Goal: Task Accomplishment & Management: Use online tool/utility

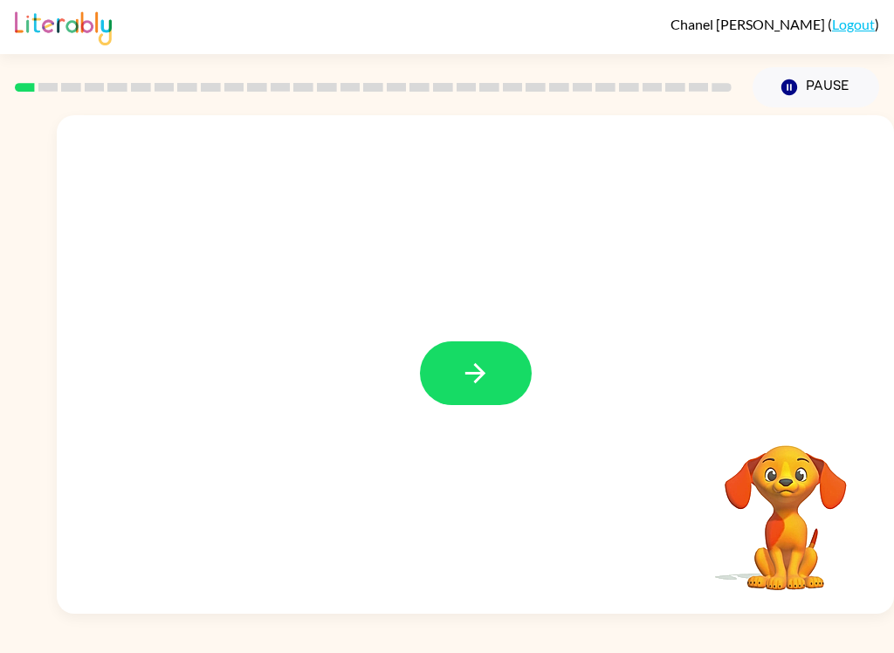
click at [468, 378] on icon "button" at bounding box center [475, 373] width 31 height 31
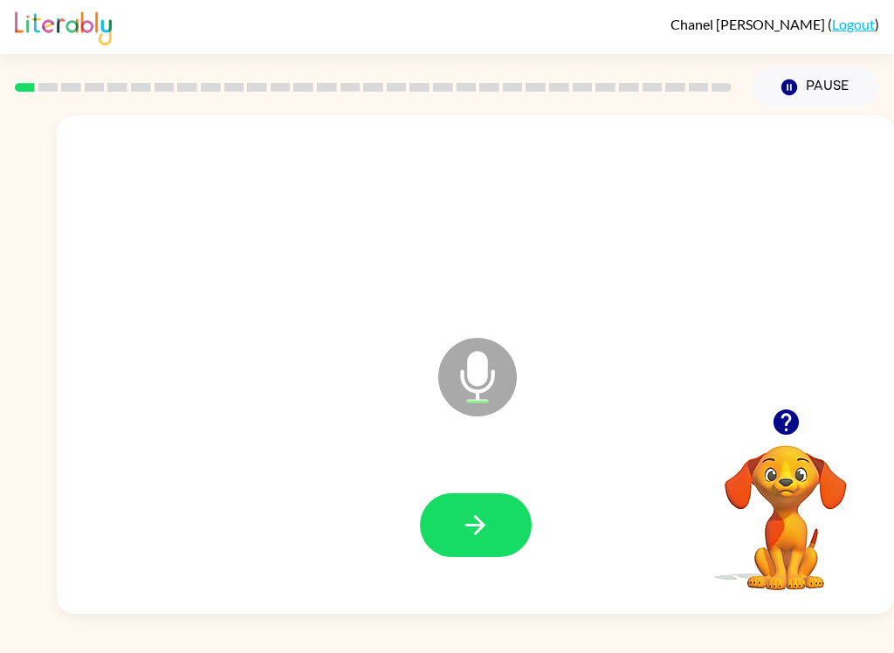
click at [464, 529] on icon "button" at bounding box center [475, 525] width 31 height 31
click at [495, 531] on button "button" at bounding box center [476, 525] width 112 height 64
click at [455, 543] on button "button" at bounding box center [476, 525] width 112 height 64
click at [490, 552] on button "button" at bounding box center [476, 525] width 112 height 64
click at [488, 546] on button "button" at bounding box center [476, 525] width 112 height 64
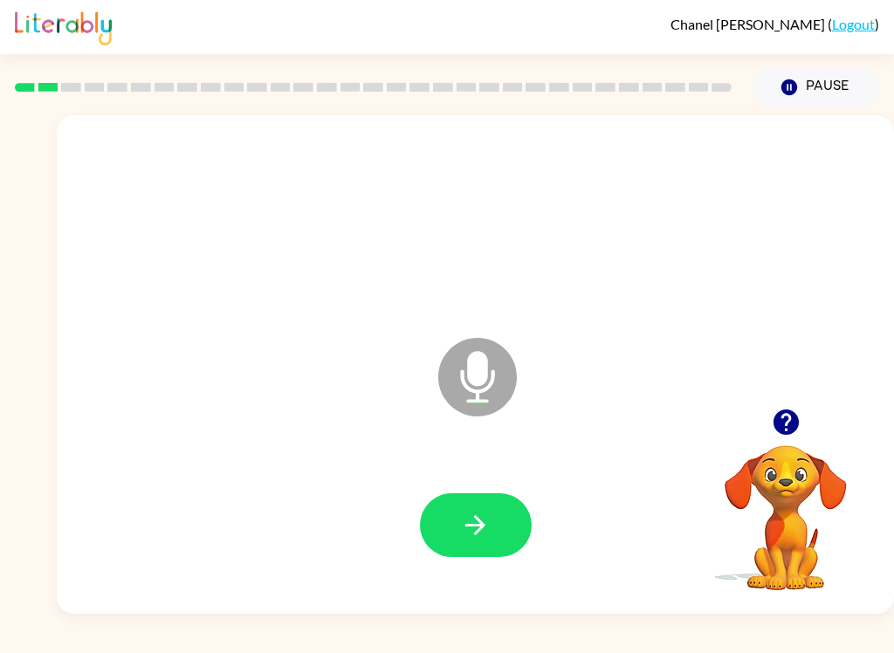
click at [504, 535] on button "button" at bounding box center [476, 525] width 112 height 64
click at [484, 534] on icon "button" at bounding box center [475, 525] width 31 height 31
click at [483, 531] on icon "button" at bounding box center [475, 525] width 31 height 31
click at [496, 550] on button "button" at bounding box center [476, 525] width 112 height 64
click at [507, 542] on button "button" at bounding box center [476, 525] width 112 height 64
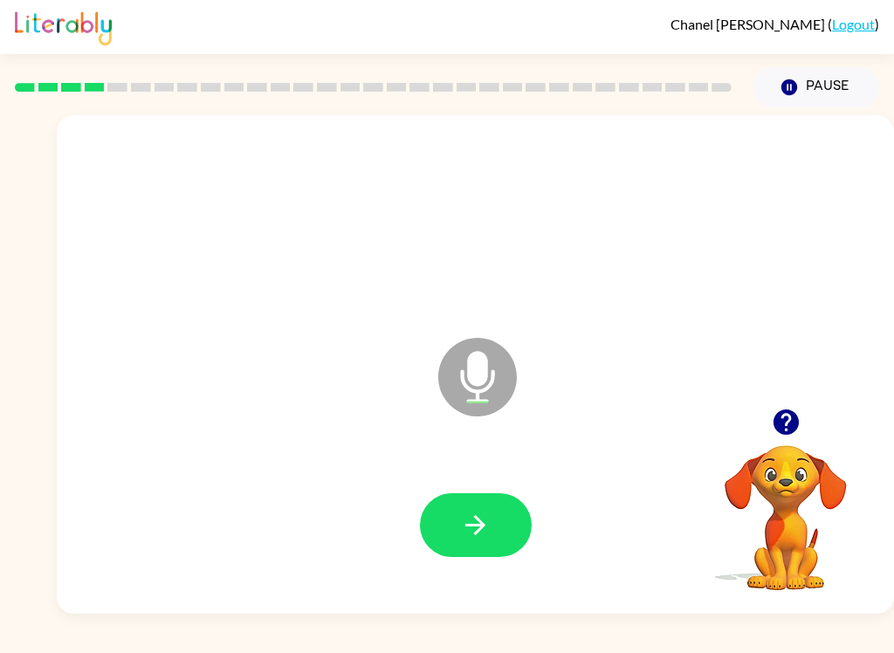
click at [505, 519] on button "button" at bounding box center [476, 525] width 112 height 64
click at [492, 512] on button "button" at bounding box center [476, 525] width 112 height 64
click at [469, 552] on button "button" at bounding box center [476, 525] width 112 height 64
click at [473, 536] on icon "button" at bounding box center [475, 525] width 31 height 31
click at [450, 515] on button "button" at bounding box center [476, 525] width 112 height 64
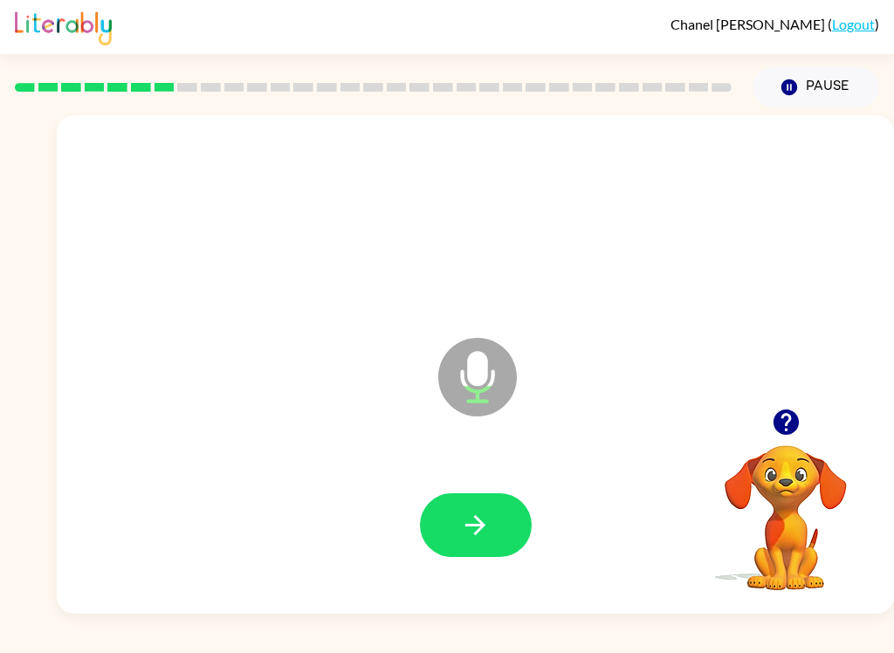
click at [472, 524] on icon "button" at bounding box center [475, 525] width 31 height 31
click at [484, 524] on icon "button" at bounding box center [475, 525] width 31 height 31
click at [492, 527] on button "button" at bounding box center [476, 525] width 112 height 64
click at [495, 528] on button "button" at bounding box center [476, 525] width 112 height 64
click at [491, 514] on button "button" at bounding box center [476, 525] width 112 height 64
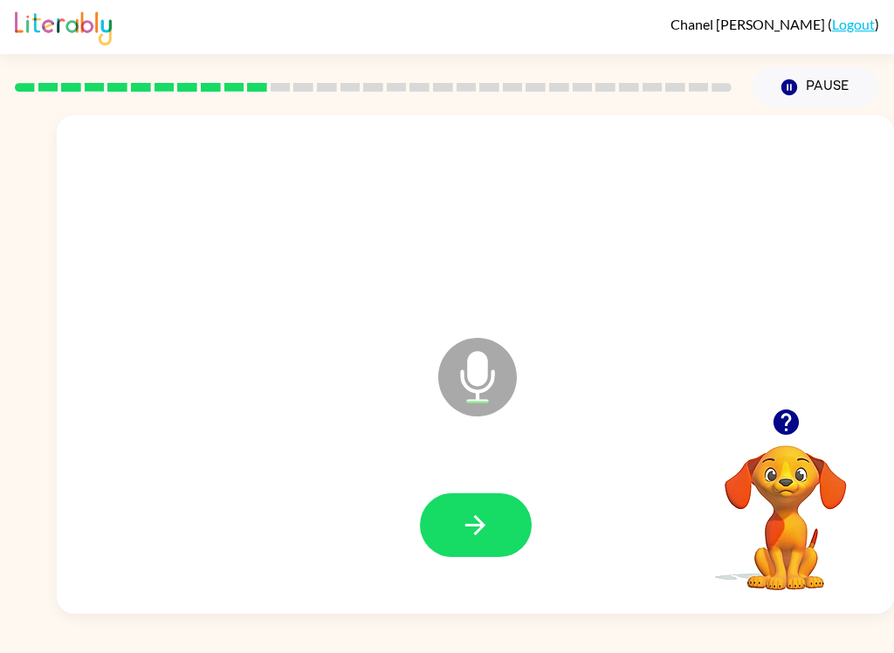
click at [501, 533] on button "button" at bounding box center [476, 525] width 112 height 64
click at [469, 546] on button "button" at bounding box center [476, 525] width 112 height 64
click at [437, 514] on button "button" at bounding box center [476, 525] width 112 height 64
click at [463, 528] on icon "button" at bounding box center [475, 525] width 31 height 31
click at [460, 522] on icon "button" at bounding box center [475, 525] width 31 height 31
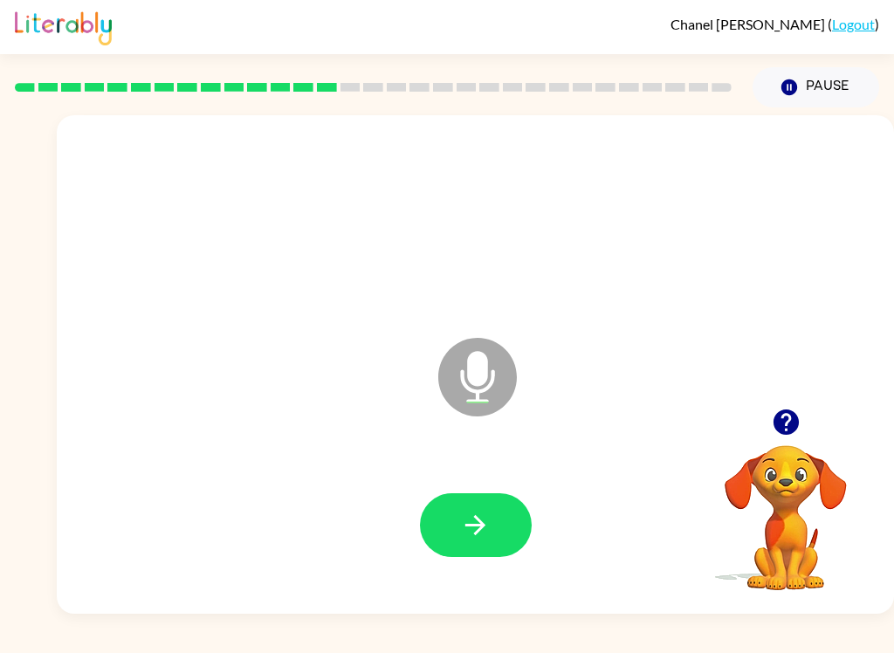
click at [478, 551] on button "button" at bounding box center [476, 525] width 112 height 64
click at [493, 510] on button "button" at bounding box center [476, 525] width 112 height 64
click at [497, 522] on button "button" at bounding box center [476, 525] width 112 height 64
click at [480, 528] on icon "button" at bounding box center [475, 525] width 20 height 20
click at [490, 529] on icon "button" at bounding box center [475, 525] width 31 height 31
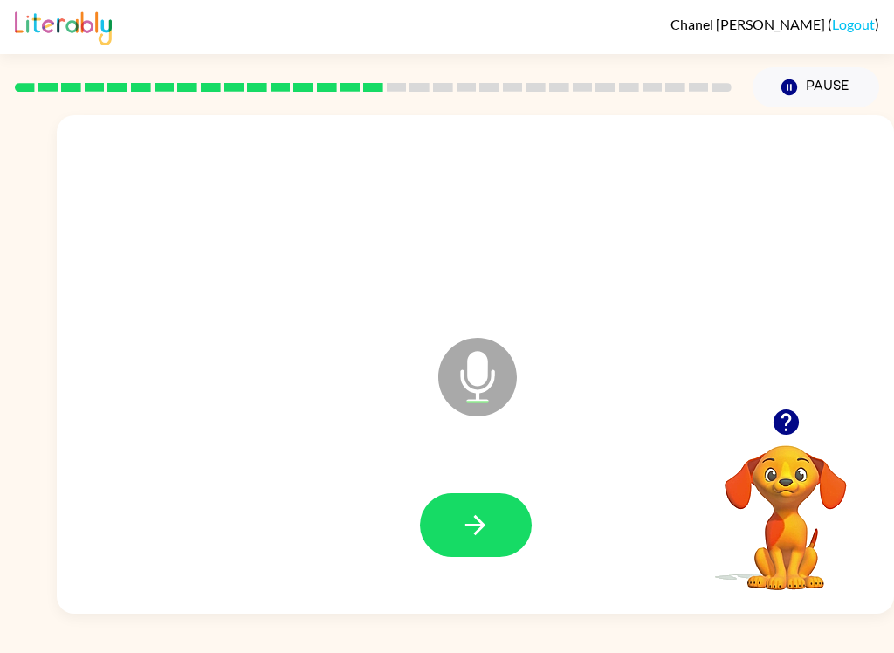
click at [500, 525] on button "button" at bounding box center [476, 525] width 112 height 64
click at [476, 532] on icon "button" at bounding box center [475, 525] width 20 height 20
click at [495, 507] on button "button" at bounding box center [476, 525] width 112 height 64
click at [497, 525] on button "button" at bounding box center [476, 525] width 112 height 64
click at [484, 544] on button "button" at bounding box center [476, 525] width 112 height 64
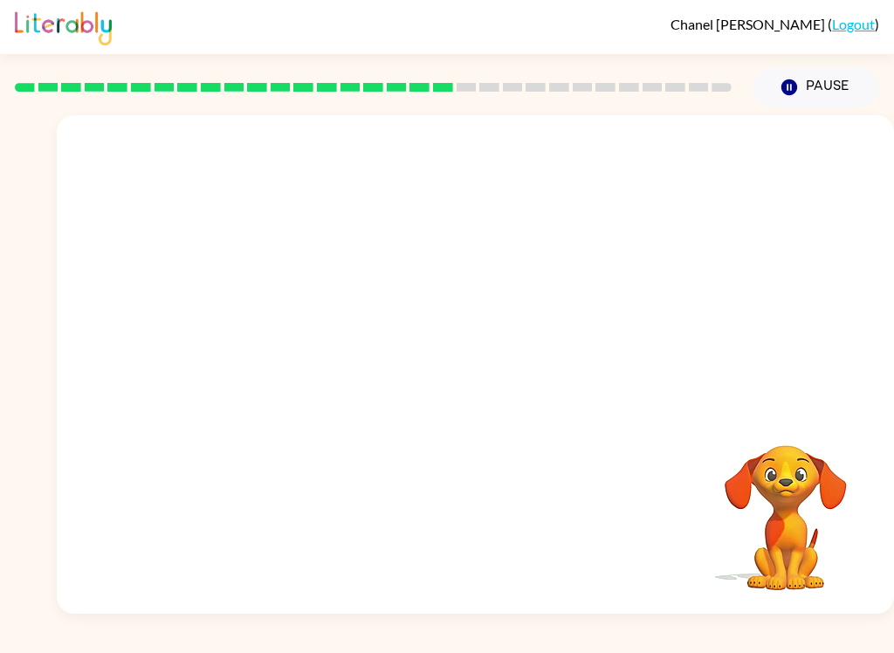
click at [670, 554] on div at bounding box center [475, 525] width 802 height 143
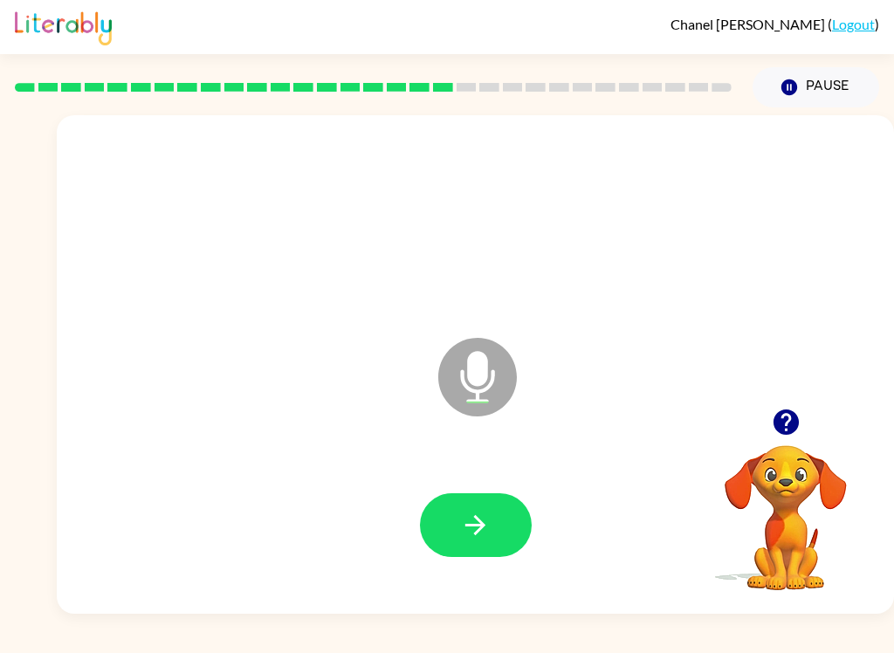
click at [497, 533] on button "button" at bounding box center [476, 525] width 112 height 64
click at [499, 523] on button "button" at bounding box center [476, 525] width 112 height 64
click at [489, 550] on button "button" at bounding box center [476, 525] width 112 height 64
click at [499, 532] on button "button" at bounding box center [476, 525] width 112 height 64
click at [469, 536] on icon "button" at bounding box center [475, 525] width 31 height 31
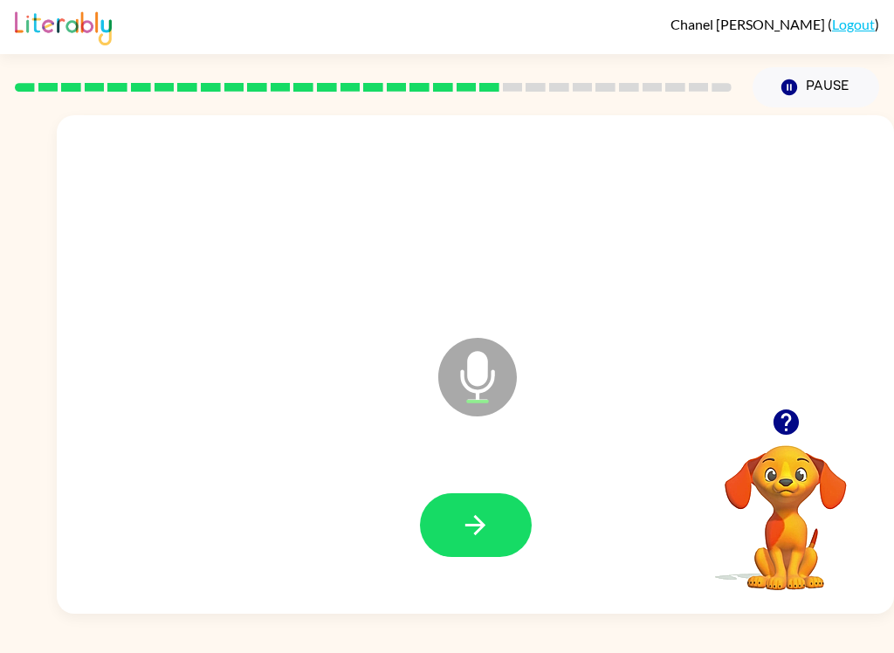
click at [478, 527] on icon "button" at bounding box center [475, 525] width 31 height 31
click at [480, 534] on icon "button" at bounding box center [475, 525] width 31 height 31
click at [488, 546] on button "button" at bounding box center [476, 525] width 112 height 64
click at [470, 537] on icon "button" at bounding box center [475, 525] width 31 height 31
click at [486, 545] on button "button" at bounding box center [476, 525] width 112 height 64
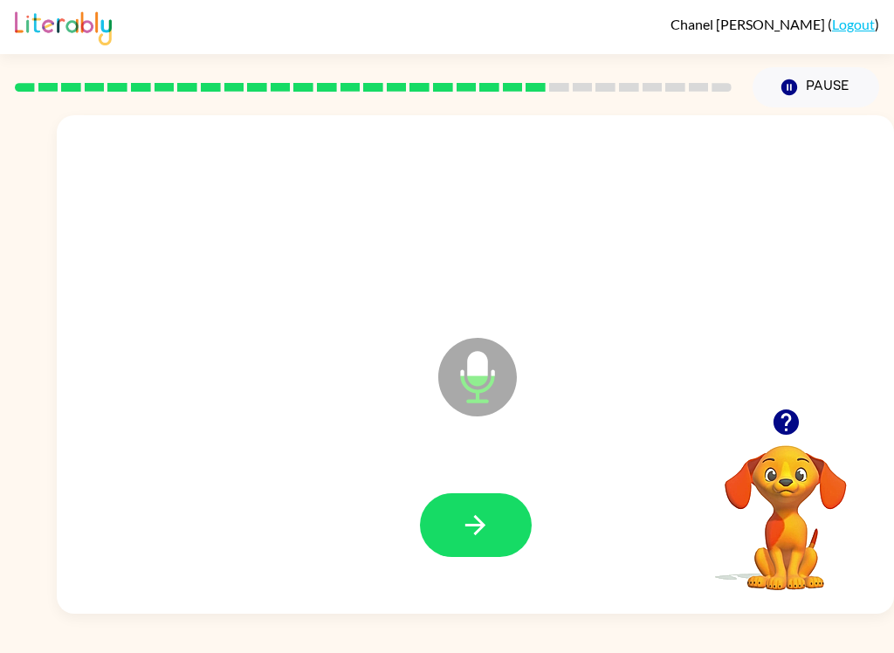
click at [502, 526] on button "button" at bounding box center [476, 525] width 112 height 64
click at [505, 545] on button "button" at bounding box center [476, 525] width 112 height 64
click at [491, 536] on button "button" at bounding box center [476, 525] width 112 height 64
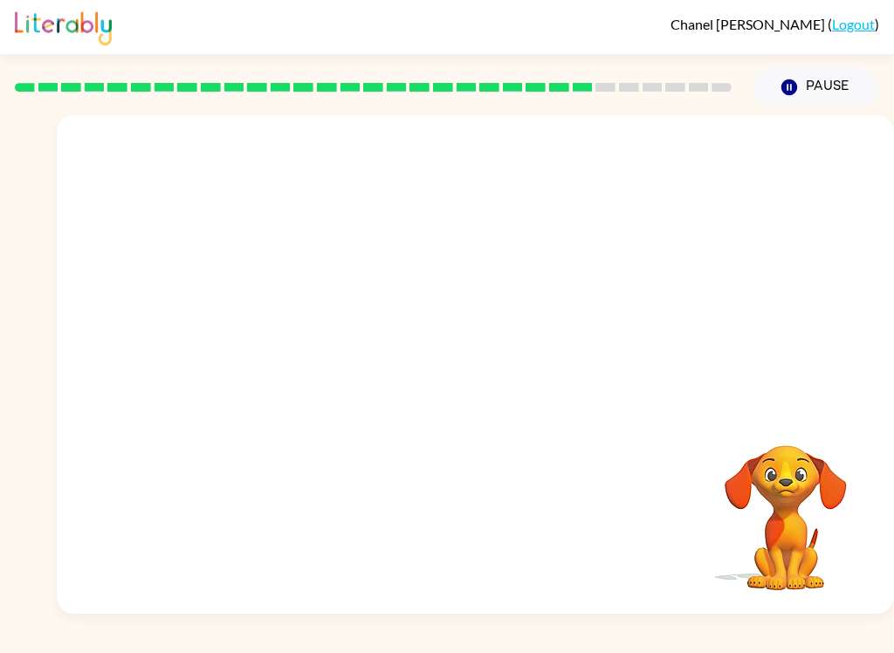
click at [796, 100] on button "Pause Pause" at bounding box center [815, 87] width 127 height 40
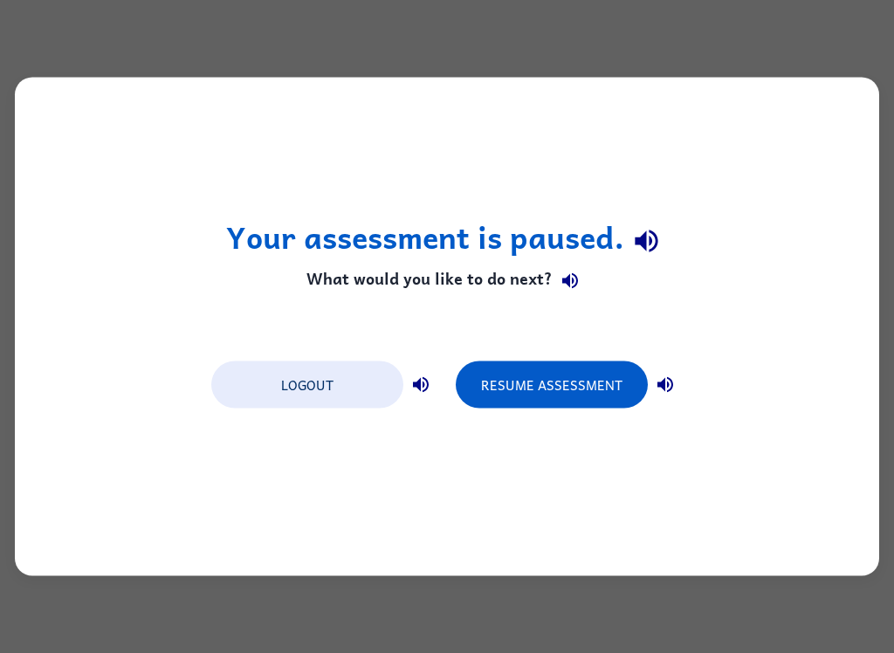
click at [590, 387] on button "Resume Assessment" at bounding box center [552, 384] width 192 height 47
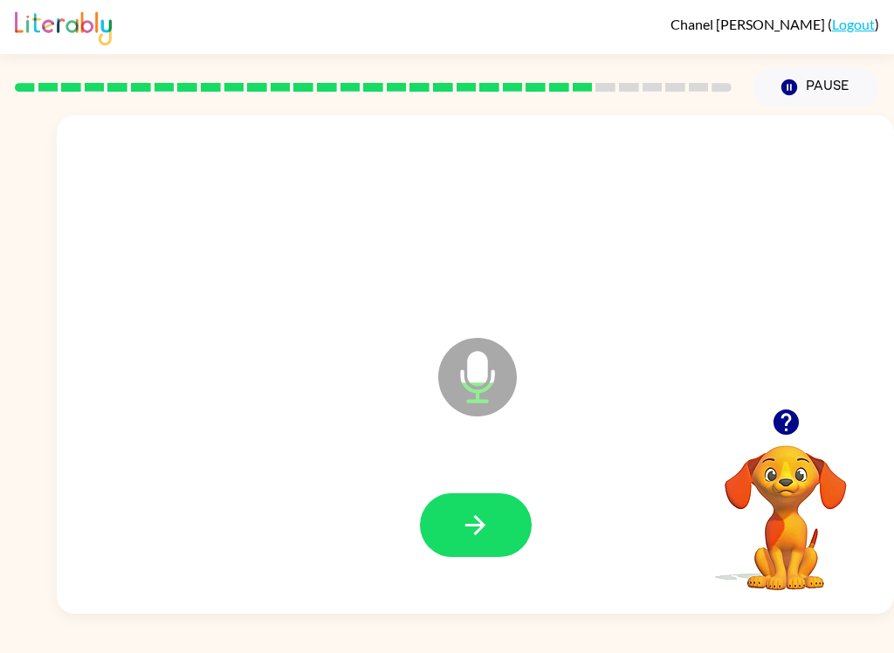
click at [484, 525] on icon "button" at bounding box center [475, 525] width 20 height 20
click at [476, 529] on icon "button" at bounding box center [475, 525] width 31 height 31
click at [472, 523] on icon "button" at bounding box center [475, 525] width 31 height 31
click at [471, 531] on icon "button" at bounding box center [475, 525] width 31 height 31
click at [503, 512] on button "button" at bounding box center [476, 525] width 112 height 64
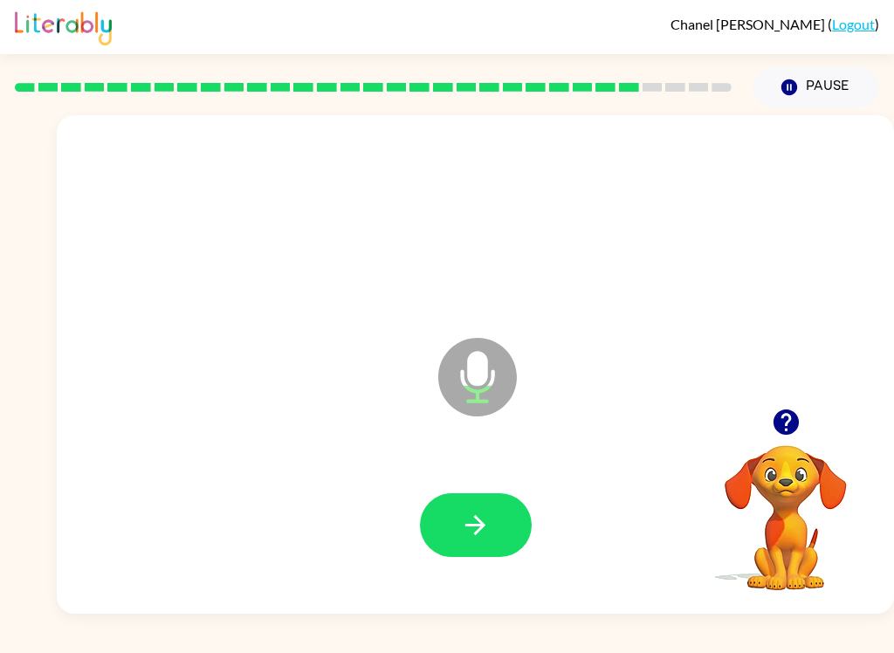
click at [488, 547] on button "button" at bounding box center [476, 525] width 112 height 64
click at [486, 548] on button "button" at bounding box center [476, 525] width 112 height 64
click at [483, 531] on icon "button" at bounding box center [475, 525] width 31 height 31
click at [509, 526] on button "button" at bounding box center [476, 525] width 112 height 64
click at [488, 531] on icon "button" at bounding box center [475, 525] width 31 height 31
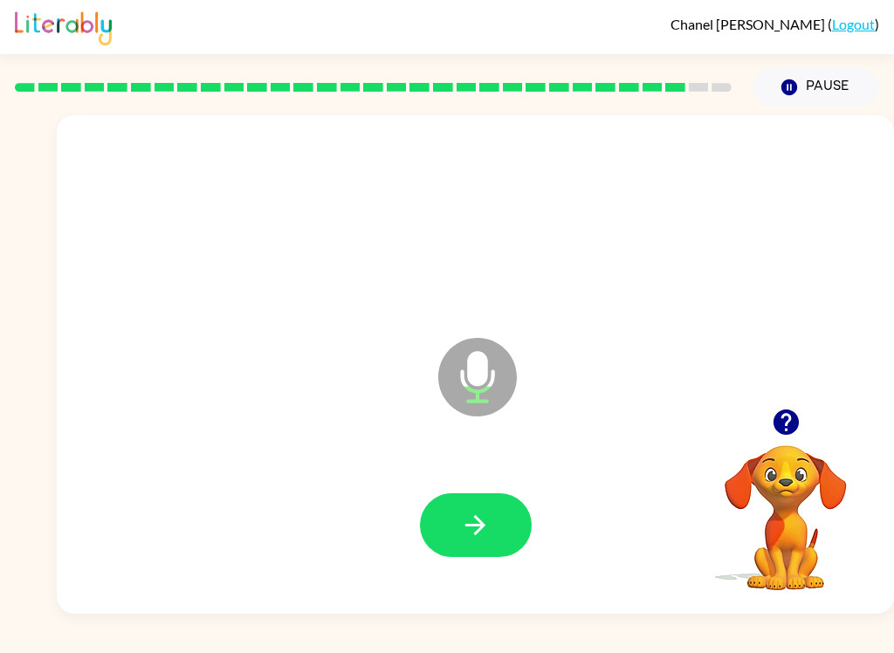
click at [483, 540] on icon "button" at bounding box center [475, 525] width 31 height 31
click at [491, 527] on button "button" at bounding box center [476, 525] width 112 height 64
click at [463, 545] on button "button" at bounding box center [476, 525] width 112 height 64
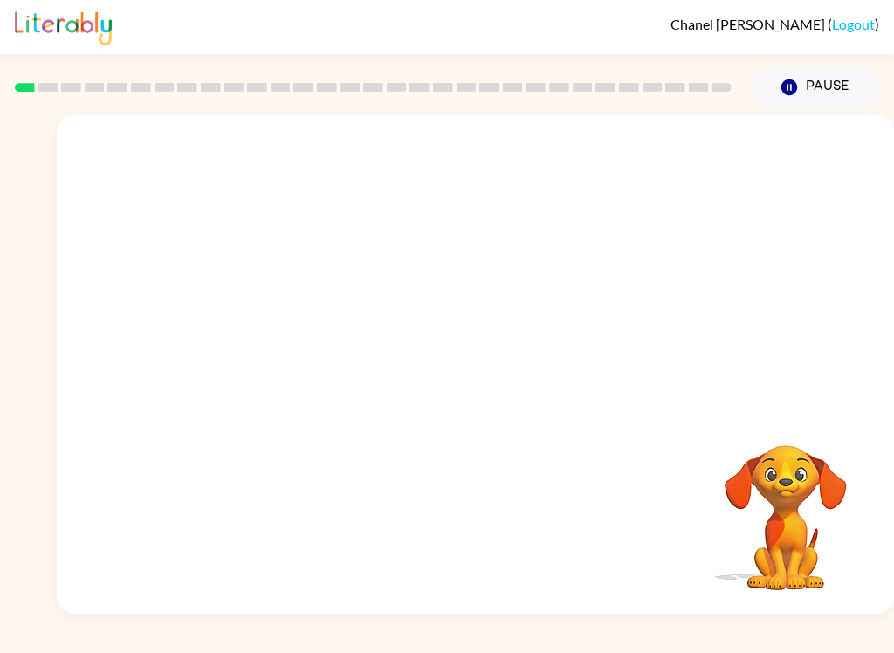
click at [421, 277] on video "Your browser must support playing .mp4 files to use Literably. Please try using…" at bounding box center [475, 261] width 837 height 293
click at [489, 400] on div at bounding box center [476, 373] width 112 height 64
click at [496, 386] on button "button" at bounding box center [476, 373] width 112 height 64
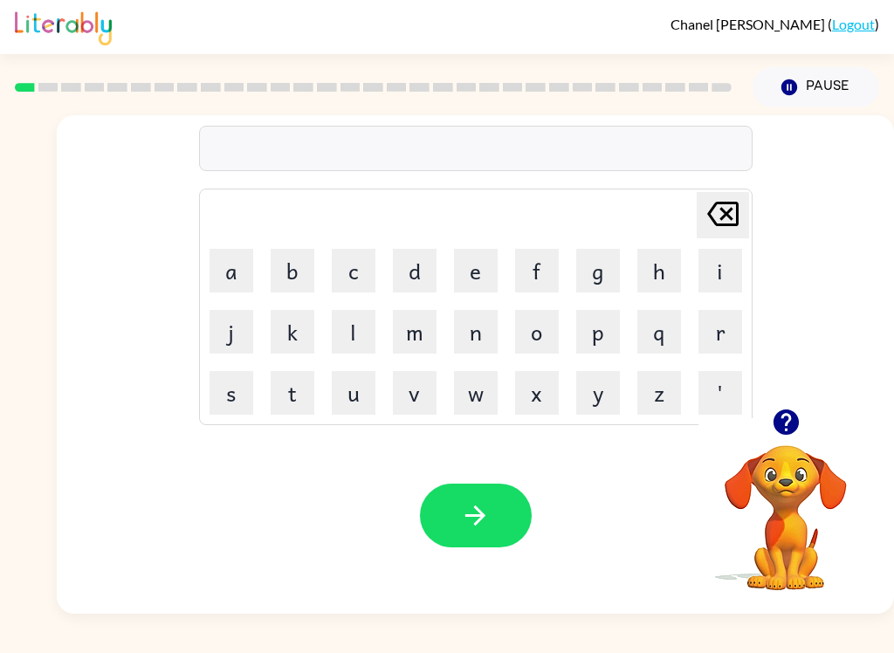
click at [242, 400] on button "s" at bounding box center [231, 393] width 44 height 44
click at [661, 277] on button "h" at bounding box center [659, 271] width 44 height 44
click at [347, 398] on button "u" at bounding box center [354, 393] width 44 height 44
click at [639, 290] on button "h" at bounding box center [659, 271] width 44 height 44
click at [463, 524] on icon "button" at bounding box center [475, 515] width 31 height 31
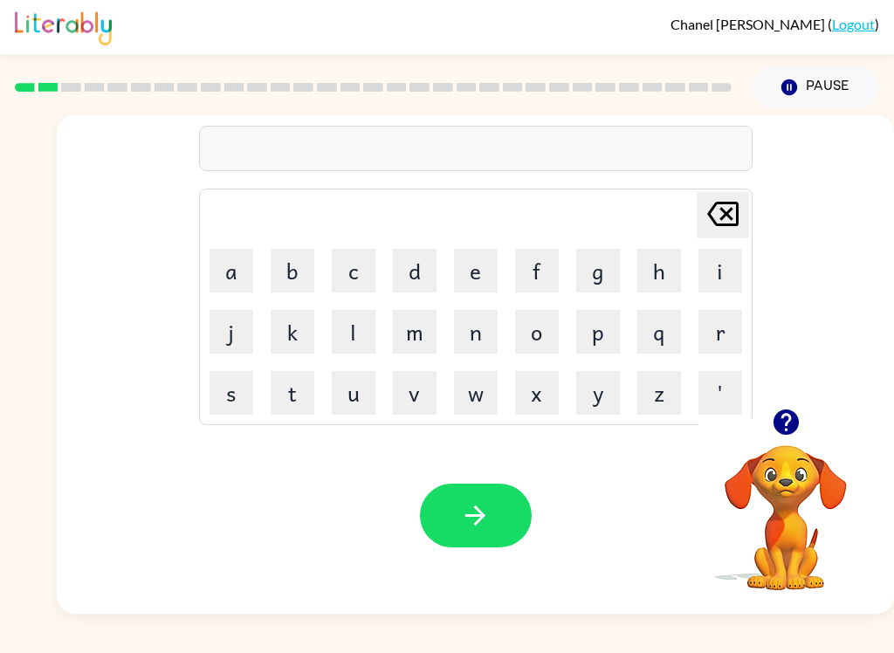
click at [353, 394] on button "u" at bounding box center [354, 393] width 44 height 44
click at [599, 338] on button "p" at bounding box center [598, 332] width 44 height 44
click at [710, 332] on button "r" at bounding box center [720, 332] width 44 height 44
click at [230, 387] on button "s" at bounding box center [231, 393] width 44 height 44
click at [492, 510] on button "button" at bounding box center [476, 515] width 112 height 64
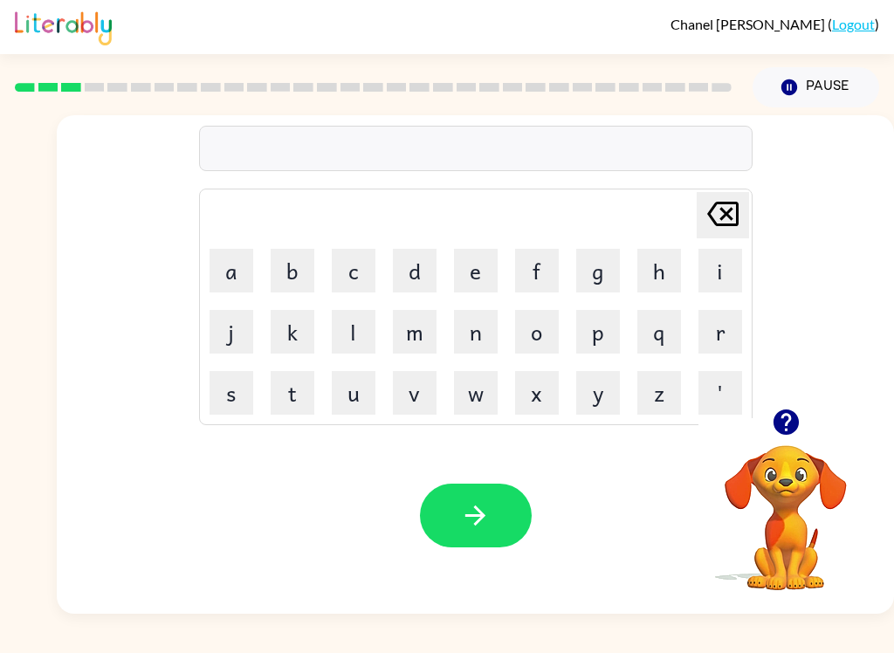
click at [710, 328] on button "r" at bounding box center [720, 332] width 44 height 44
click at [474, 266] on button "e" at bounding box center [476, 271] width 44 height 44
click at [702, 277] on button "i" at bounding box center [720, 271] width 44 height 44
click at [342, 327] on button "l" at bounding box center [354, 332] width 44 height 44
click at [281, 399] on button "t" at bounding box center [293, 393] width 44 height 44
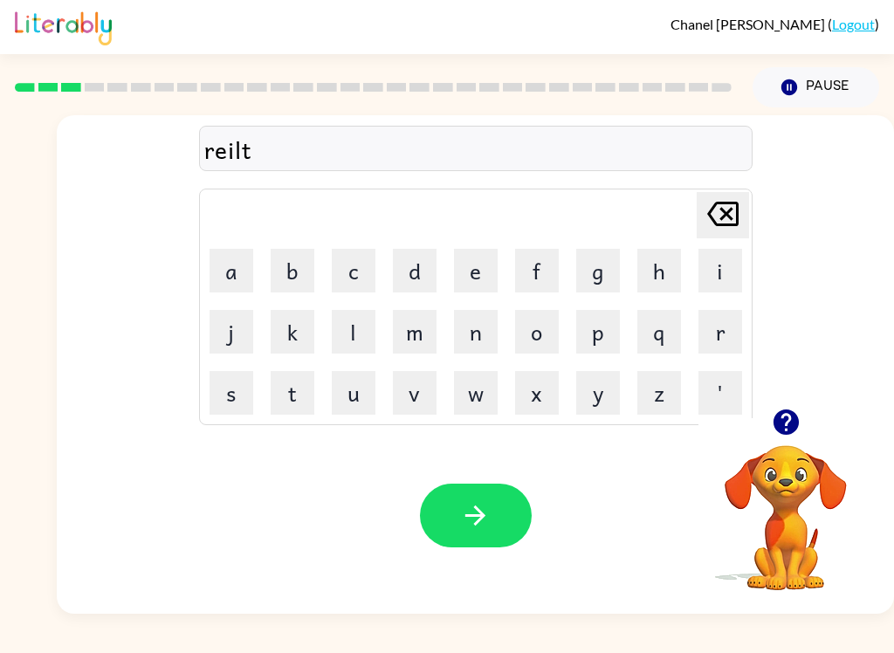
click at [463, 527] on icon "button" at bounding box center [475, 515] width 31 height 31
click at [231, 270] on button "a" at bounding box center [231, 271] width 44 height 44
click at [355, 330] on button "l" at bounding box center [354, 332] width 44 height 44
click at [477, 386] on button "w" at bounding box center [476, 393] width 44 height 44
click at [718, 277] on button "i" at bounding box center [720, 271] width 44 height 44
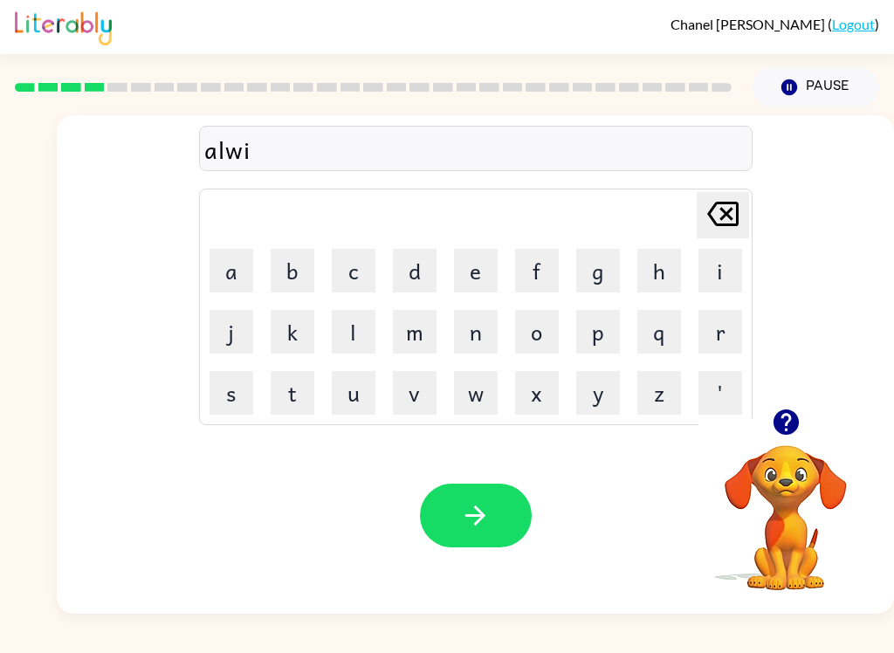
click at [230, 271] on button "a" at bounding box center [231, 271] width 44 height 44
click at [743, 310] on td "r" at bounding box center [719, 331] width 59 height 59
click at [719, 225] on icon at bounding box center [722, 214] width 31 height 24
click at [718, 224] on icon at bounding box center [722, 214] width 31 height 24
click at [722, 220] on icon at bounding box center [722, 214] width 31 height 24
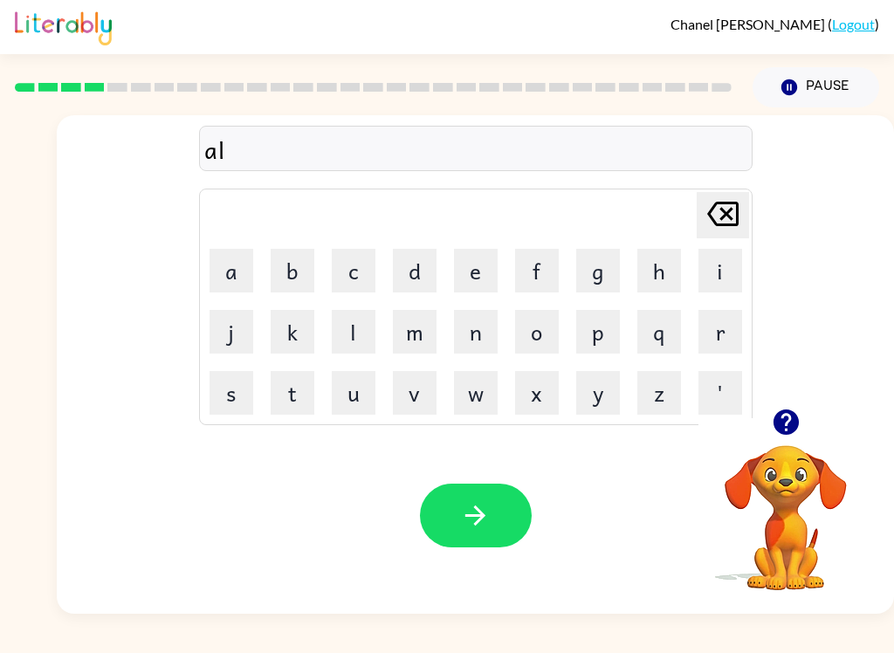
click at [419, 345] on button "m" at bounding box center [415, 332] width 44 height 44
click at [353, 325] on button "l" at bounding box center [354, 332] width 44 height 44
click at [235, 276] on button "a" at bounding box center [231, 271] width 44 height 44
click at [291, 393] on button "t" at bounding box center [293, 393] width 44 height 44
click at [479, 284] on button "e" at bounding box center [476, 271] width 44 height 44
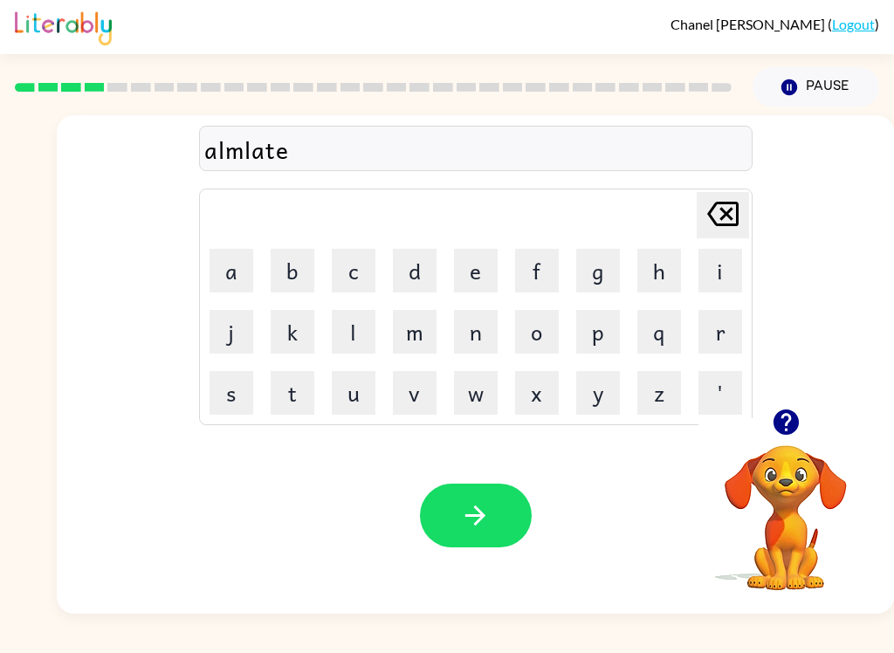
click at [489, 541] on button "button" at bounding box center [476, 515] width 112 height 64
click at [415, 286] on button "d" at bounding box center [415, 271] width 44 height 44
click at [535, 332] on button "o" at bounding box center [537, 332] width 44 height 44
click at [594, 340] on button "p" at bounding box center [598, 332] width 44 height 44
click at [360, 388] on button "u" at bounding box center [354, 393] width 44 height 44
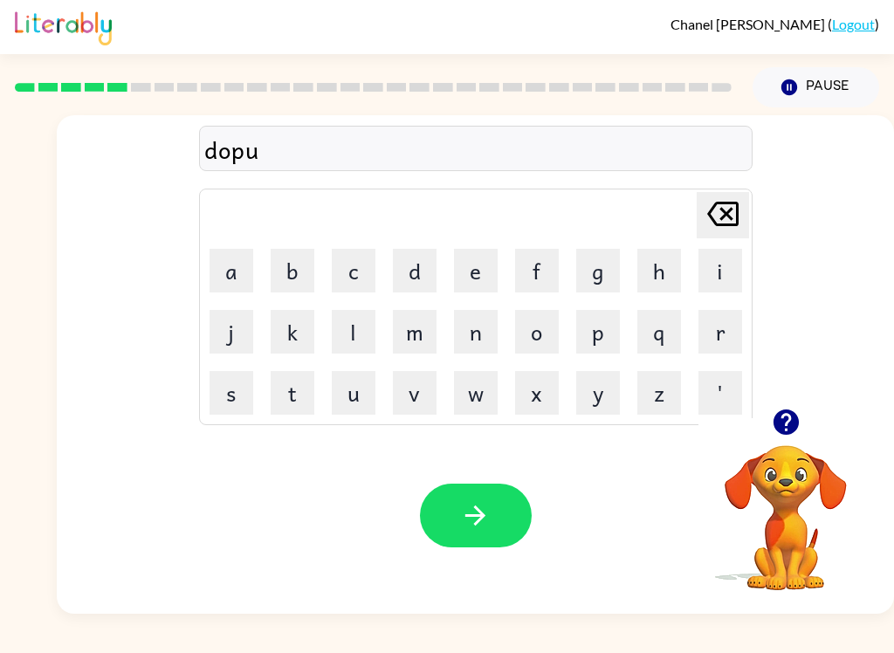
click at [292, 329] on button "k" at bounding box center [293, 332] width 44 height 44
click at [237, 278] on button "a" at bounding box center [231, 271] width 44 height 44
click at [294, 390] on button "t" at bounding box center [293, 393] width 44 height 44
click at [483, 489] on button "button" at bounding box center [476, 515] width 112 height 64
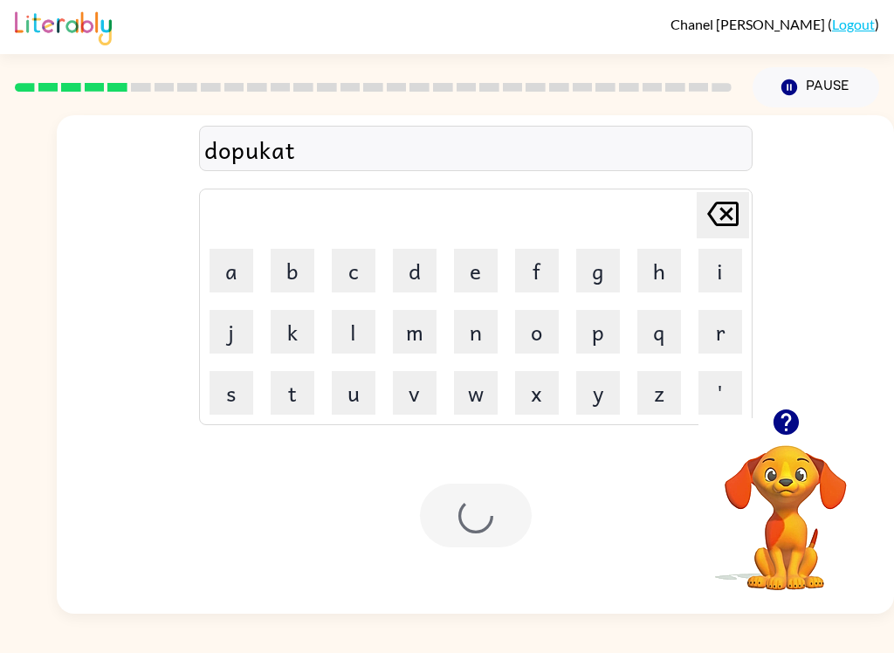
click at [483, 489] on div at bounding box center [476, 515] width 112 height 64
click at [822, 84] on button "Pause Pause" at bounding box center [815, 87] width 127 height 40
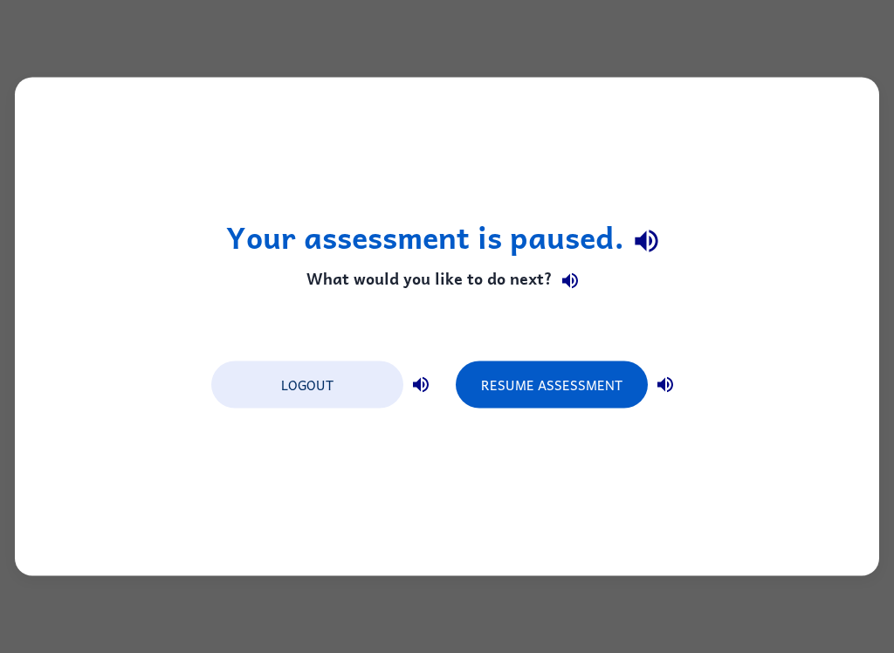
click at [715, 592] on div "Your assessment is paused. What would you like to do next? Logout Resume Assess…" at bounding box center [447, 326] width 894 height 653
click at [593, 392] on button "Resume Assessment" at bounding box center [552, 384] width 192 height 47
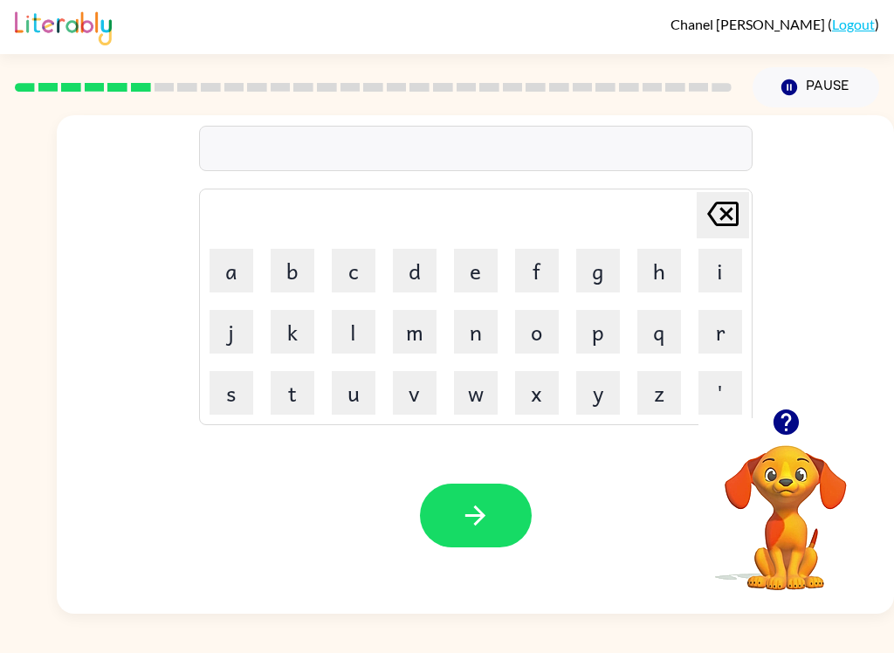
click at [411, 410] on button "v" at bounding box center [415, 393] width 44 height 44
click at [220, 273] on button "a" at bounding box center [231, 271] width 44 height 44
click at [297, 332] on button "k" at bounding box center [293, 332] width 44 height 44
click at [234, 391] on button "s" at bounding box center [231, 393] width 44 height 44
click at [520, 340] on button "o" at bounding box center [537, 332] width 44 height 44
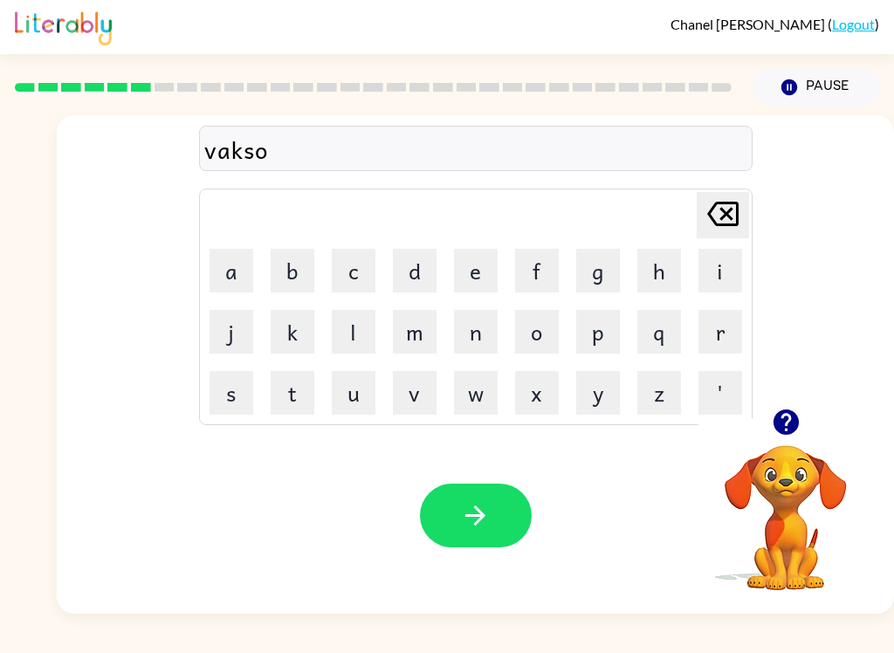
click at [474, 338] on button "n" at bounding box center [476, 332] width 44 height 44
click at [509, 541] on button "button" at bounding box center [476, 515] width 112 height 64
click at [843, 30] on link "Logout" at bounding box center [853, 24] width 43 height 17
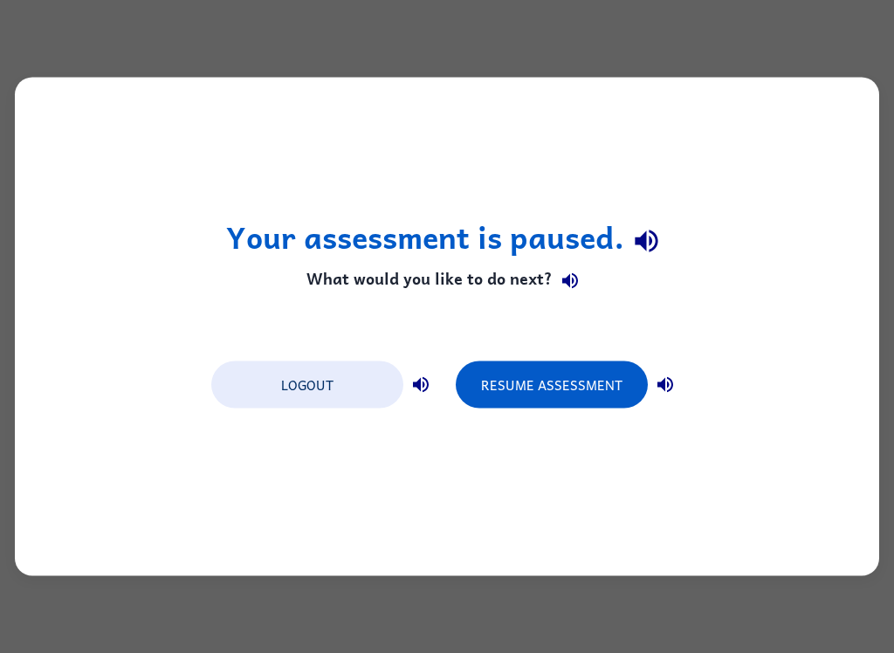
click at [350, 398] on button "Logout" at bounding box center [307, 384] width 192 height 47
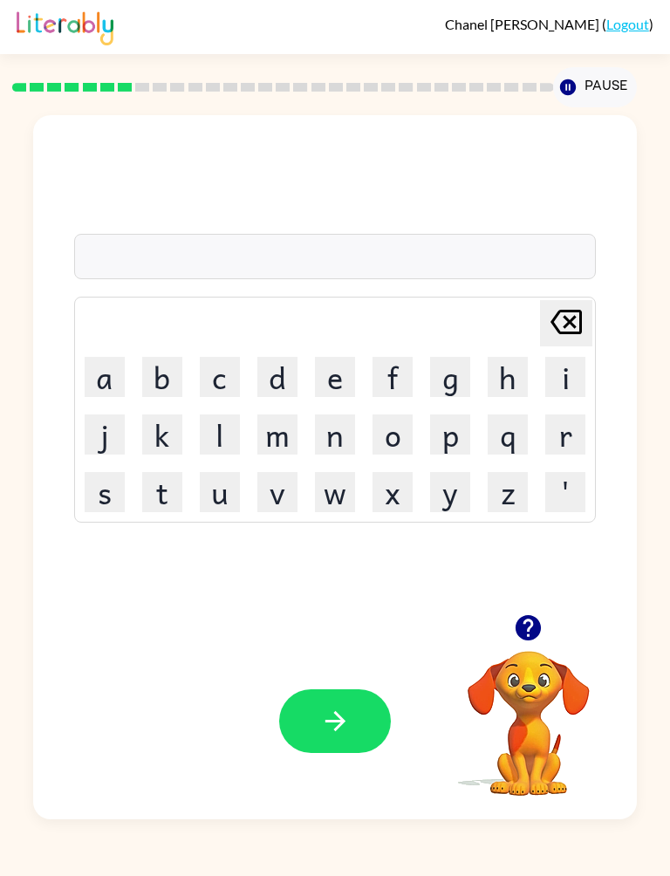
click at [444, 439] on button "p" at bounding box center [450, 435] width 40 height 40
click at [100, 371] on button "a" at bounding box center [105, 377] width 40 height 40
click at [215, 430] on button "l" at bounding box center [220, 435] width 40 height 40
click at [154, 488] on button "t" at bounding box center [162, 492] width 40 height 40
click at [342, 714] on icon "button" at bounding box center [335, 721] width 31 height 31
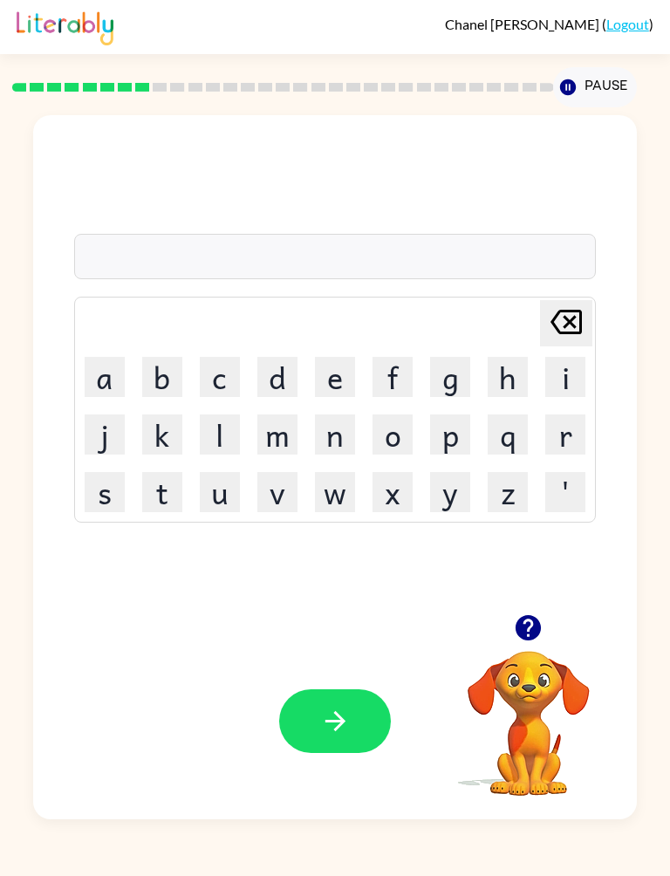
click at [448, 437] on button "p" at bounding box center [450, 435] width 40 height 40
click at [161, 490] on button "t" at bounding box center [162, 492] width 40 height 40
click at [216, 386] on button "c" at bounding box center [220, 377] width 40 height 40
click at [224, 420] on button "l" at bounding box center [220, 435] width 40 height 40
click at [305, 731] on button "button" at bounding box center [335, 721] width 112 height 64
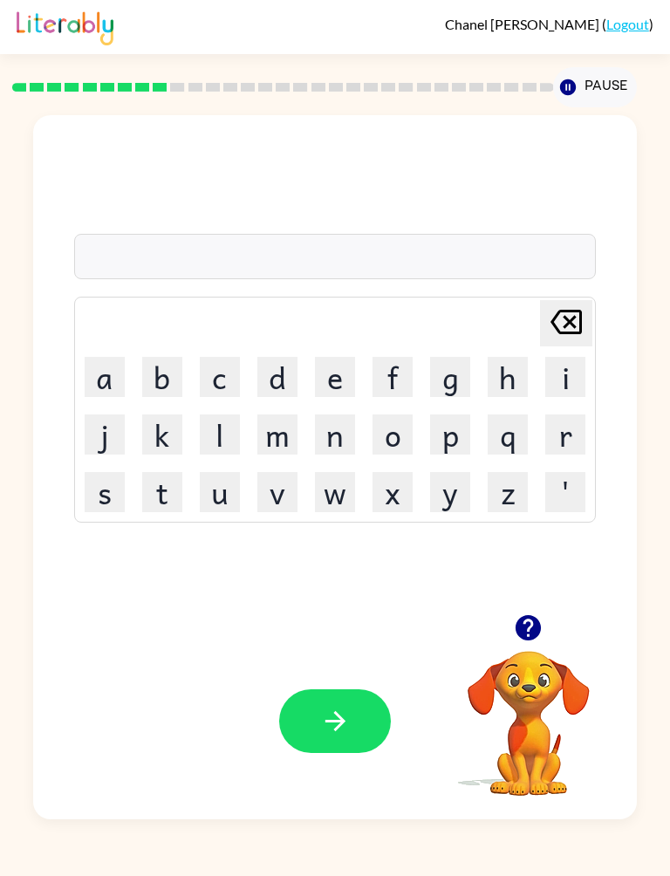
click at [564, 424] on button "r" at bounding box center [565, 435] width 40 height 40
click at [211, 488] on button "u" at bounding box center [220, 492] width 40 height 40
click at [216, 379] on button "c" at bounding box center [220, 377] width 40 height 40
click at [160, 490] on button "t" at bounding box center [162, 492] width 40 height 40
click at [553, 445] on button "r" at bounding box center [565, 435] width 40 height 40
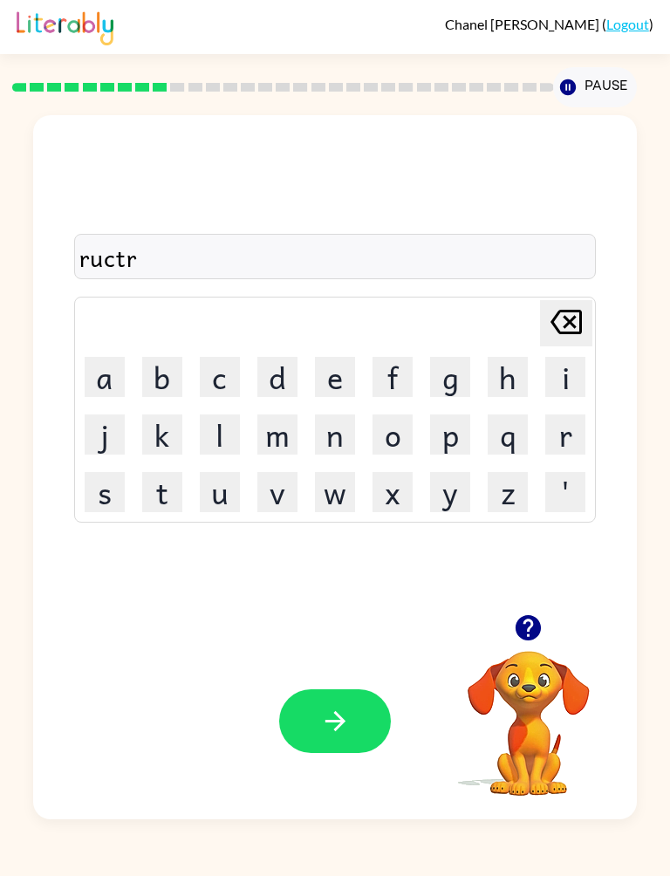
click at [325, 378] on button "e" at bounding box center [335, 377] width 40 height 40
click at [334, 737] on button "button" at bounding box center [335, 721] width 112 height 64
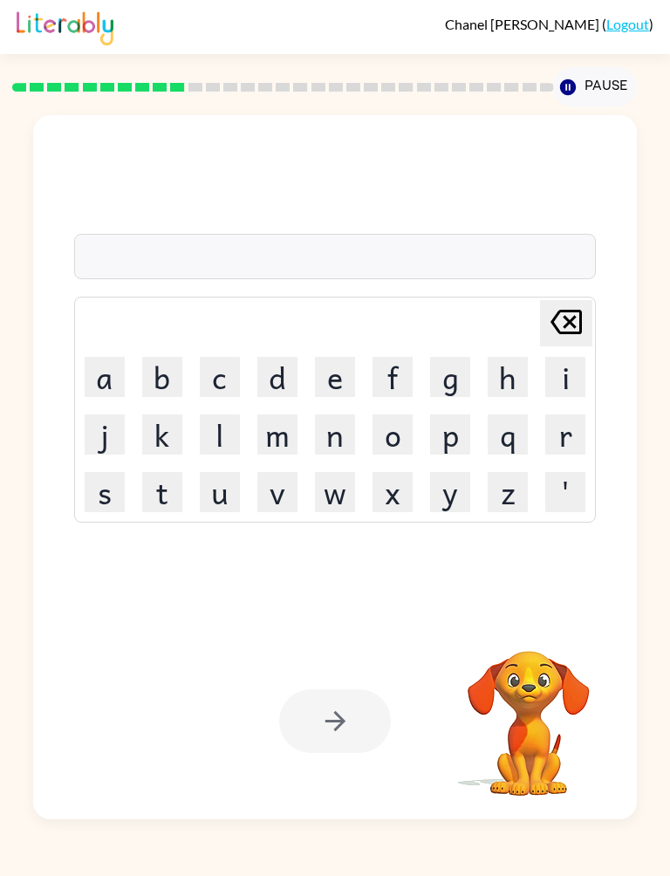
click at [449, 426] on button "p" at bounding box center [450, 435] width 40 height 40
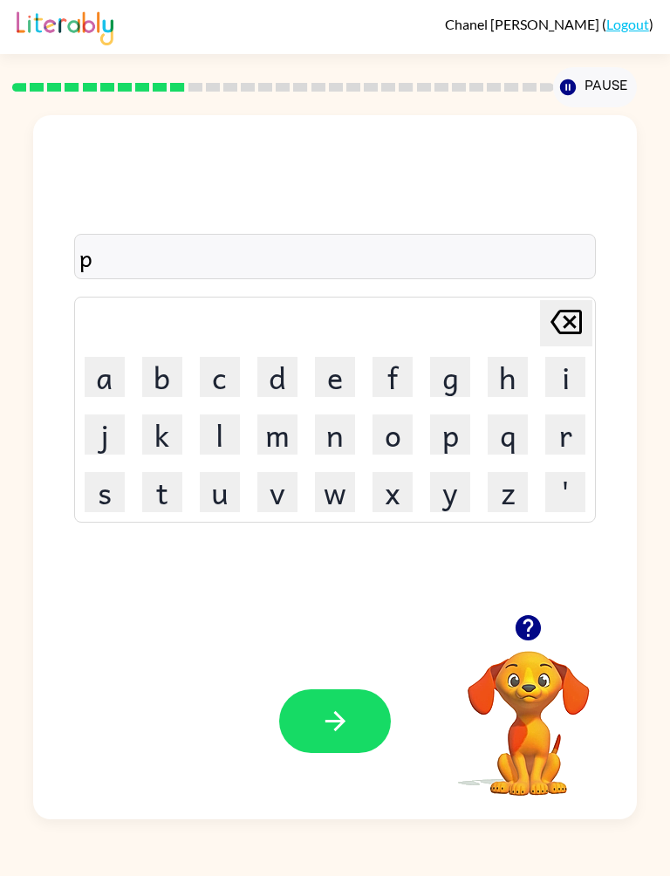
click at [562, 433] on button "r" at bounding box center [565, 435] width 40 height 40
click at [115, 480] on button "s" at bounding box center [105, 492] width 40 height 40
click at [504, 380] on button "h" at bounding box center [508, 377] width 40 height 40
click at [223, 375] on button "c" at bounding box center [220, 377] width 40 height 40
click at [394, 425] on button "o" at bounding box center [393, 435] width 40 height 40
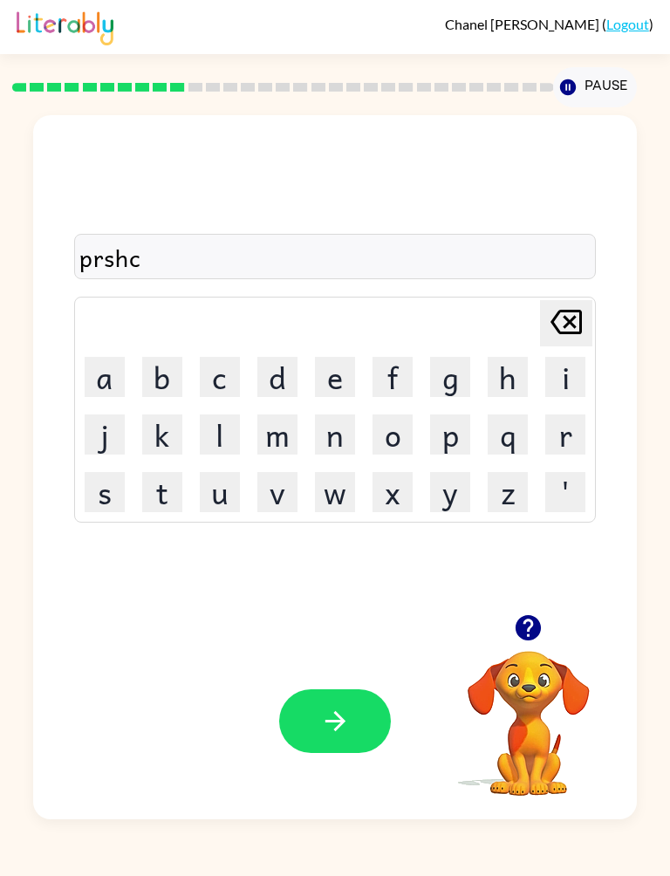
click at [394, 425] on button "o" at bounding box center [393, 435] width 40 height 40
click at [225, 432] on button "l" at bounding box center [220, 435] width 40 height 40
click at [575, 324] on icon "Delete Delete last character input" at bounding box center [566, 322] width 42 height 42
click at [575, 323] on icon "Delete Delete last character input" at bounding box center [566, 322] width 42 height 42
click at [565, 327] on icon at bounding box center [566, 322] width 31 height 24
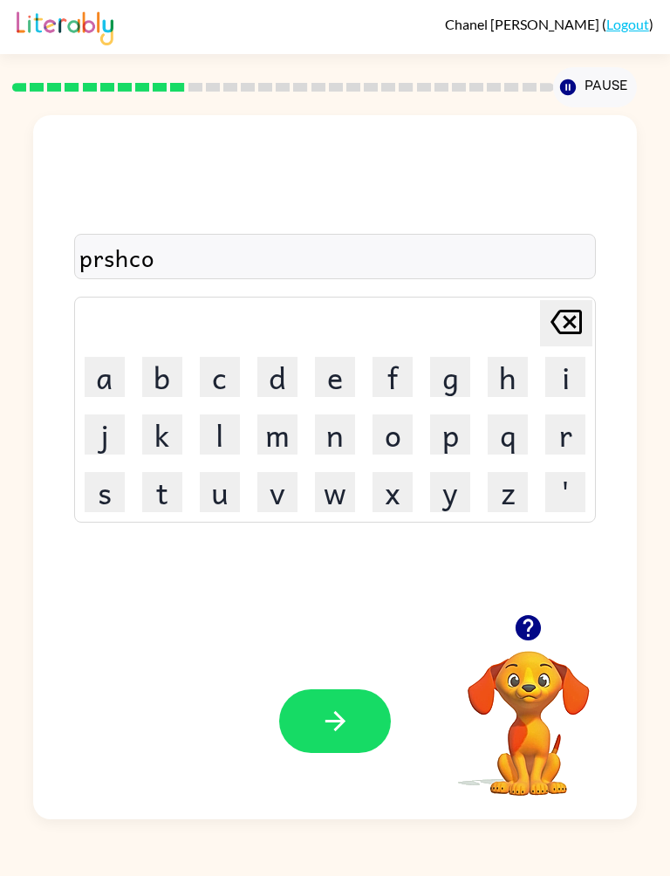
click at [565, 326] on icon at bounding box center [566, 322] width 31 height 24
click at [558, 339] on icon "Delete Delete last character input" at bounding box center [566, 322] width 42 height 42
click at [222, 380] on button "c" at bounding box center [220, 377] width 40 height 40
click at [507, 372] on button "h" at bounding box center [508, 377] width 40 height 40
click at [389, 435] on button "o" at bounding box center [393, 435] width 40 height 40
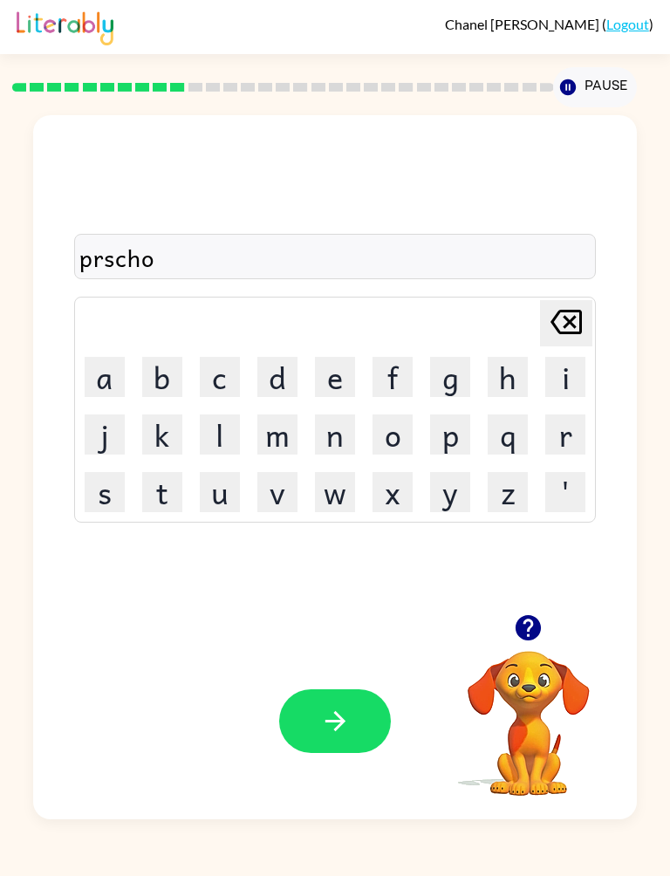
click at [389, 435] on button "o" at bounding box center [393, 435] width 40 height 40
click at [231, 415] on button "l" at bounding box center [220, 435] width 40 height 40
click at [344, 726] on icon "button" at bounding box center [335, 721] width 31 height 31
click at [211, 381] on button "c" at bounding box center [220, 377] width 40 height 40
click at [551, 439] on button "r" at bounding box center [565, 435] width 40 height 40
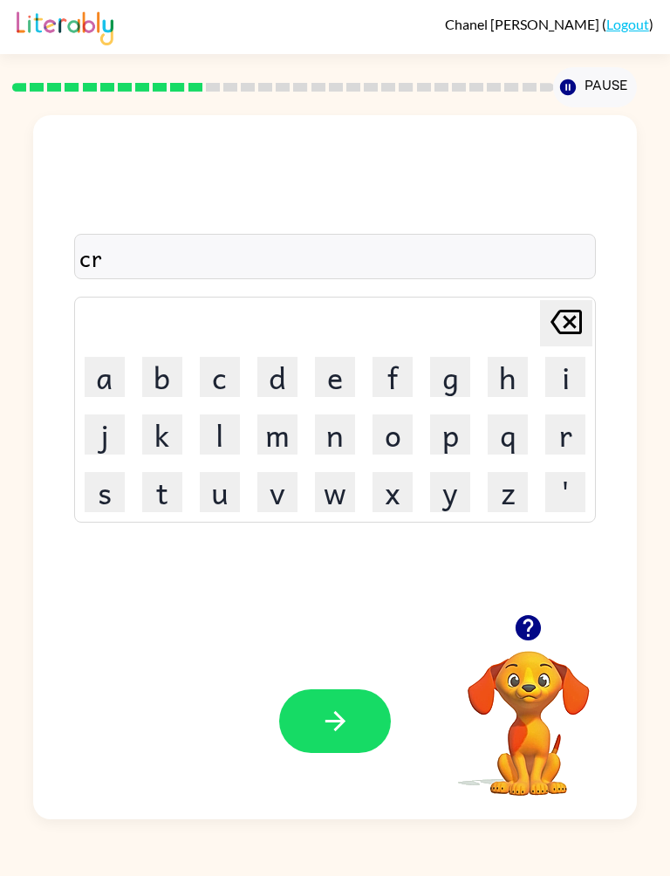
click at [105, 387] on button "a" at bounding box center [105, 377] width 40 height 40
click at [257, 489] on button "v" at bounding box center [277, 492] width 40 height 40
click at [337, 751] on button "button" at bounding box center [335, 721] width 112 height 64
click at [275, 379] on button "d" at bounding box center [277, 377] width 40 height 40
click at [556, 388] on button "i" at bounding box center [565, 377] width 40 height 40
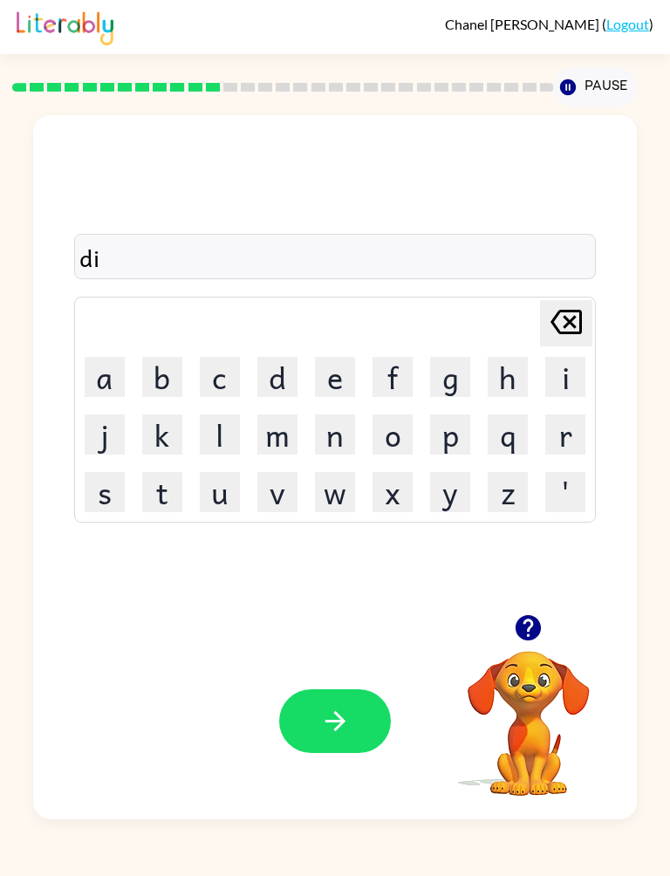
click at [215, 387] on button "c" at bounding box center [220, 377] width 40 height 40
click at [163, 442] on button "k" at bounding box center [162, 435] width 40 height 40
click at [165, 483] on button "t" at bounding box center [162, 492] width 40 height 40
click at [395, 430] on button "o" at bounding box center [393, 435] width 40 height 40
click at [394, 430] on button "o" at bounding box center [393, 435] width 40 height 40
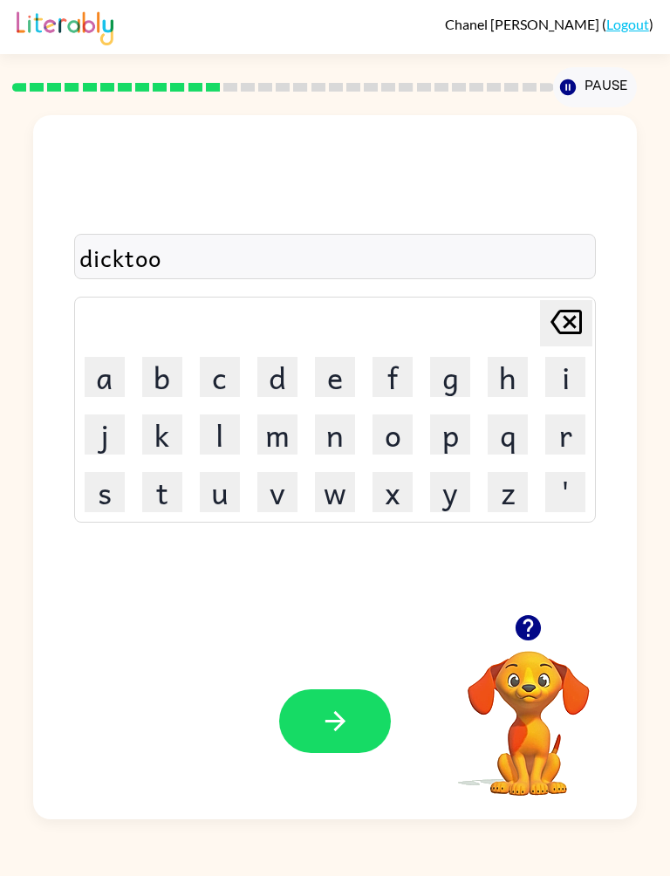
click at [161, 438] on button "k" at bounding box center [162, 435] width 40 height 40
click at [565, 322] on icon "Delete Delete last character input" at bounding box center [566, 322] width 42 height 42
click at [560, 344] on div "Delete Delete last character input" at bounding box center [566, 323] width 42 height 45
click at [549, 339] on icon "Delete Delete last character input" at bounding box center [566, 322] width 42 height 42
click at [108, 395] on button "a" at bounding box center [105, 377] width 40 height 40
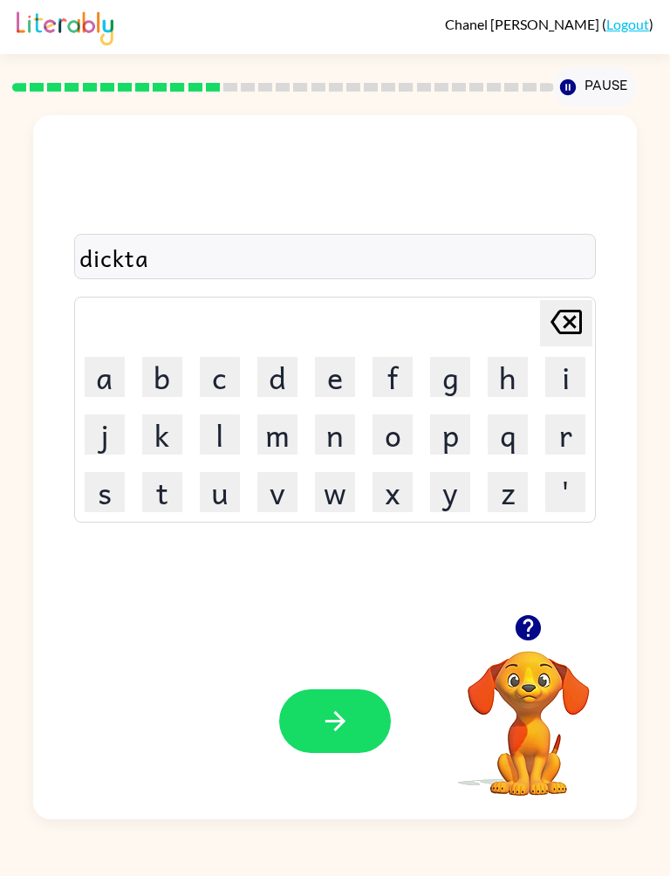
click at [328, 382] on button "e" at bounding box center [335, 377] width 40 height 40
click at [574, 325] on icon at bounding box center [566, 322] width 31 height 24
click at [573, 324] on icon at bounding box center [566, 322] width 31 height 24
click at [330, 380] on button "e" at bounding box center [335, 377] width 40 height 40
click at [104, 373] on button "a" at bounding box center [105, 377] width 40 height 40
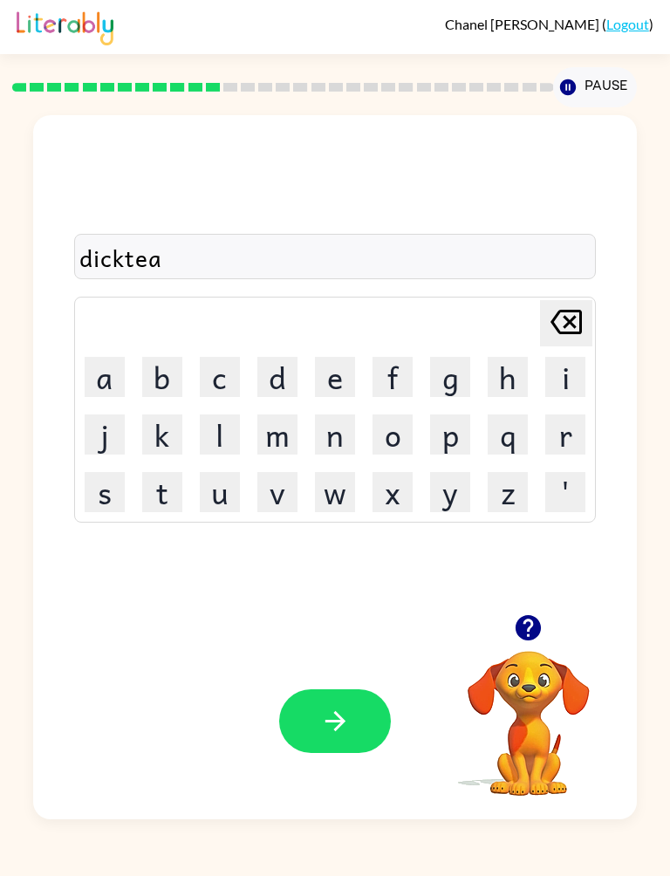
click at [567, 327] on icon "Delete Delete last character input" at bounding box center [566, 322] width 42 height 42
click at [566, 326] on icon at bounding box center [566, 322] width 31 height 24
click at [110, 389] on button "a" at bounding box center [105, 377] width 40 height 40
click at [317, 385] on button "e" at bounding box center [335, 377] width 40 height 40
click at [159, 428] on button "k" at bounding box center [162, 435] width 40 height 40
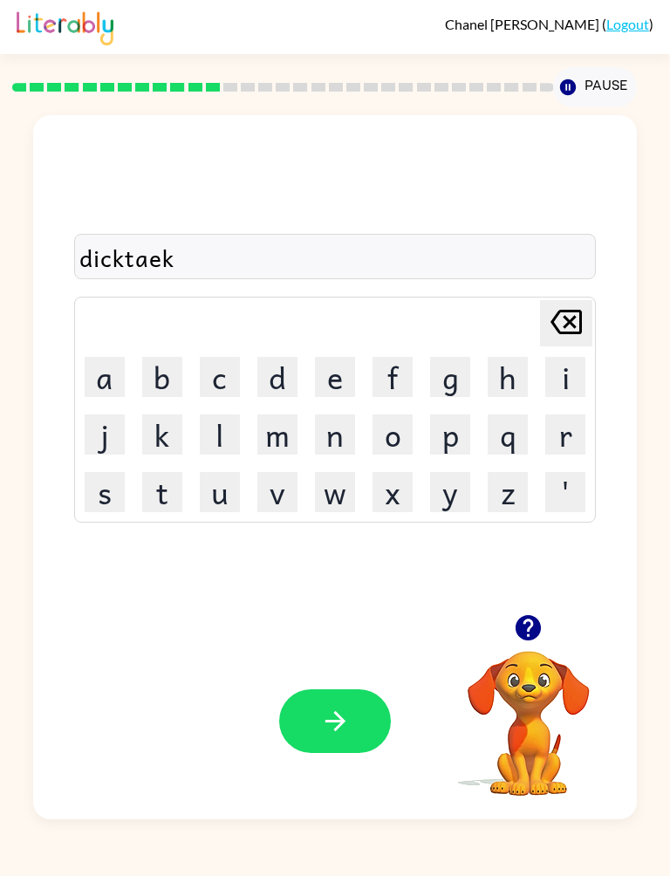
click at [328, 716] on icon "button" at bounding box center [335, 721] width 31 height 31
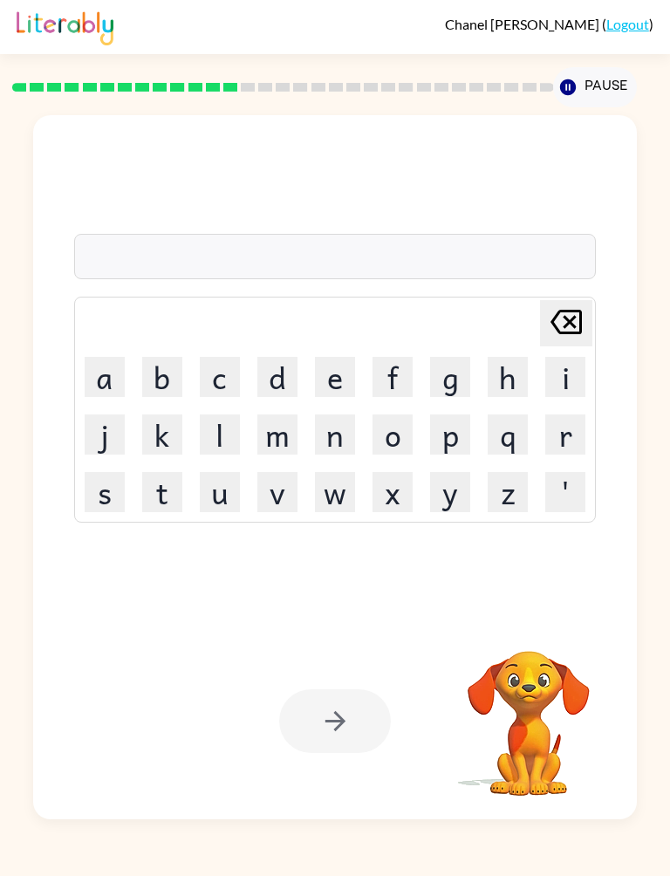
click at [448, 438] on button "p" at bounding box center [450, 435] width 40 height 40
click at [114, 379] on button "a" at bounding box center [105, 377] width 40 height 40
click at [431, 493] on button "y" at bounding box center [450, 492] width 40 height 40
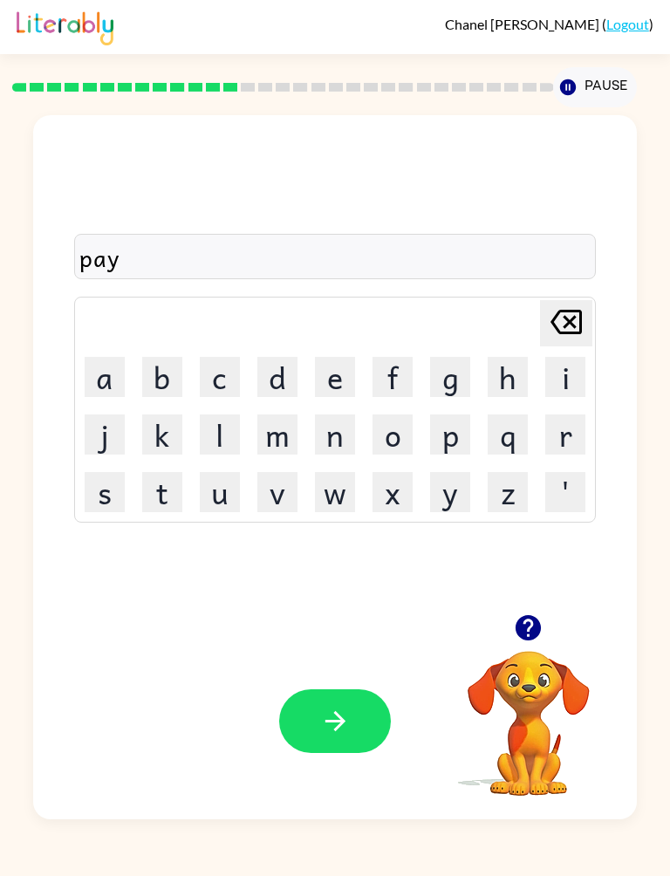
click at [277, 435] on button "m" at bounding box center [277, 435] width 40 height 40
click at [158, 488] on button "t" at bounding box center [162, 492] width 40 height 40
click at [551, 325] on icon "Delete Delete last character input" at bounding box center [566, 322] width 42 height 42
click at [552, 387] on button "i" at bounding box center [565, 377] width 40 height 40
click at [164, 496] on button "t" at bounding box center [162, 492] width 40 height 40
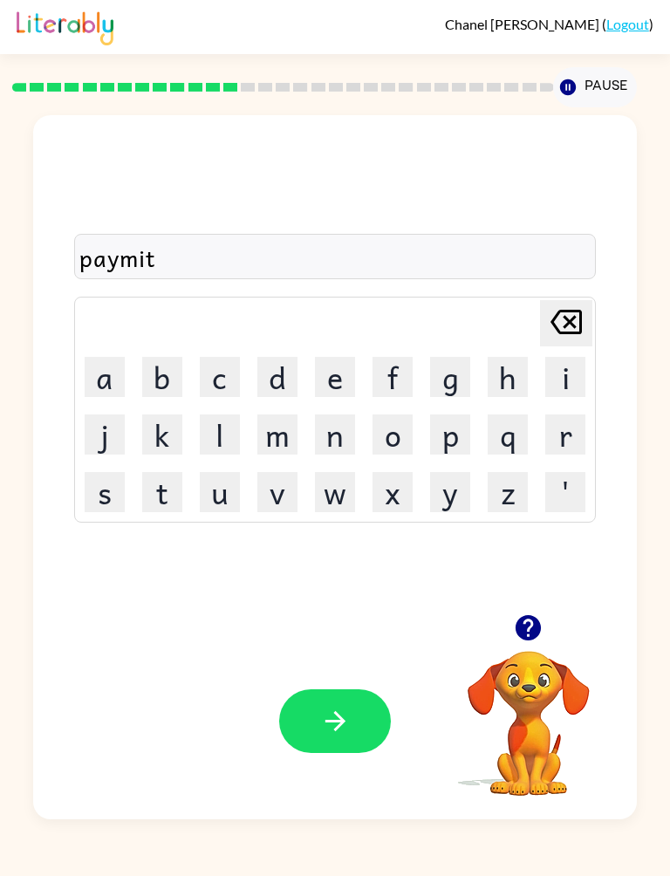
click at [309, 703] on button "button" at bounding box center [335, 721] width 112 height 64
click at [266, 445] on button "m" at bounding box center [277, 435] width 40 height 40
click at [323, 377] on button "e" at bounding box center [335, 377] width 40 height 40
click at [104, 440] on button "j" at bounding box center [105, 435] width 40 height 40
click at [565, 438] on button "r" at bounding box center [565, 435] width 40 height 40
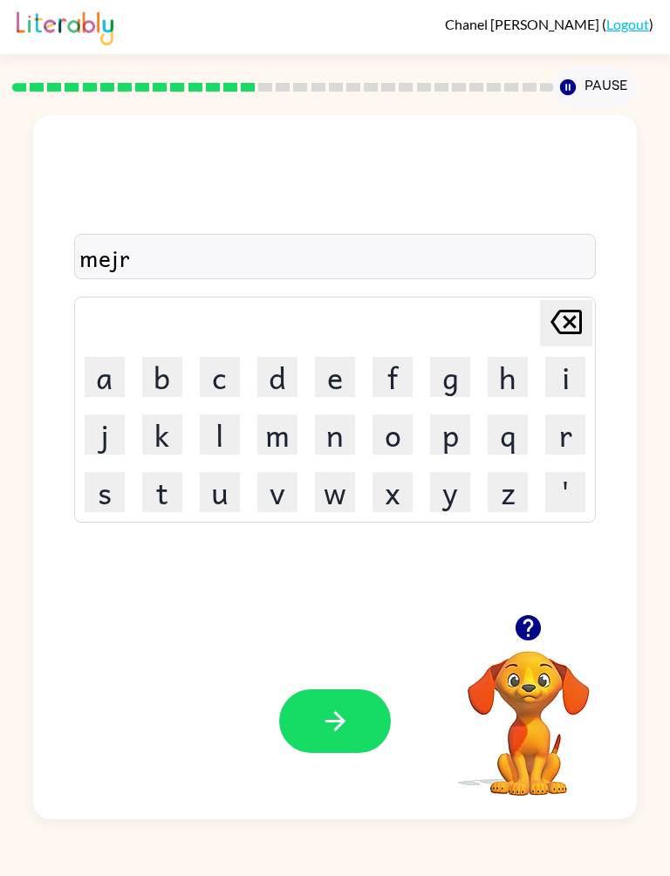
click at [372, 724] on button "button" at bounding box center [335, 721] width 112 height 64
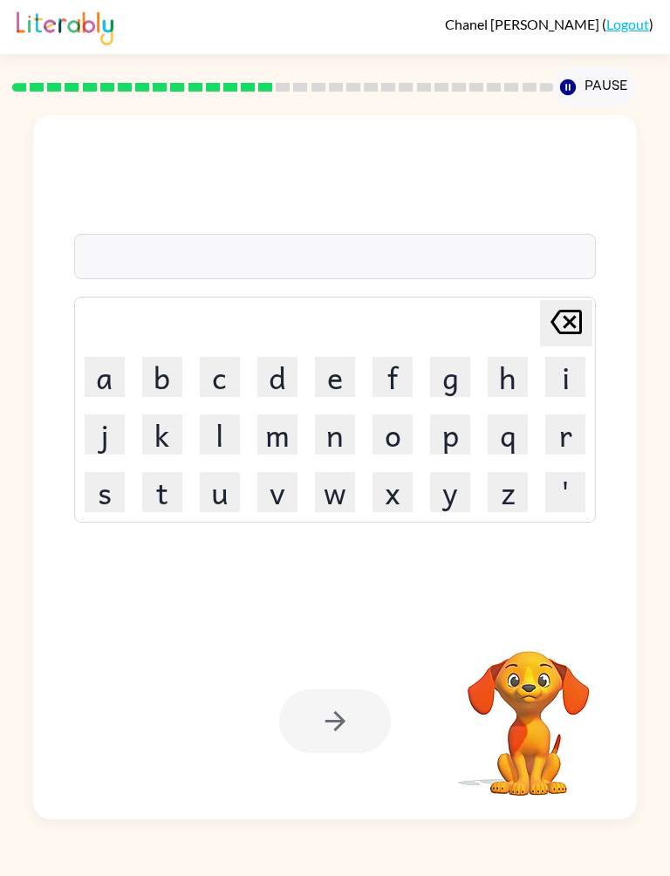
click at [109, 490] on button "s" at bounding box center [105, 492] width 40 height 40
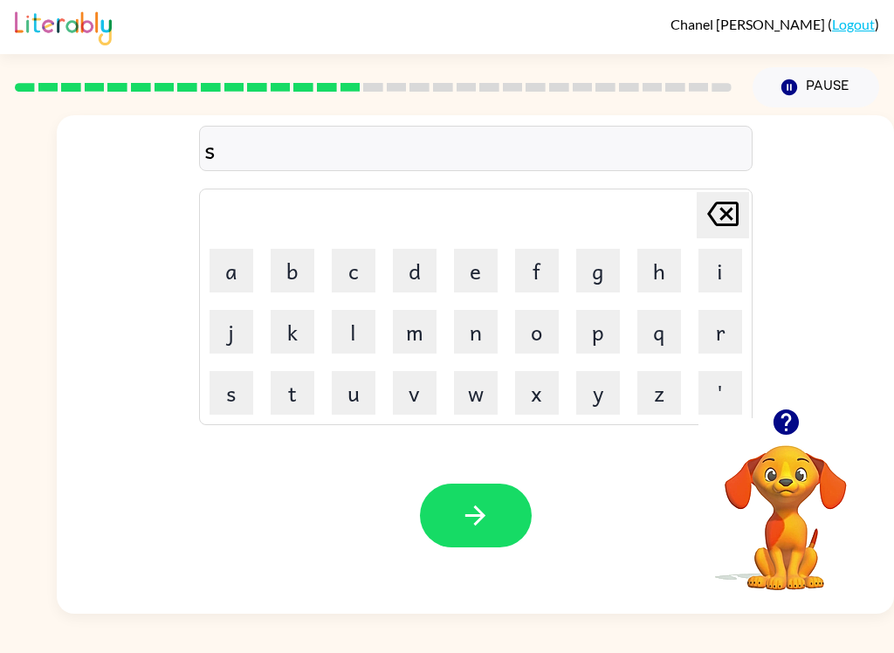
click at [669, 344] on button "r" at bounding box center [720, 332] width 44 height 44
click at [234, 267] on button "a" at bounding box center [231, 271] width 44 height 44
click at [220, 397] on button "s" at bounding box center [231, 393] width 44 height 44
click at [669, 202] on icon "Delete Delete last character input" at bounding box center [723, 214] width 42 height 42
click at [291, 321] on button "k" at bounding box center [293, 332] width 44 height 44
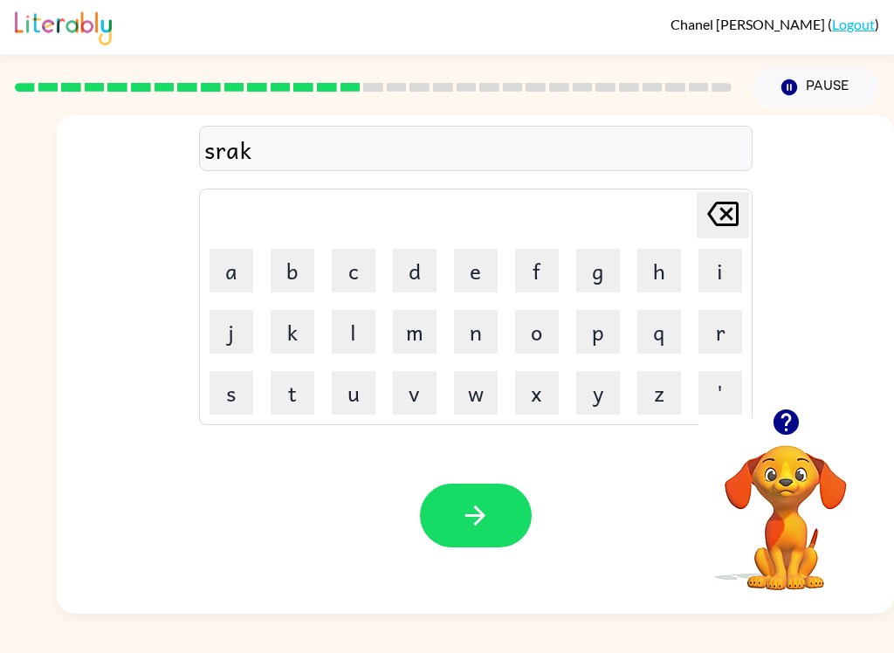
click at [490, 528] on icon "button" at bounding box center [475, 515] width 31 height 31
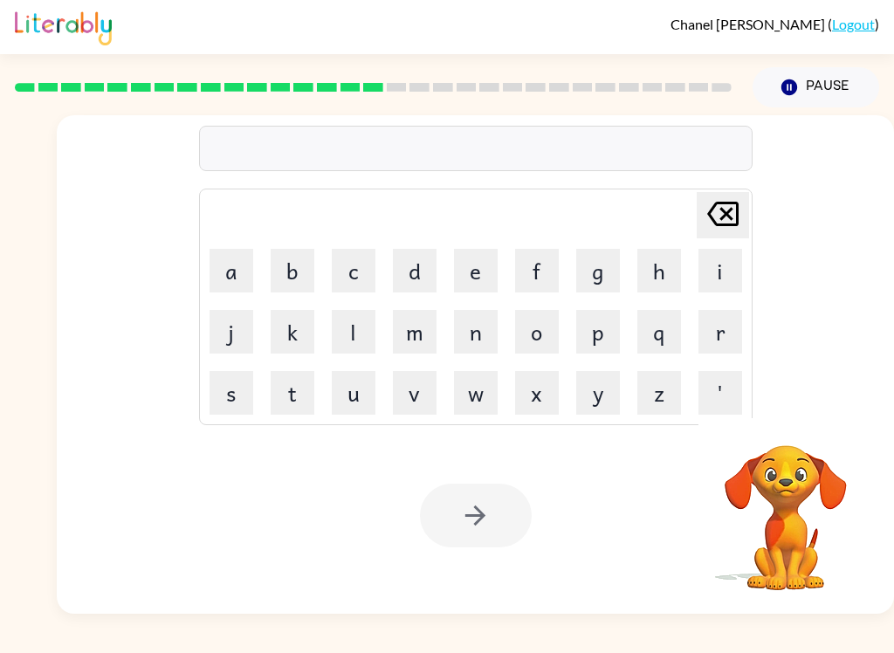
click at [597, 326] on button "p" at bounding box center [598, 332] width 44 height 44
click at [216, 274] on button "a" at bounding box center [231, 271] width 44 height 44
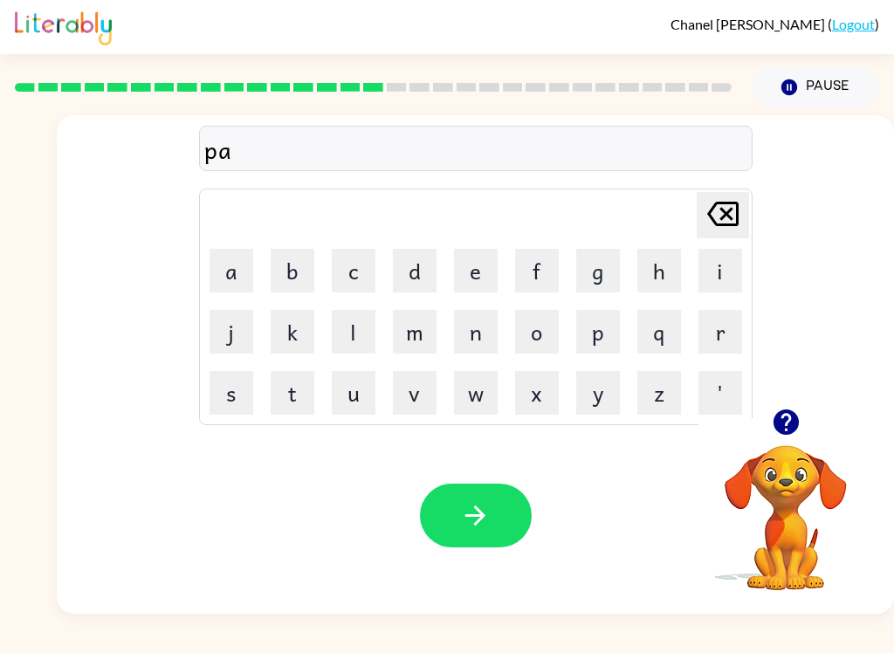
click at [339, 347] on button "l" at bounding box center [354, 332] width 44 height 44
click at [339, 346] on button "l" at bounding box center [354, 332] width 44 height 44
click at [449, 532] on button "button" at bounding box center [476, 515] width 112 height 64
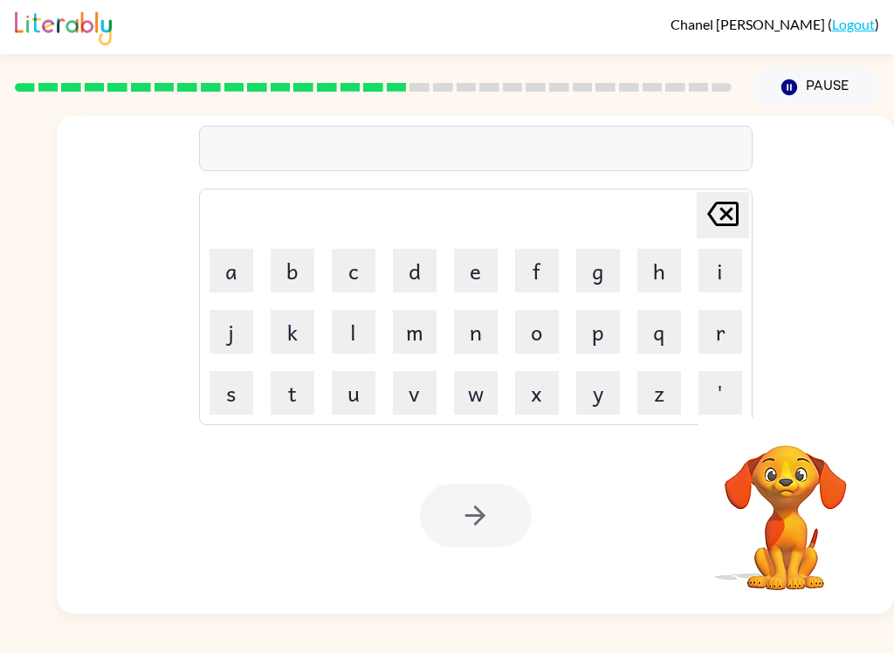
click at [479, 407] on button "w" at bounding box center [476, 393] width 44 height 44
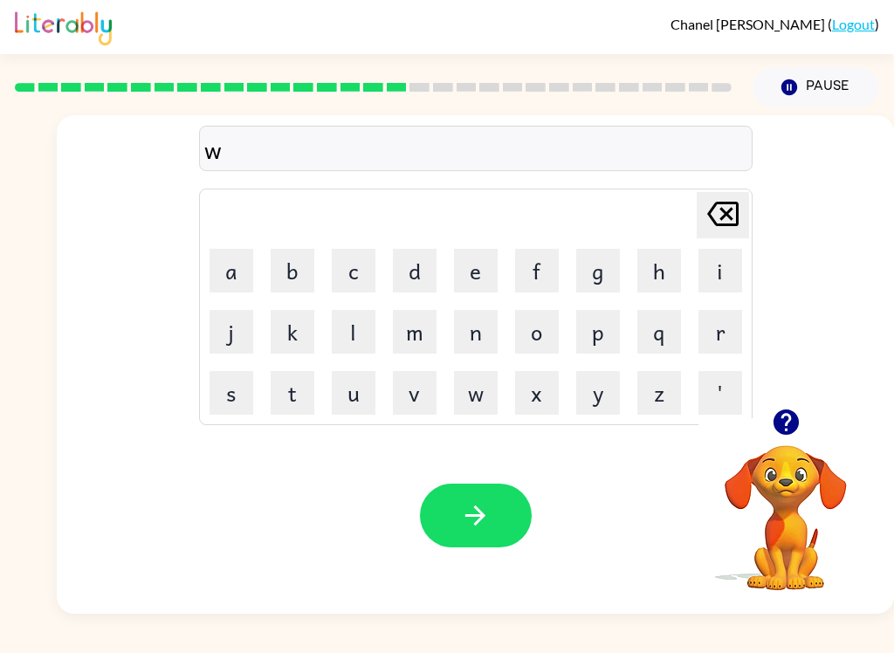
click at [669, 220] on icon at bounding box center [722, 214] width 31 height 24
click at [234, 397] on button "s" at bounding box center [231, 393] width 44 height 44
click at [222, 271] on button "a" at bounding box center [231, 271] width 44 height 44
click at [483, 338] on button "n" at bounding box center [476, 332] width 44 height 44
click at [468, 273] on button "e" at bounding box center [476, 271] width 44 height 44
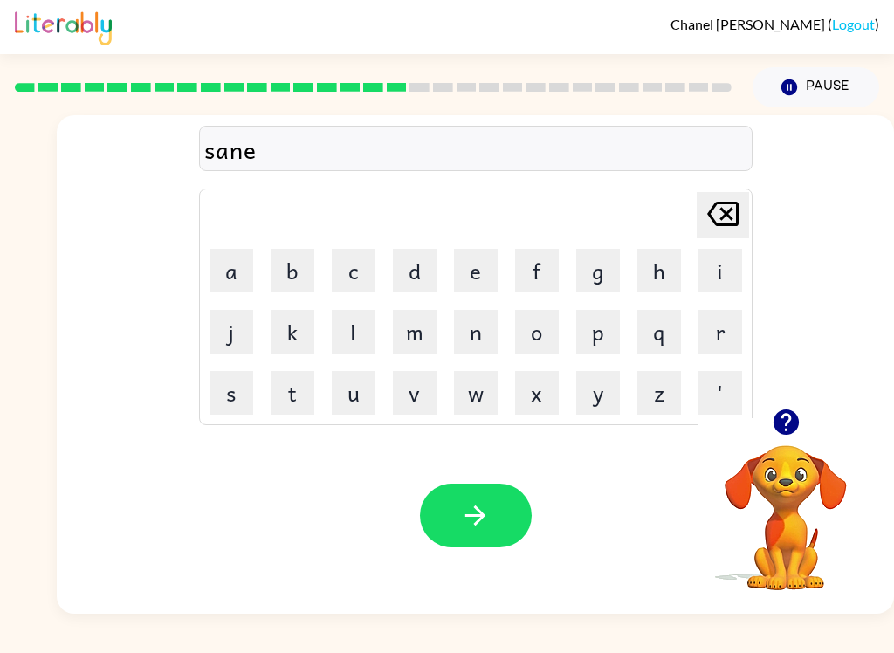
click at [465, 508] on icon "button" at bounding box center [475, 515] width 31 height 31
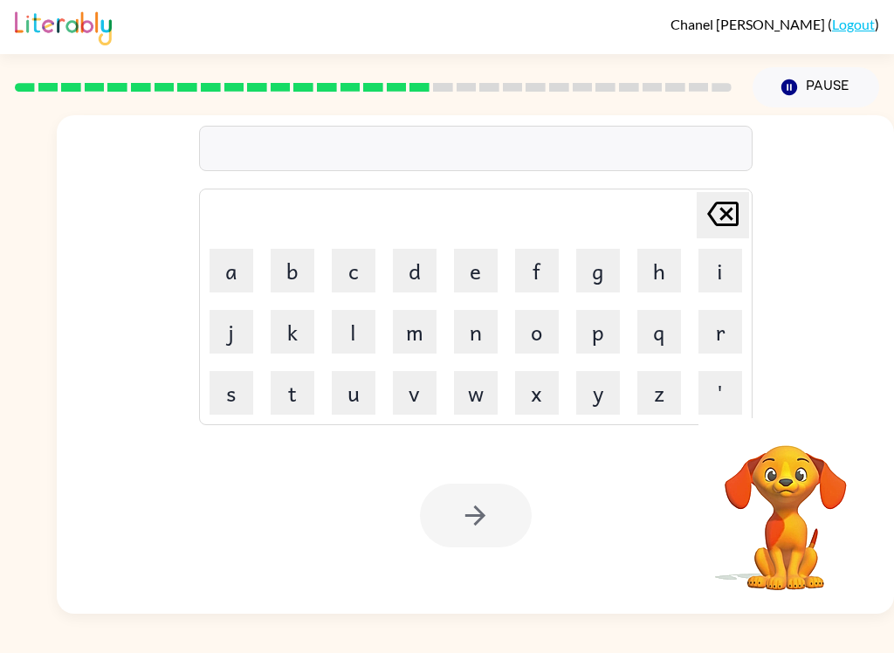
click at [474, 277] on button "e" at bounding box center [476, 271] width 44 height 44
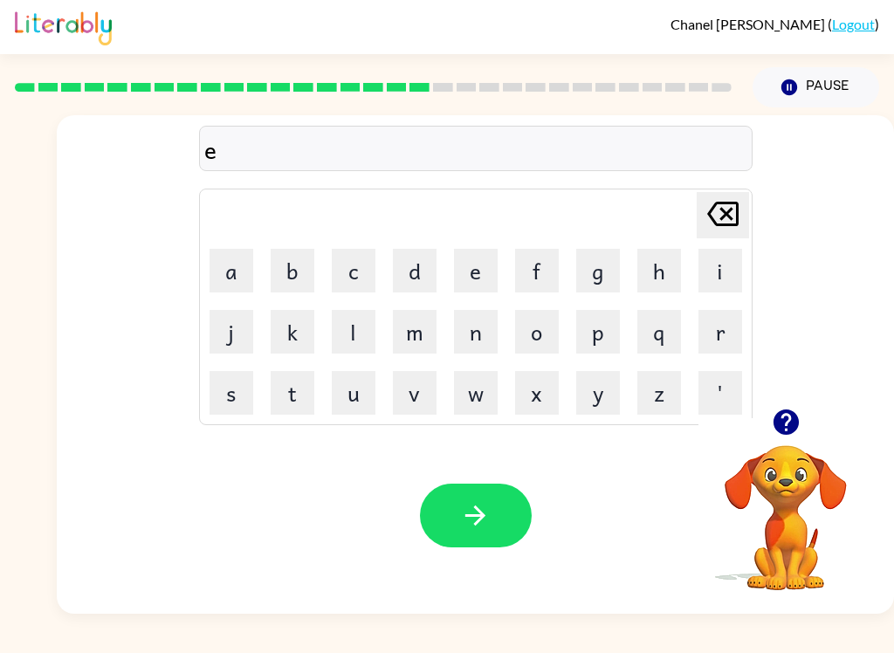
click at [669, 213] on icon at bounding box center [722, 214] width 31 height 24
click at [415, 341] on button "m" at bounding box center [415, 332] width 44 height 44
click at [596, 337] on button "p" at bounding box center [598, 332] width 44 height 44
click at [421, 270] on button "d" at bounding box center [415, 271] width 44 height 44
click at [669, 290] on button "i" at bounding box center [720, 271] width 44 height 44
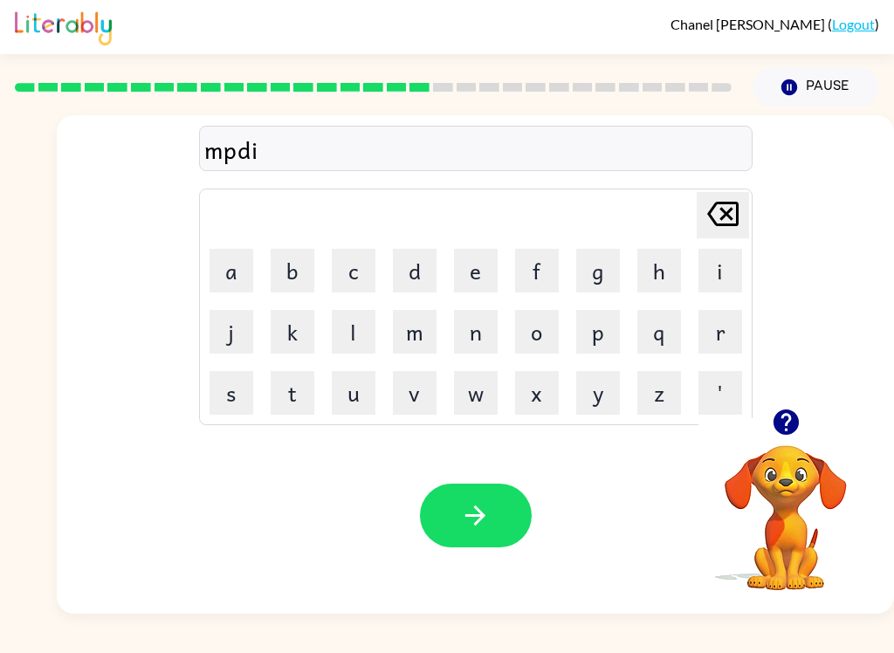
click at [669, 217] on icon "Delete Delete last character input" at bounding box center [723, 214] width 42 height 42
click at [669, 234] on button "Delete Delete last character input" at bounding box center [722, 215] width 52 height 46
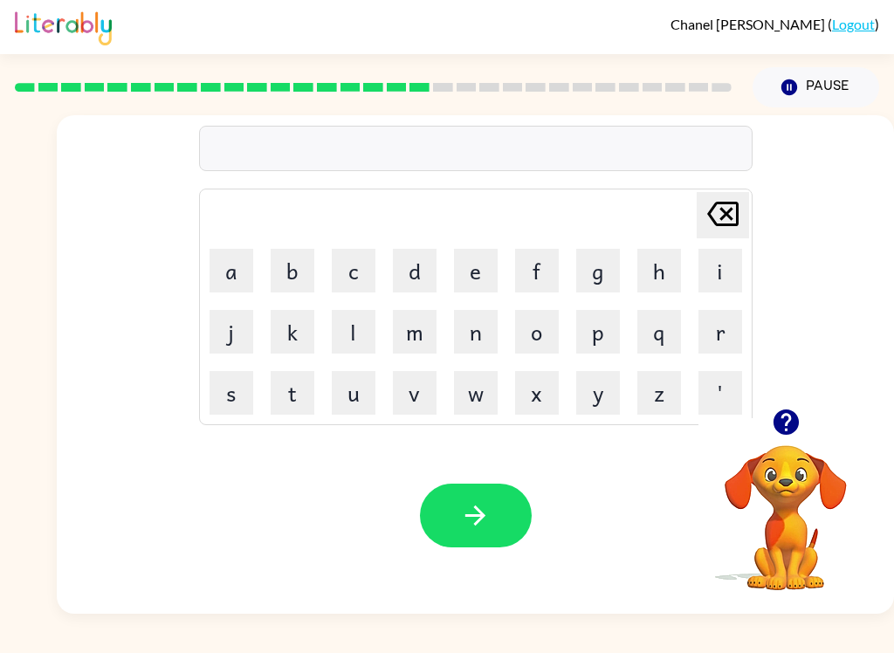
click at [589, 282] on button "g" at bounding box center [598, 271] width 44 height 44
click at [405, 345] on button "m" at bounding box center [415, 332] width 44 height 44
click at [461, 269] on button "e" at bounding box center [476, 271] width 44 height 44
click at [475, 500] on button "button" at bounding box center [476, 515] width 112 height 64
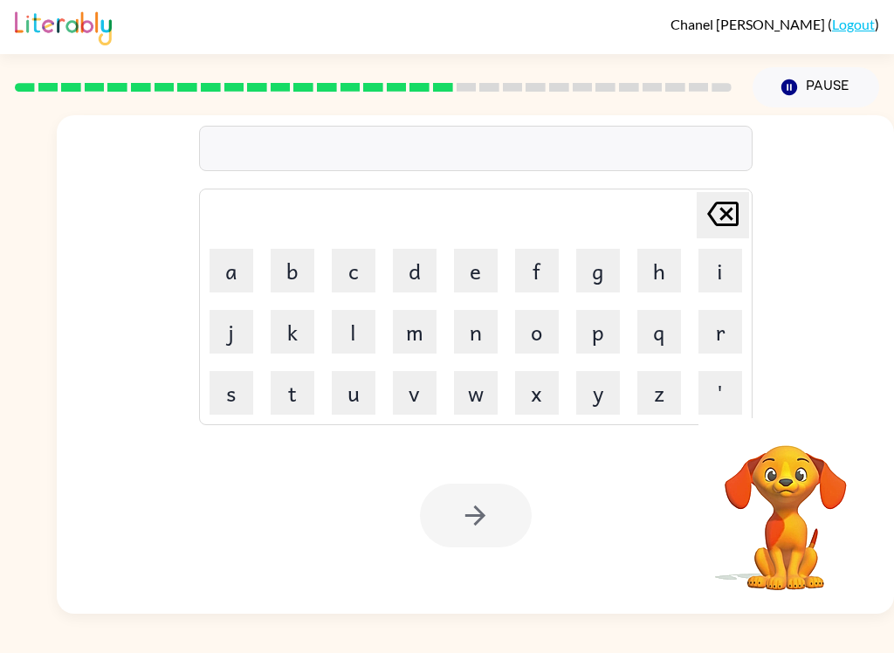
click at [470, 337] on button "n" at bounding box center [476, 332] width 44 height 44
click at [343, 284] on button "c" at bounding box center [354, 271] width 44 height 44
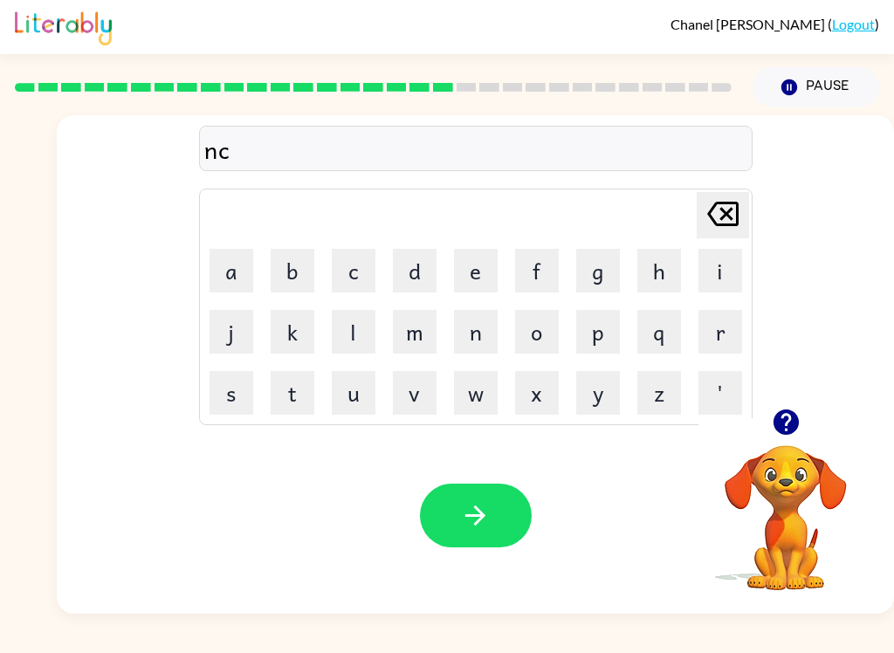
click at [527, 345] on button "o" at bounding box center [537, 332] width 44 height 44
click at [339, 337] on button "l" at bounding box center [354, 332] width 44 height 44
click at [669, 207] on icon "Delete Delete last character input" at bounding box center [723, 214] width 42 height 42
click at [669, 209] on button "Delete Delete last character input" at bounding box center [722, 215] width 52 height 46
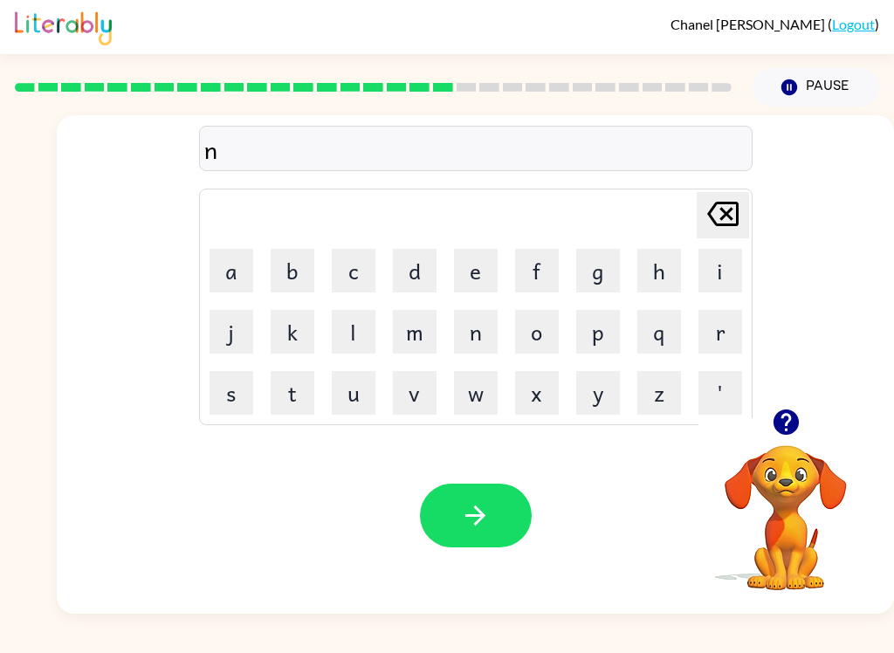
click at [357, 281] on button "c" at bounding box center [354, 271] width 44 height 44
click at [536, 348] on button "o" at bounding box center [537, 332] width 44 height 44
click at [592, 345] on button "p" at bounding box center [598, 332] width 44 height 44
click at [353, 327] on button "l" at bounding box center [354, 332] width 44 height 44
click at [490, 510] on icon "button" at bounding box center [475, 515] width 31 height 31
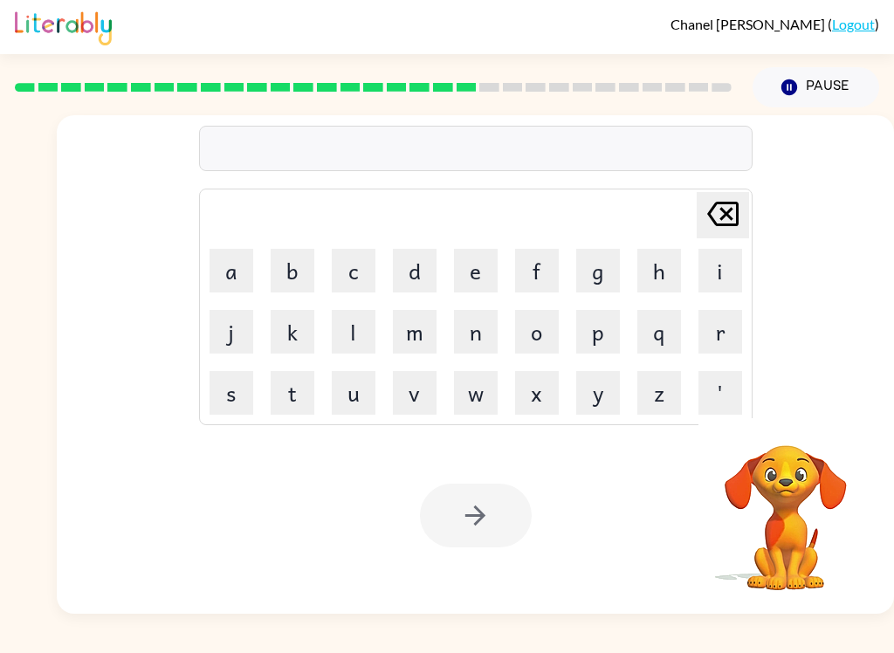
click at [669, 280] on button "i" at bounding box center [720, 271] width 44 height 44
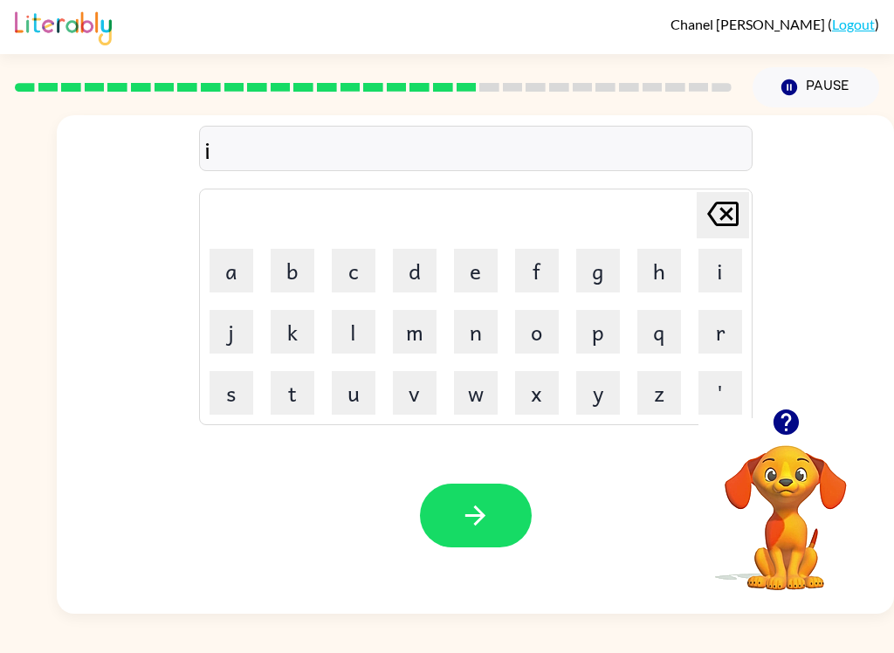
click at [483, 325] on button "n" at bounding box center [476, 332] width 44 height 44
click at [669, 221] on icon "Delete Delete last character input" at bounding box center [723, 214] width 42 height 42
click at [669, 220] on icon "Delete Delete last character input" at bounding box center [723, 214] width 42 height 42
click at [669, 212] on icon at bounding box center [722, 214] width 31 height 24
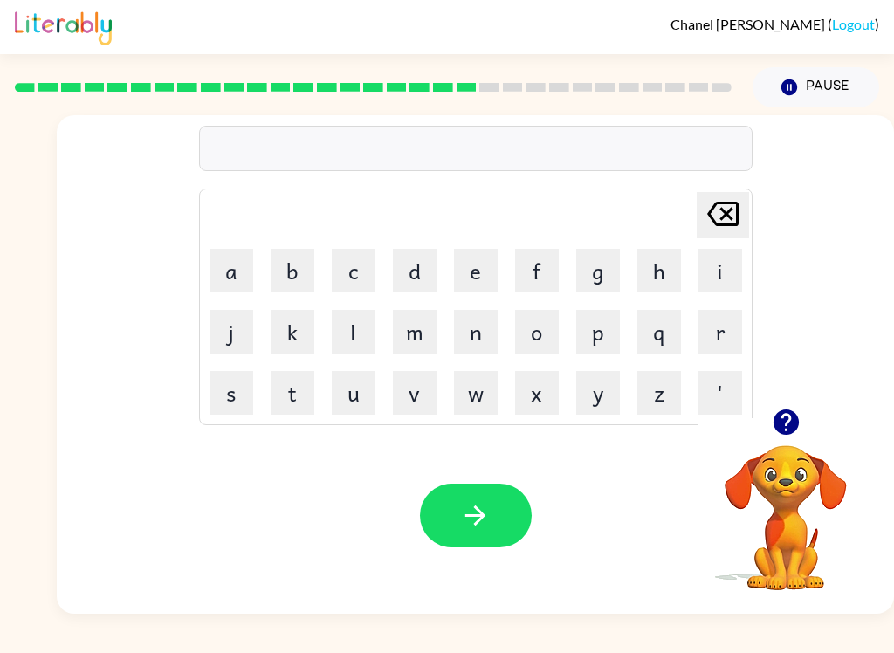
click at [353, 332] on button "l" at bounding box center [354, 332] width 44 height 44
click at [669, 261] on button "i" at bounding box center [720, 271] width 44 height 44
click at [477, 339] on button "n" at bounding box center [476, 332] width 44 height 44
click at [358, 278] on button "c" at bounding box center [354, 271] width 44 height 44
click at [478, 279] on button "e" at bounding box center [476, 271] width 44 height 44
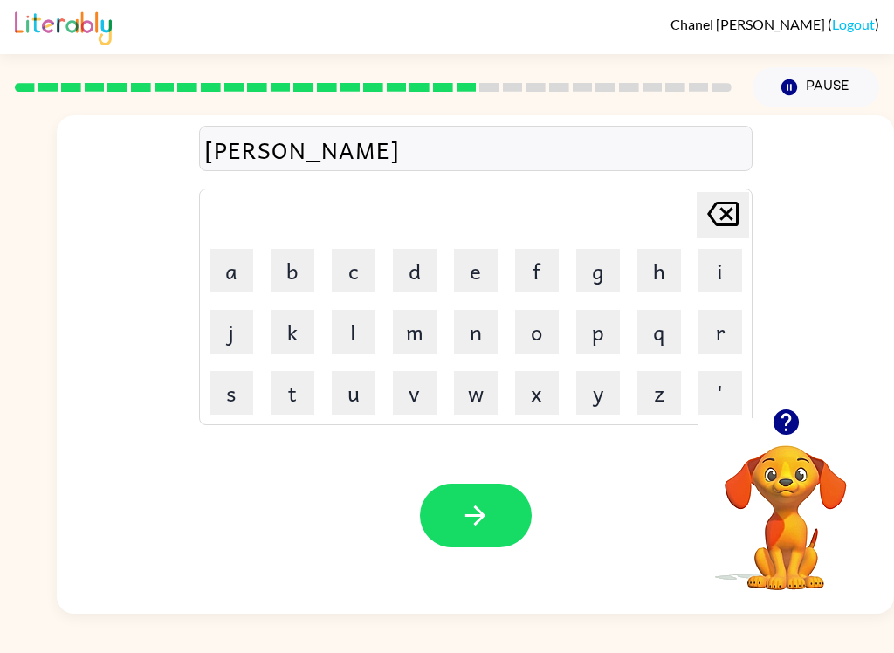
click at [416, 277] on button "d" at bounding box center [415, 271] width 44 height 44
click at [464, 522] on icon "button" at bounding box center [475, 515] width 31 height 31
click at [468, 343] on button "n" at bounding box center [476, 332] width 44 height 44
click at [521, 323] on button "o" at bounding box center [537, 332] width 44 height 44
click at [491, 340] on button "n" at bounding box center [476, 332] width 44 height 44
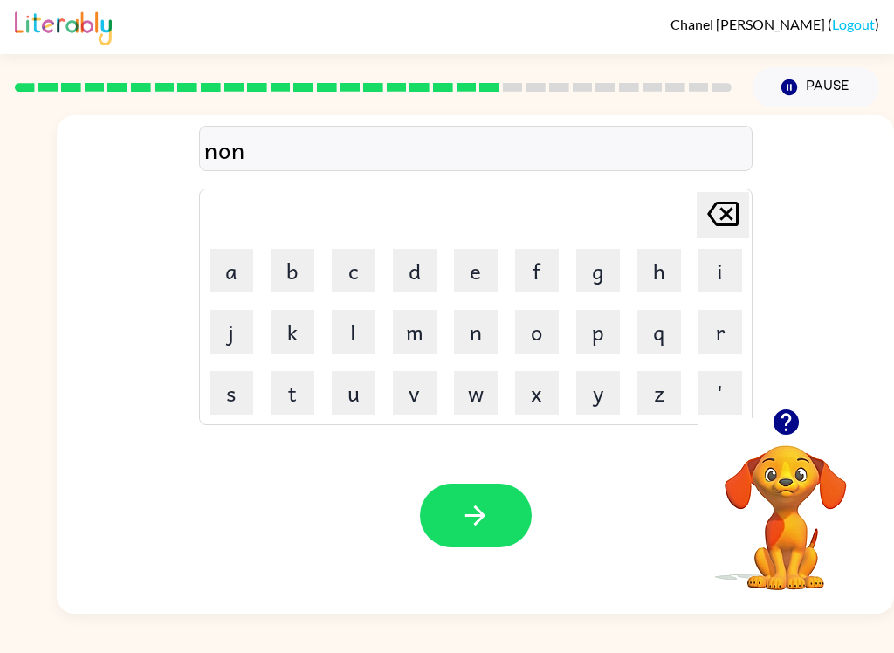
click at [468, 272] on button "e" at bounding box center [476, 271] width 44 height 44
click at [401, 267] on button "d" at bounding box center [415, 271] width 44 height 44
click at [490, 529] on icon "button" at bounding box center [475, 515] width 31 height 31
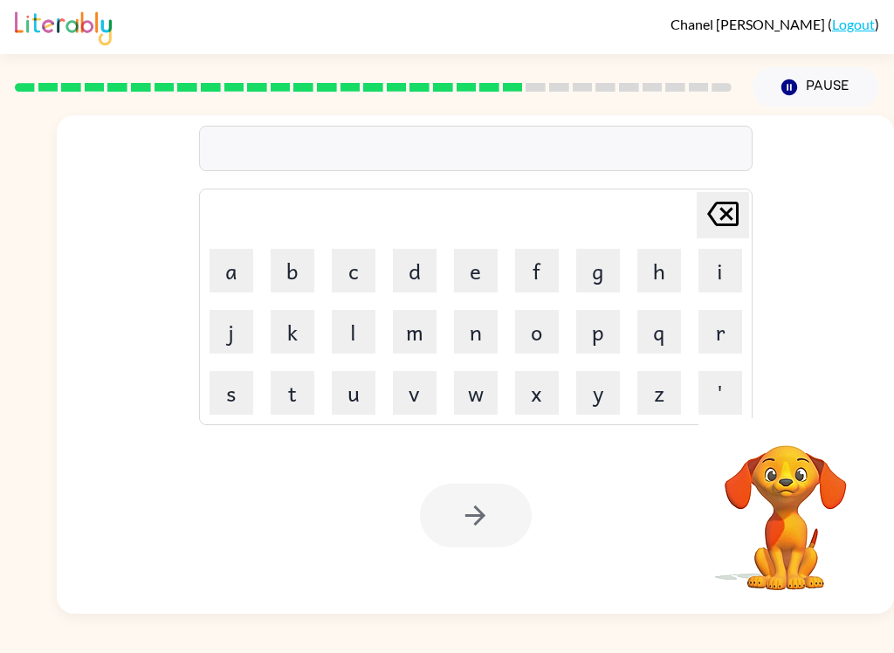
click at [239, 402] on button "s" at bounding box center [231, 393] width 44 height 44
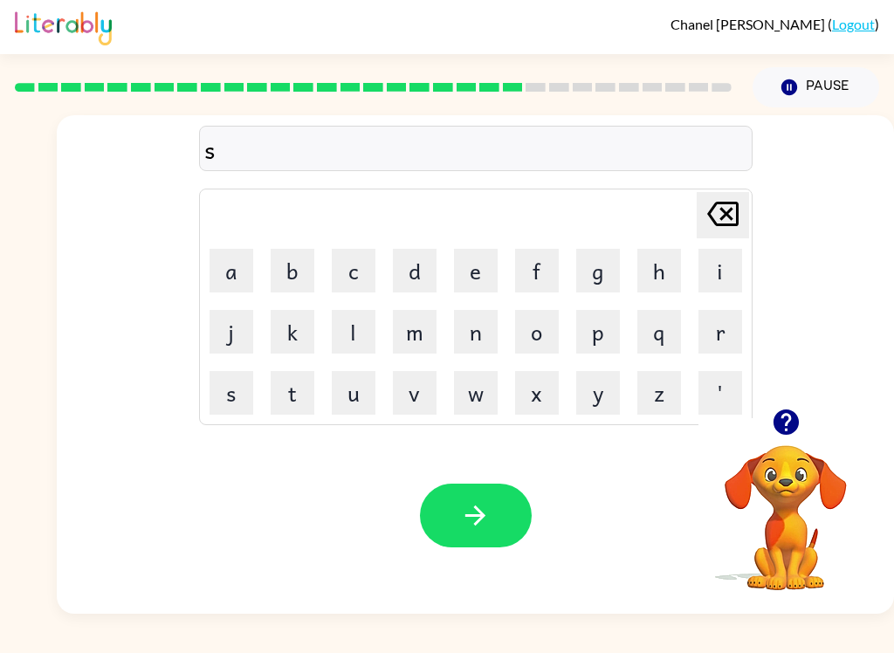
click at [278, 389] on button "t" at bounding box center [293, 393] width 44 height 44
click at [202, 290] on td "a" at bounding box center [231, 270] width 59 height 59
click at [234, 251] on button "a" at bounding box center [231, 271] width 44 height 44
click at [464, 332] on button "n" at bounding box center [476, 332] width 44 height 44
click at [452, 516] on button "button" at bounding box center [476, 515] width 112 height 64
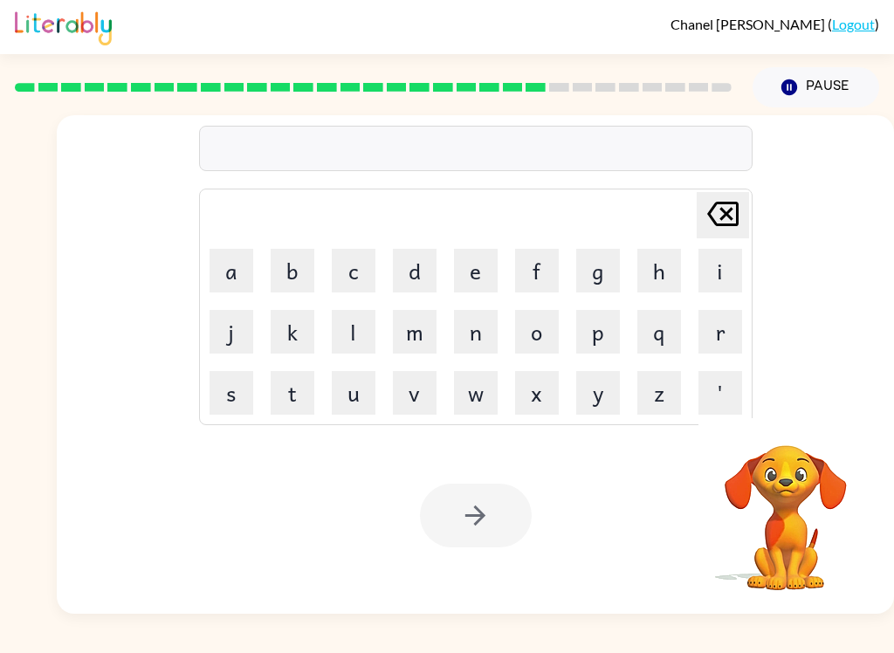
click at [459, 394] on button "w" at bounding box center [476, 393] width 44 height 44
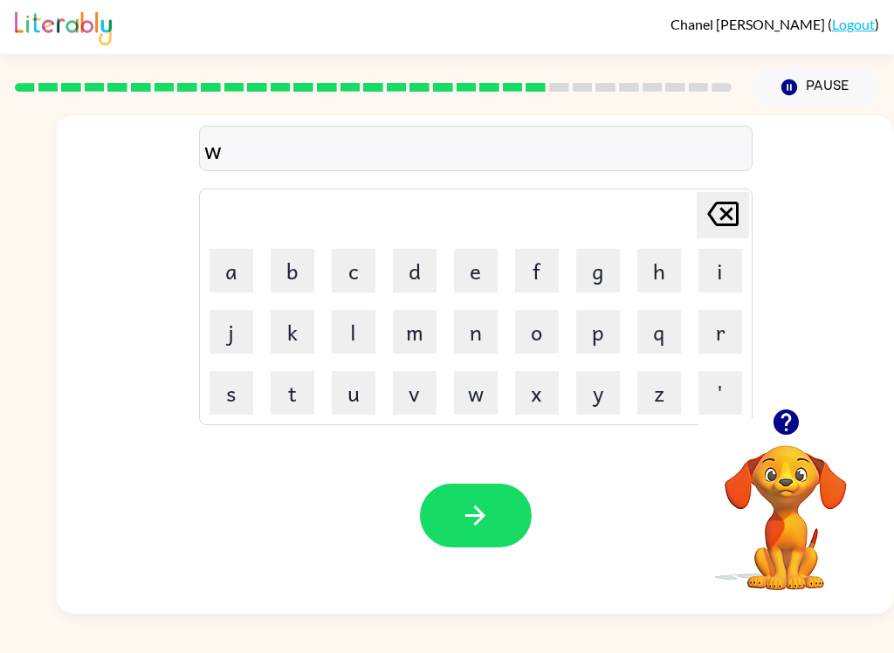
click at [521, 329] on button "o" at bounding box center [537, 332] width 44 height 44
click at [669, 339] on button "r" at bounding box center [720, 332] width 44 height 44
click at [413, 271] on button "d" at bounding box center [415, 271] width 44 height 44
click at [459, 298] on td "e" at bounding box center [475, 270] width 59 height 59
click at [460, 280] on button "e" at bounding box center [476, 271] width 44 height 44
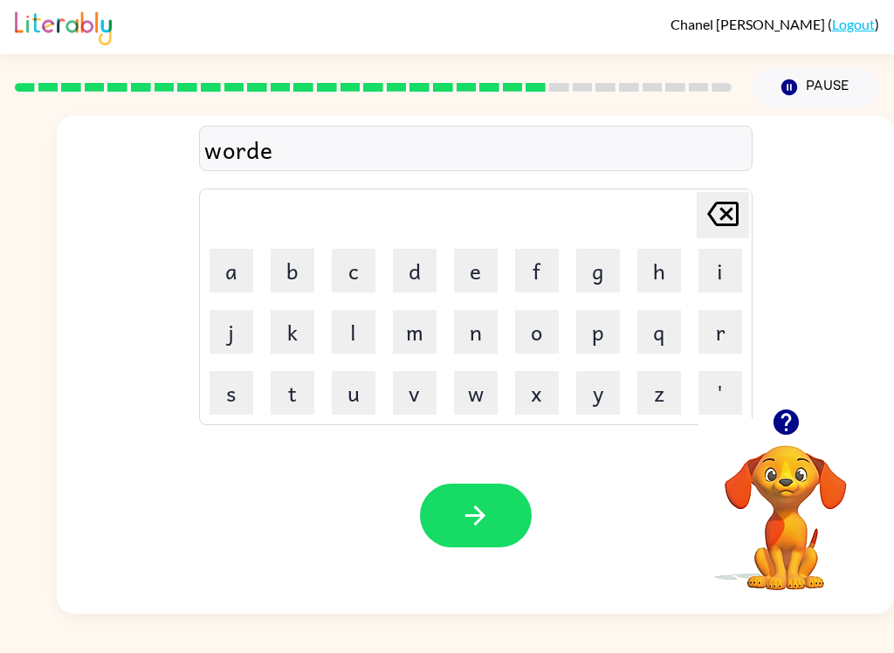
click at [467, 534] on button "button" at bounding box center [476, 515] width 112 height 64
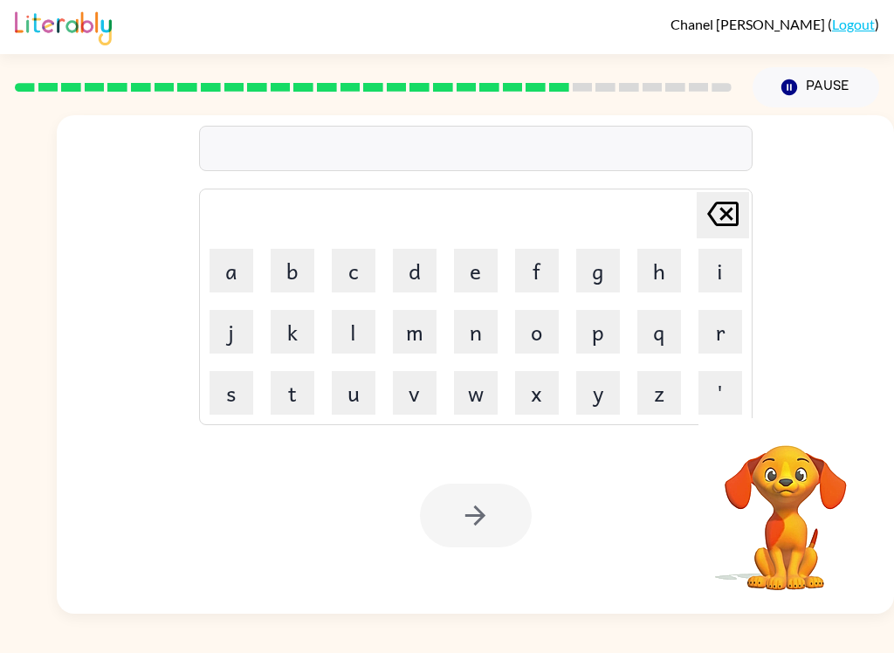
click at [669, 332] on button "r" at bounding box center [720, 332] width 44 height 44
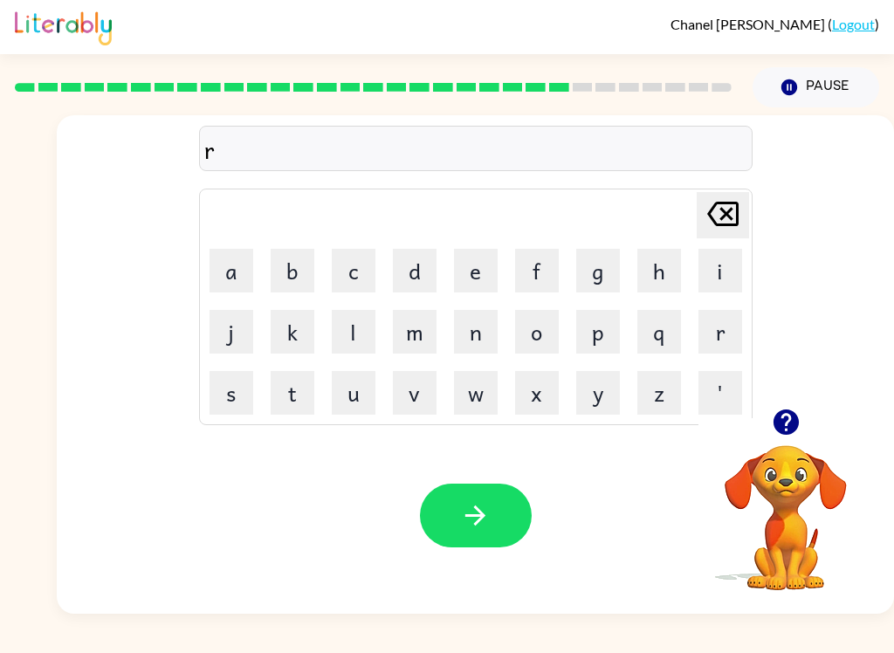
click at [358, 319] on button "l" at bounding box center [354, 332] width 44 height 44
click at [219, 276] on button "a" at bounding box center [231, 271] width 44 height 44
click at [471, 276] on button "e" at bounding box center [476, 271] width 44 height 44
click at [413, 272] on button "d" at bounding box center [415, 271] width 44 height 44
click at [448, 495] on button "button" at bounding box center [476, 515] width 112 height 64
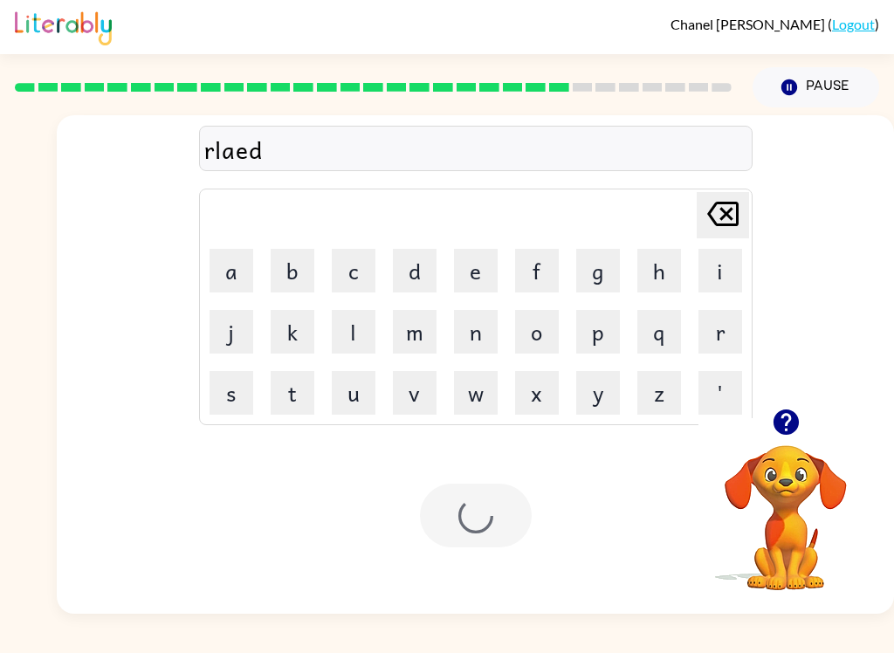
click at [466, 524] on div at bounding box center [476, 515] width 112 height 64
click at [341, 277] on button "c" at bounding box center [354, 271] width 44 height 44
click at [230, 271] on button "a" at bounding box center [231, 271] width 44 height 44
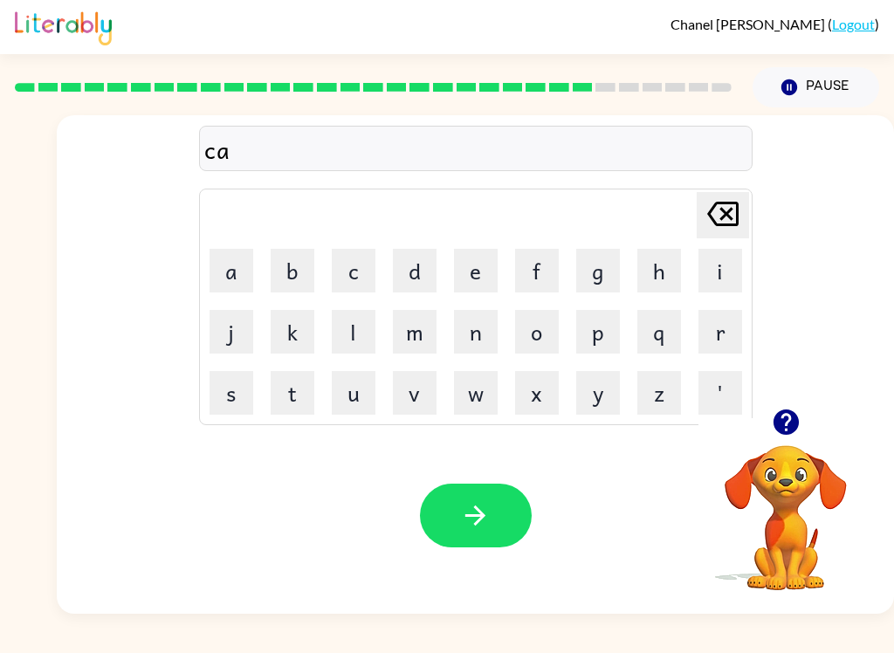
click at [281, 403] on button "t" at bounding box center [293, 393] width 44 height 44
click at [475, 330] on button "n" at bounding box center [476, 332] width 44 height 44
click at [497, 524] on button "button" at bounding box center [476, 515] width 112 height 64
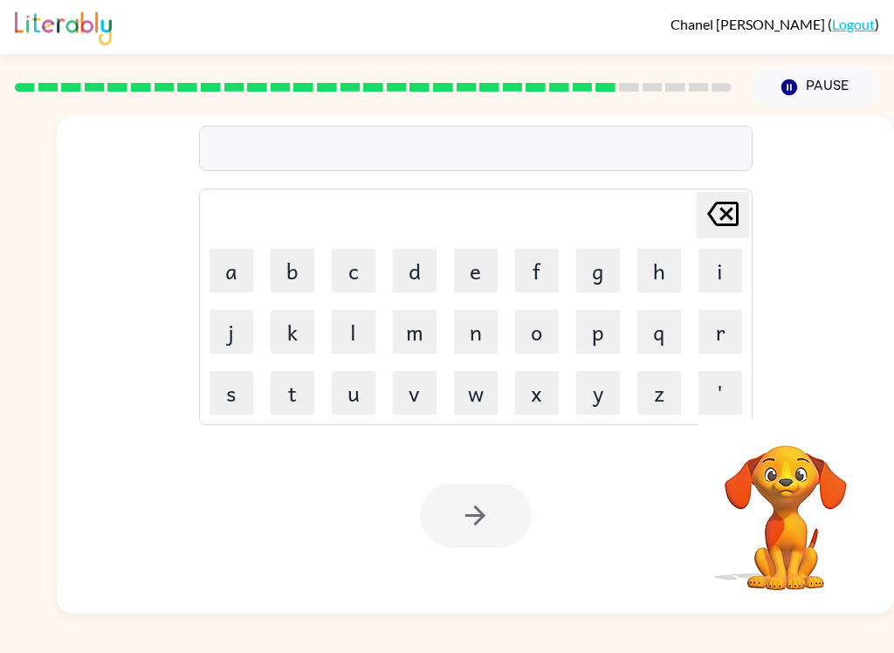
click at [402, 278] on button "d" at bounding box center [415, 271] width 44 height 44
click at [583, 337] on button "p" at bounding box center [598, 332] width 44 height 44
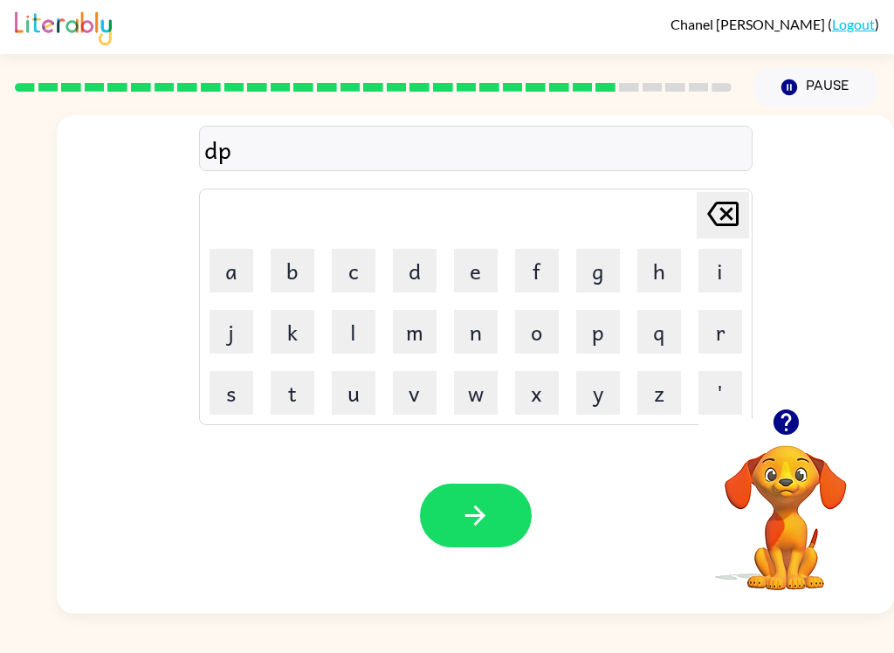
click at [218, 273] on button "a" at bounding box center [231, 271] width 44 height 44
click at [298, 411] on button "t" at bounding box center [293, 393] width 44 height 44
click at [669, 208] on icon at bounding box center [722, 214] width 31 height 24
click at [669, 339] on button "r" at bounding box center [720, 332] width 44 height 44
click at [279, 408] on button "t" at bounding box center [293, 393] width 44 height 44
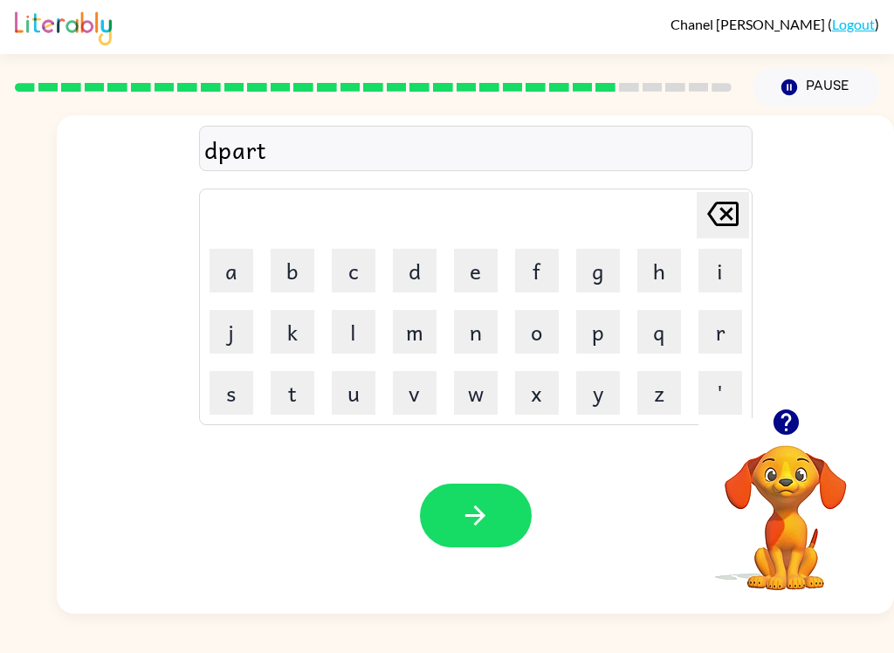
click at [440, 510] on button "button" at bounding box center [476, 515] width 112 height 64
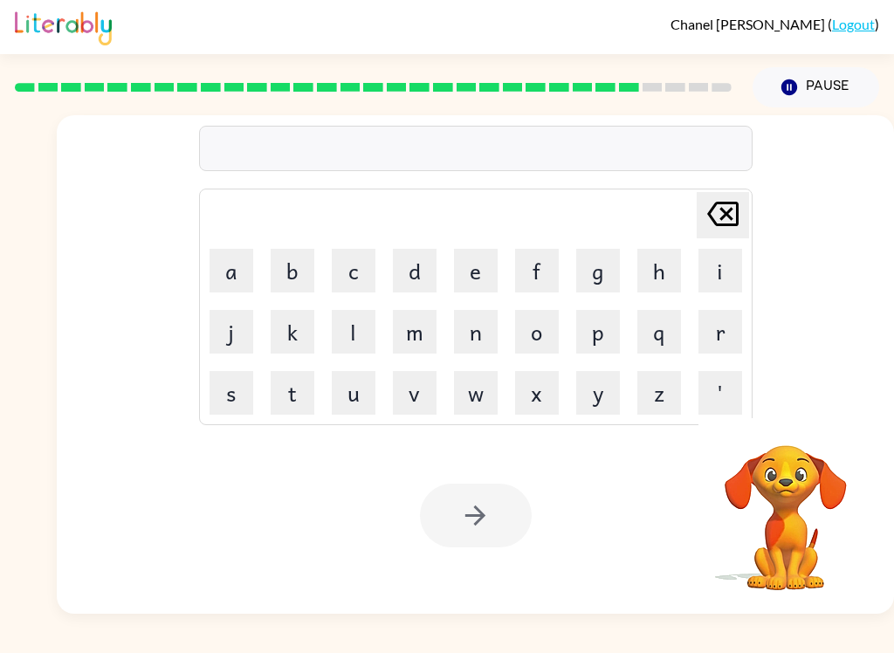
click at [236, 401] on button "s" at bounding box center [231, 393] width 44 height 44
click at [355, 339] on button "l" at bounding box center [354, 332] width 44 height 44
click at [304, 378] on button "t" at bounding box center [293, 393] width 44 height 44
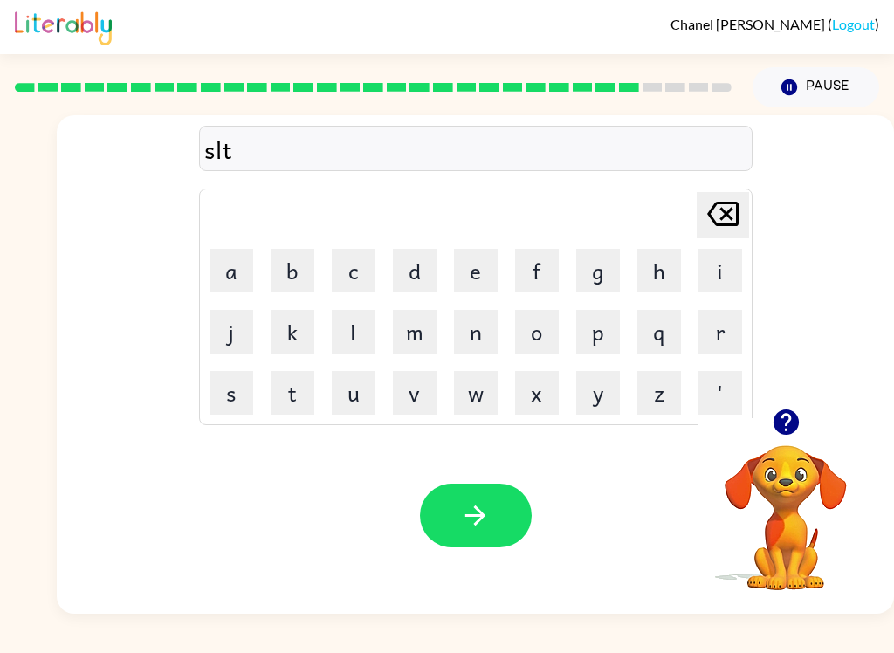
click at [669, 209] on icon "Delete Delete last character input" at bounding box center [723, 214] width 42 height 42
click at [669, 270] on button "i" at bounding box center [720, 271] width 44 height 44
click at [282, 394] on button "t" at bounding box center [293, 393] width 44 height 44
click at [497, 541] on button "button" at bounding box center [476, 515] width 112 height 64
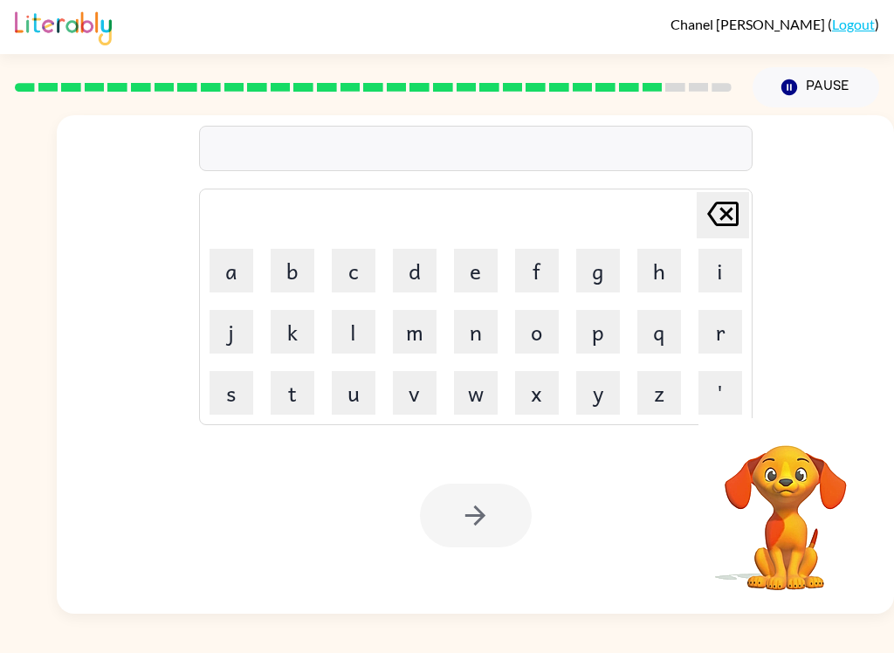
click at [361, 396] on button "u" at bounding box center [354, 393] width 44 height 44
click at [462, 342] on button "n" at bounding box center [476, 332] width 44 height 44
click at [476, 268] on button "e" at bounding box center [476, 271] width 44 height 44
click at [399, 399] on button "v" at bounding box center [415, 393] width 44 height 44
click at [245, 397] on button "s" at bounding box center [231, 393] width 44 height 44
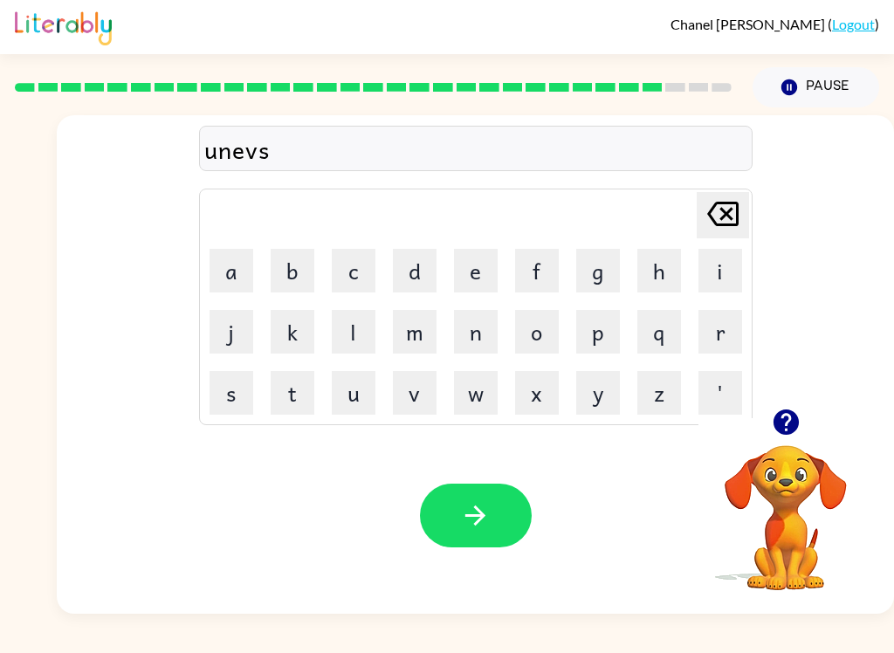
click at [339, 333] on button "l" at bounding box center [354, 332] width 44 height 44
click at [488, 510] on icon "button" at bounding box center [475, 515] width 31 height 31
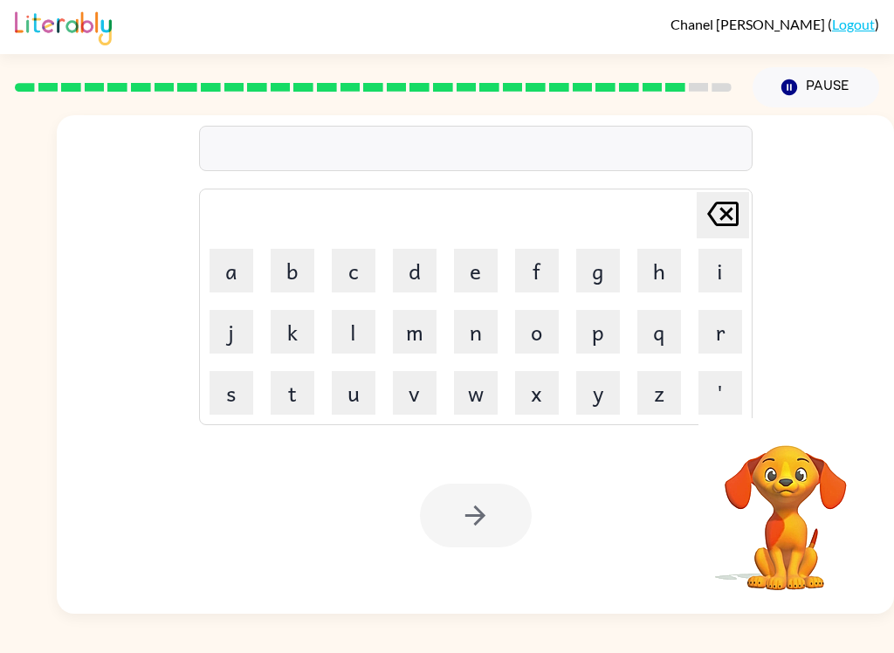
click at [228, 380] on button "s" at bounding box center [231, 393] width 44 height 44
click at [408, 388] on button "v" at bounding box center [415, 393] width 44 height 44
click at [462, 265] on button "e" at bounding box center [476, 271] width 44 height 44
click at [669, 329] on button "r" at bounding box center [720, 332] width 44 height 44
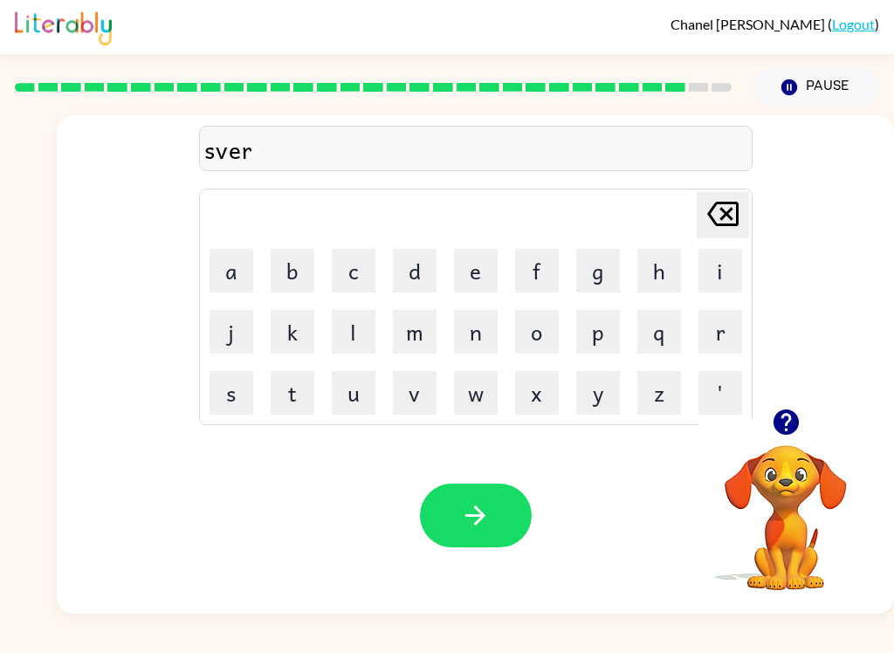
click at [469, 402] on button "w" at bounding box center [476, 393] width 44 height 44
click at [463, 271] on button "e" at bounding box center [476, 271] width 44 height 44
click at [222, 258] on button "a" at bounding box center [231, 271] width 44 height 44
click at [669, 317] on button "r" at bounding box center [720, 332] width 44 height 44
click at [478, 506] on icon "button" at bounding box center [475, 515] width 31 height 31
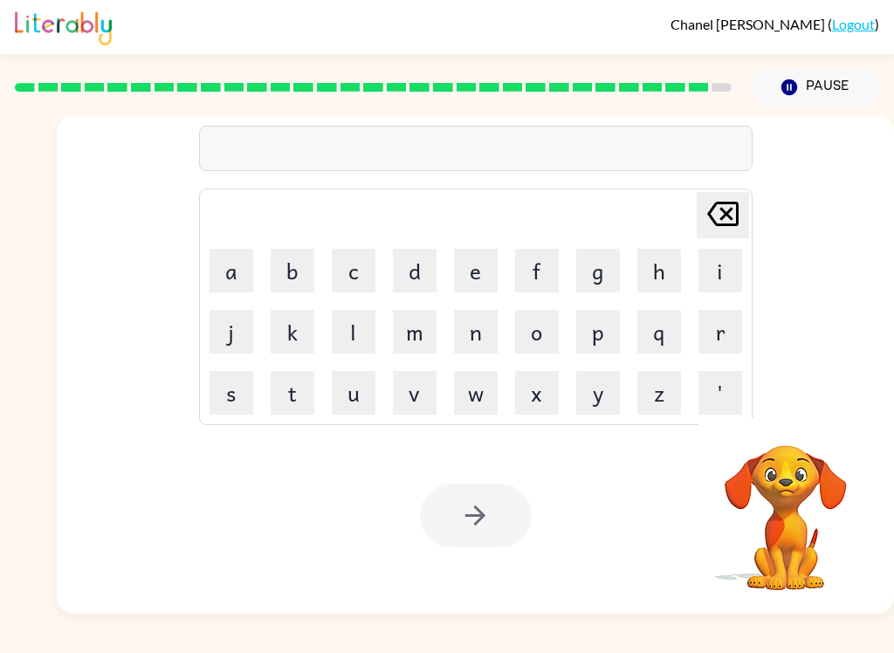
click at [462, 325] on button "n" at bounding box center [476, 332] width 44 height 44
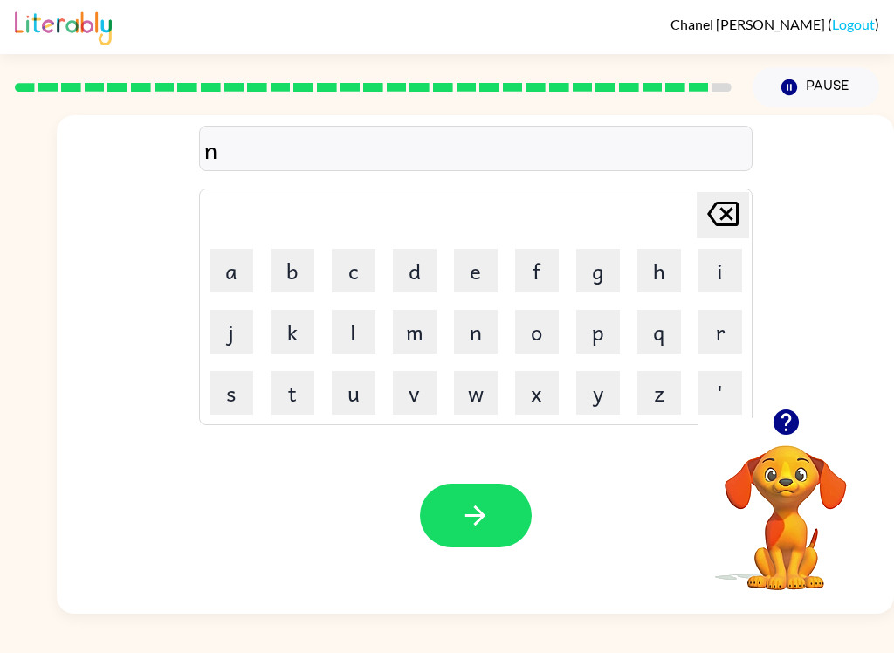
click at [277, 327] on button "k" at bounding box center [293, 332] width 44 height 44
click at [539, 319] on button "o" at bounding box center [537, 332] width 44 height 44
click at [338, 373] on button "u" at bounding box center [354, 393] width 44 height 44
click at [337, 372] on button "u" at bounding box center [354, 393] width 44 height 44
click at [669, 212] on icon "Delete Delete last character input" at bounding box center [723, 214] width 42 height 42
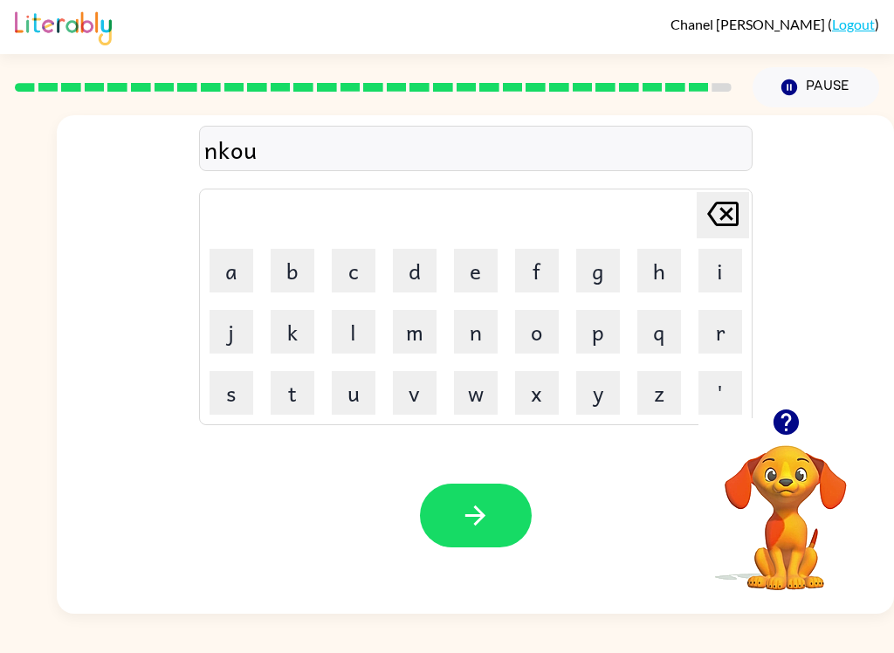
click at [274, 384] on button "t" at bounding box center [293, 393] width 44 height 44
click at [461, 515] on icon "button" at bounding box center [475, 515] width 31 height 31
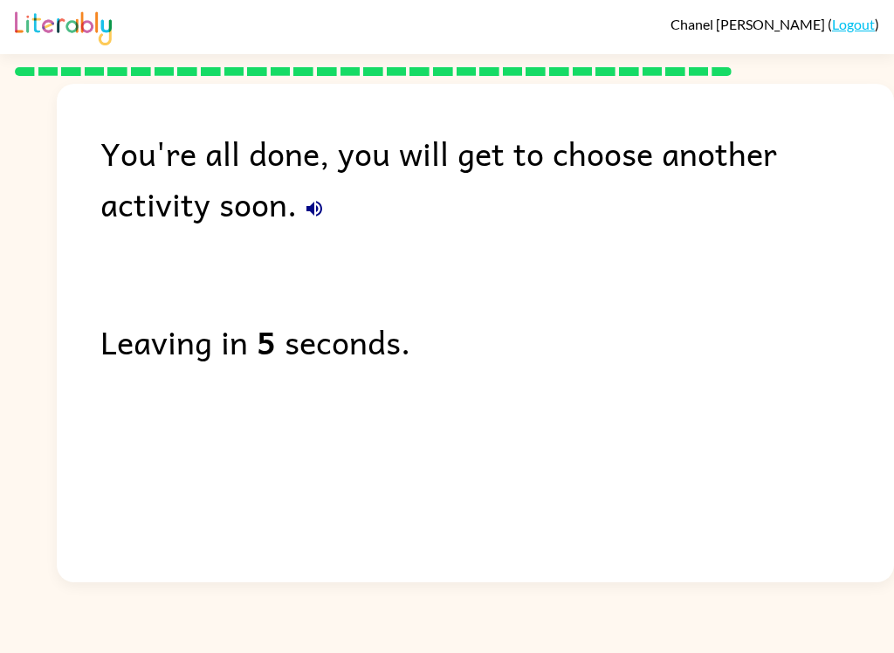
click at [669, 301] on div "You're all done, you will get to choose another activity soon. Leaving in 5 sec…" at bounding box center [475, 329] width 837 height 490
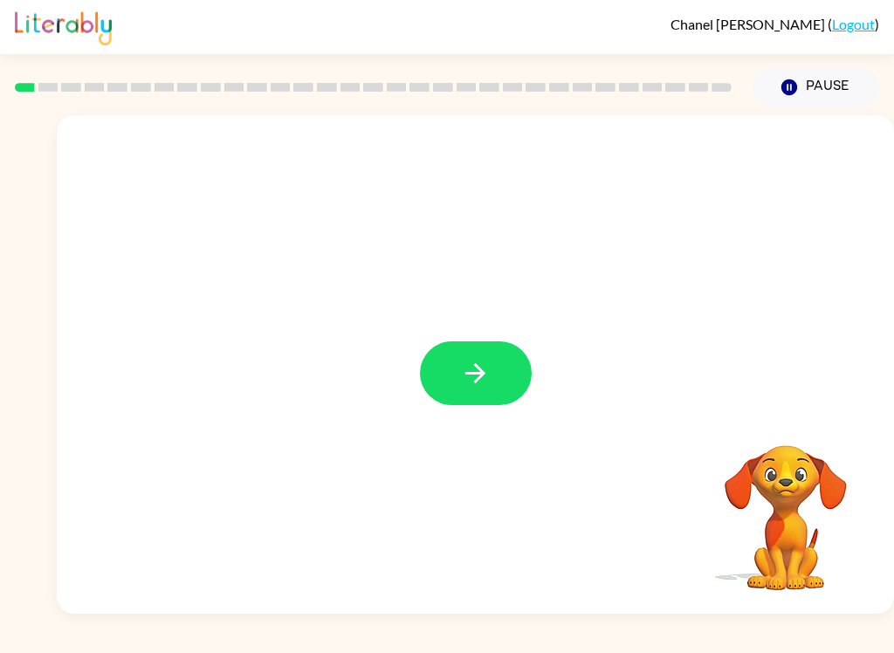
click at [486, 395] on button "button" at bounding box center [476, 373] width 112 height 64
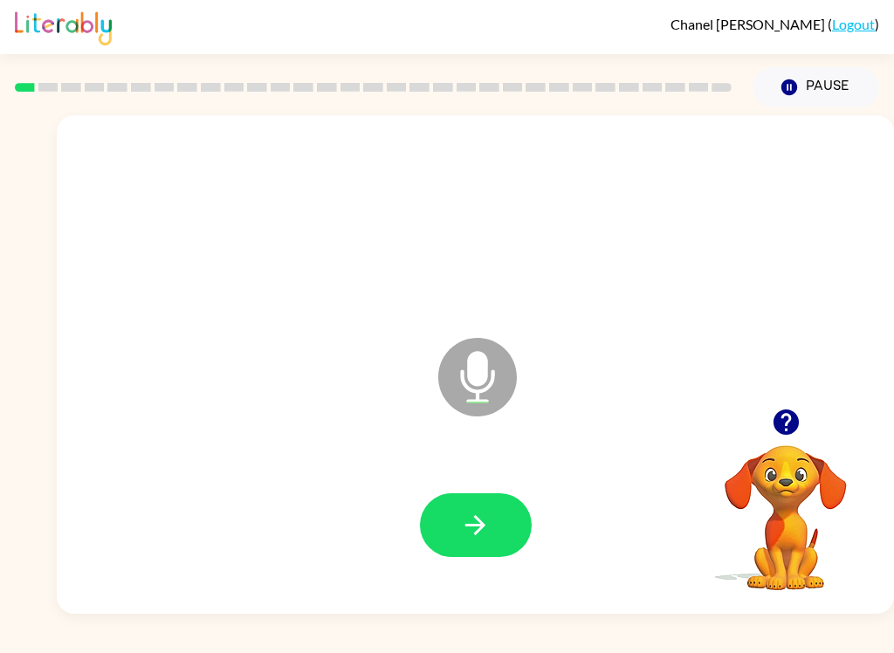
click at [498, 497] on button "button" at bounding box center [476, 525] width 112 height 64
click at [475, 537] on icon "button" at bounding box center [475, 525] width 31 height 31
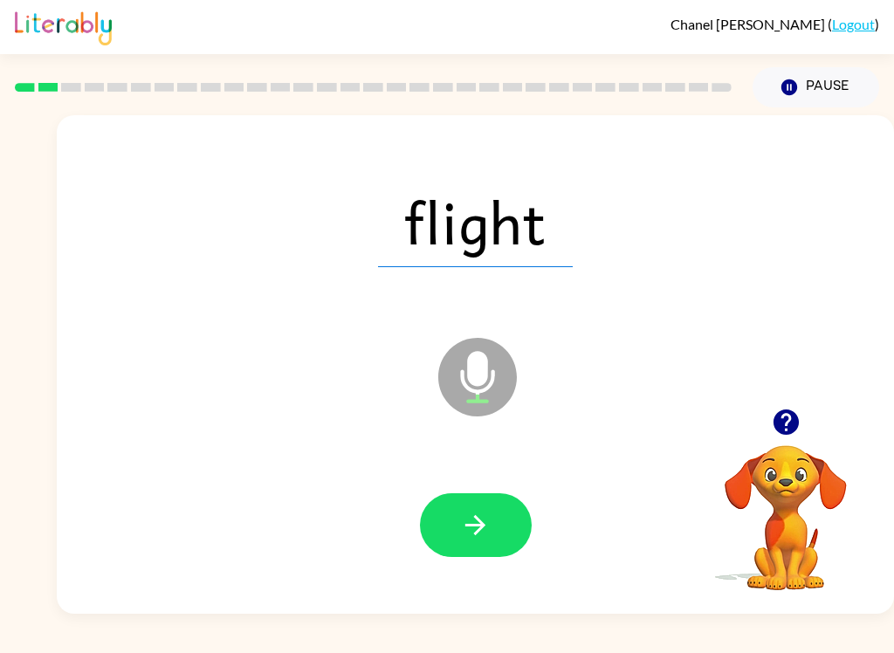
click at [492, 514] on button "button" at bounding box center [476, 525] width 112 height 64
click at [478, 523] on icon "button" at bounding box center [475, 525] width 31 height 31
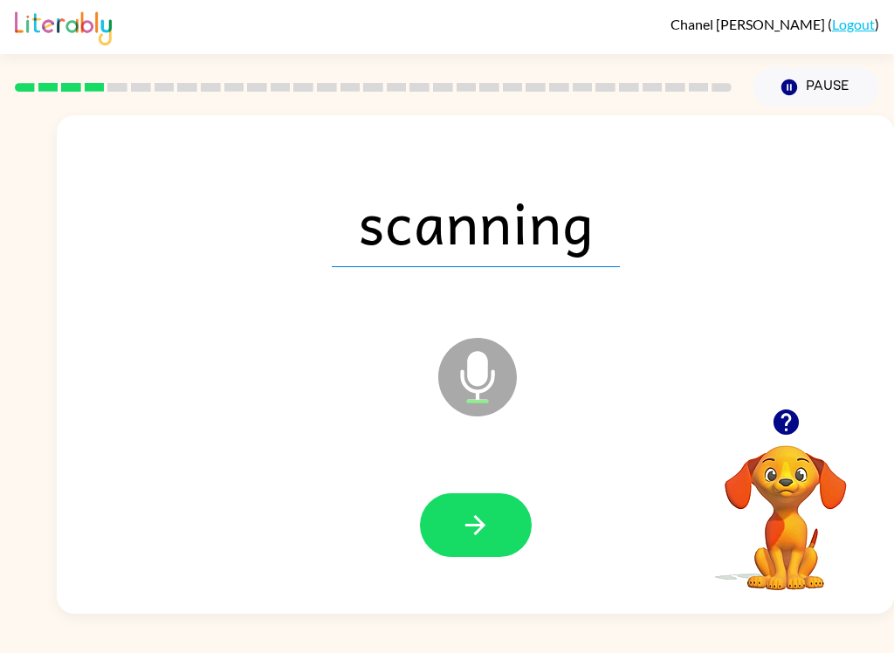
click at [493, 536] on button "button" at bounding box center [476, 525] width 112 height 64
click at [506, 512] on button "button" at bounding box center [476, 525] width 112 height 64
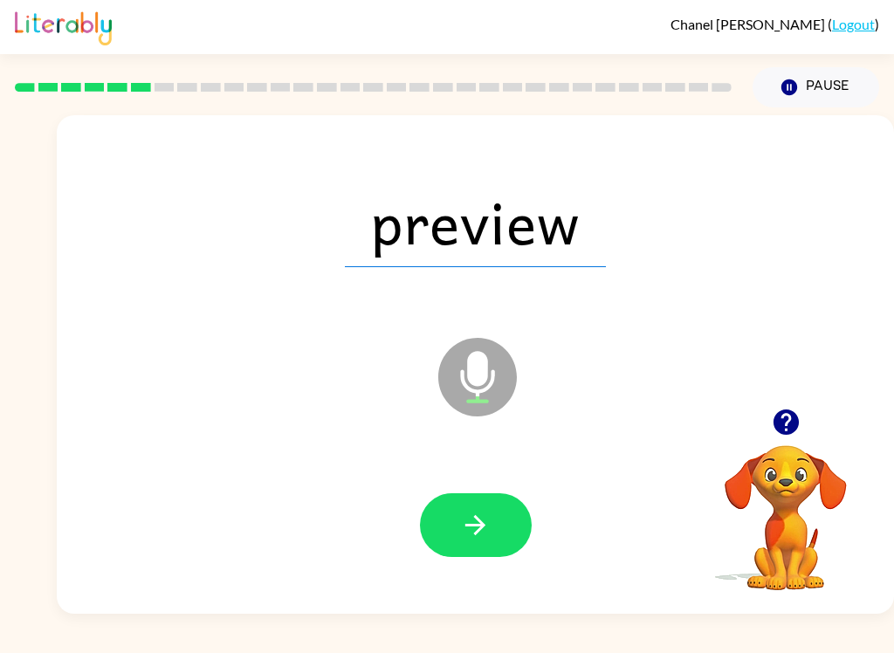
click at [476, 551] on button "button" at bounding box center [476, 525] width 112 height 64
click at [478, 502] on button "button" at bounding box center [476, 525] width 112 height 64
click at [511, 523] on button "button" at bounding box center [476, 525] width 112 height 64
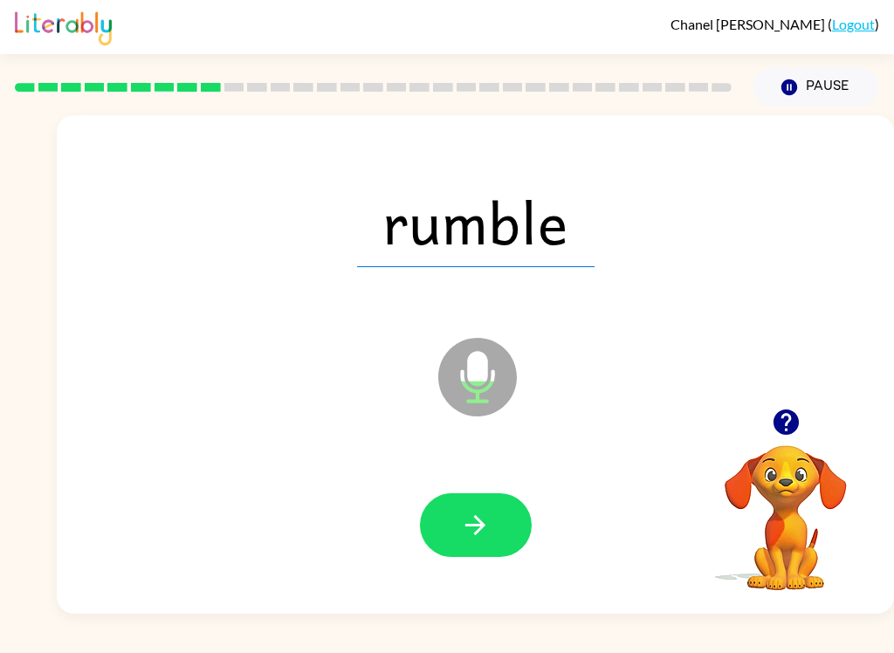
click at [503, 522] on button "button" at bounding box center [476, 525] width 112 height 64
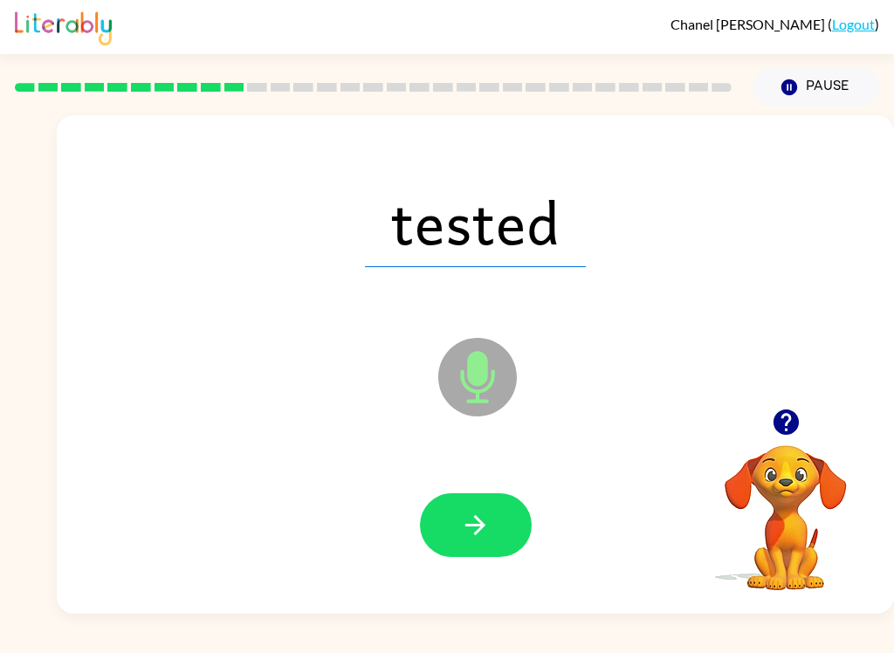
click at [502, 530] on button "button" at bounding box center [476, 525] width 112 height 64
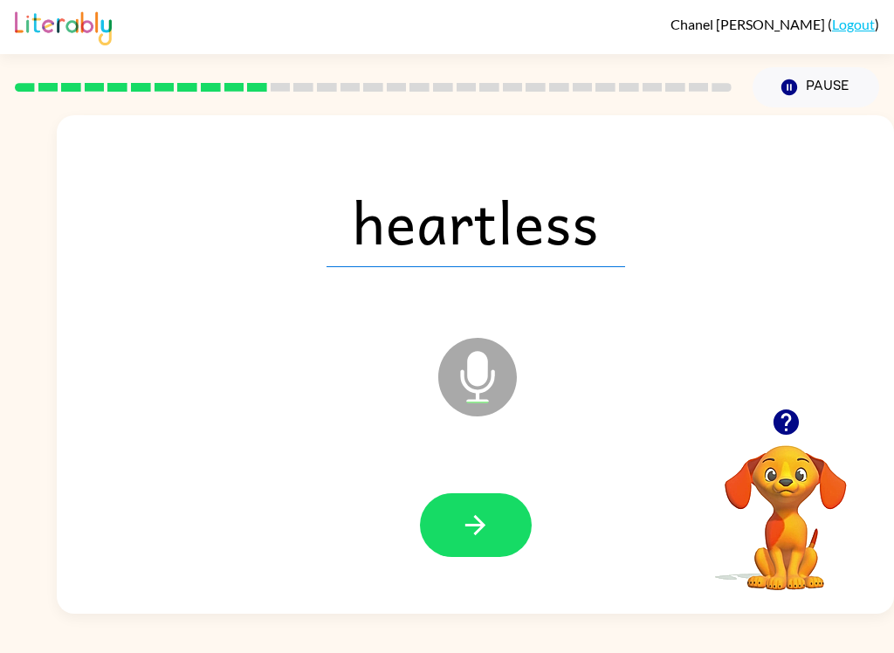
click at [490, 506] on button "button" at bounding box center [476, 525] width 112 height 64
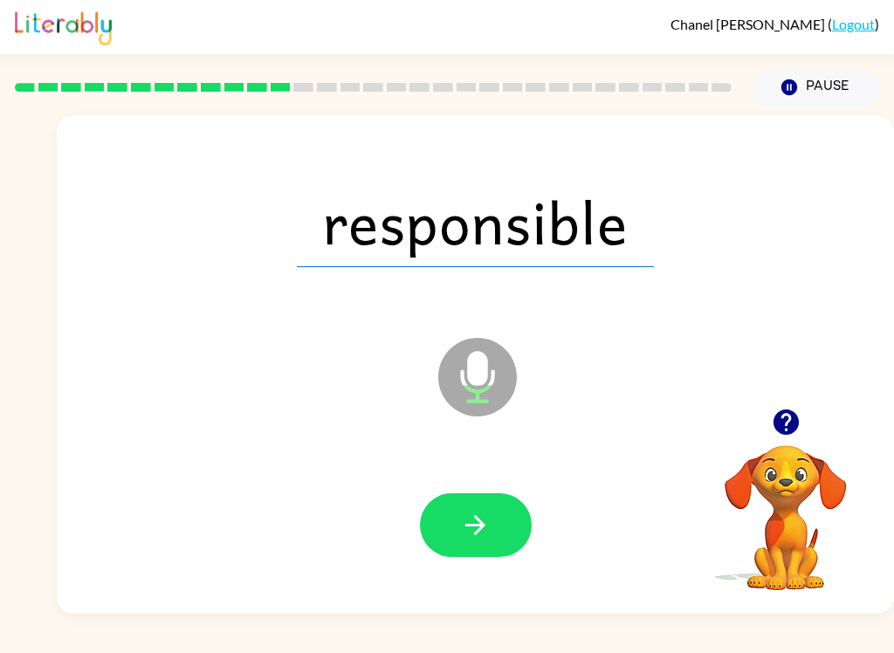
click at [474, 525] on icon "button" at bounding box center [475, 525] width 20 height 20
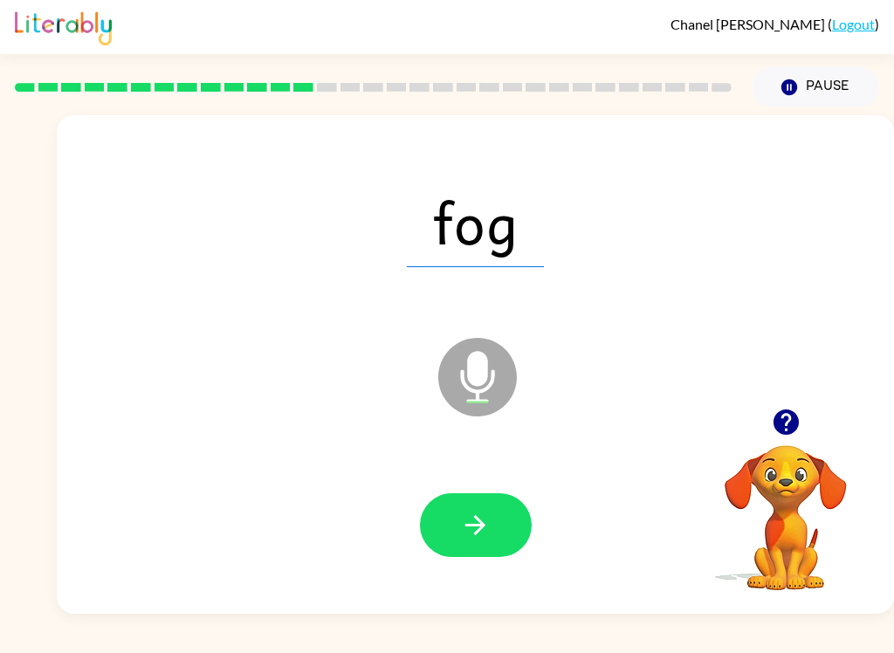
click at [514, 525] on button "button" at bounding box center [476, 525] width 112 height 64
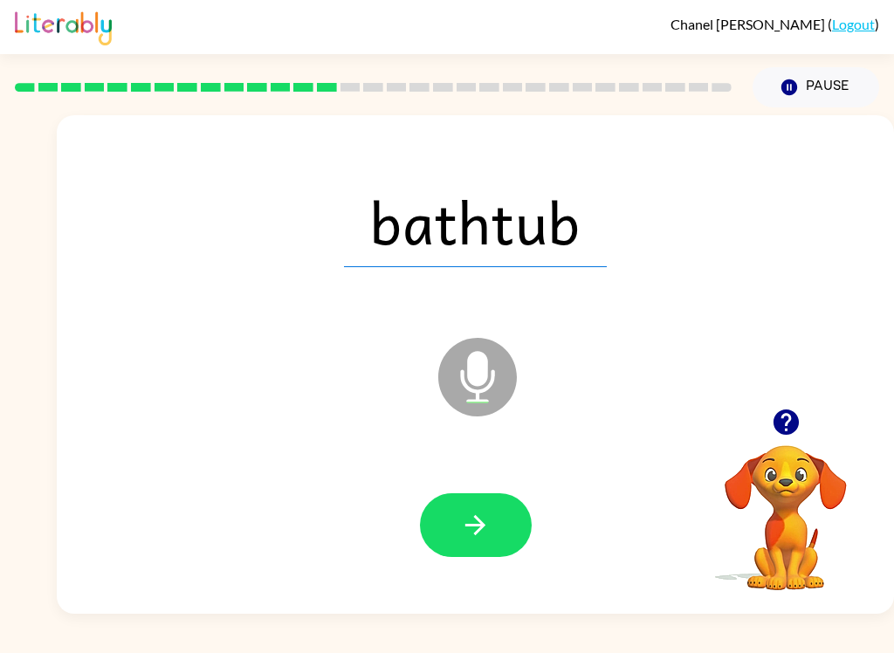
click at [510, 523] on button "button" at bounding box center [476, 525] width 112 height 64
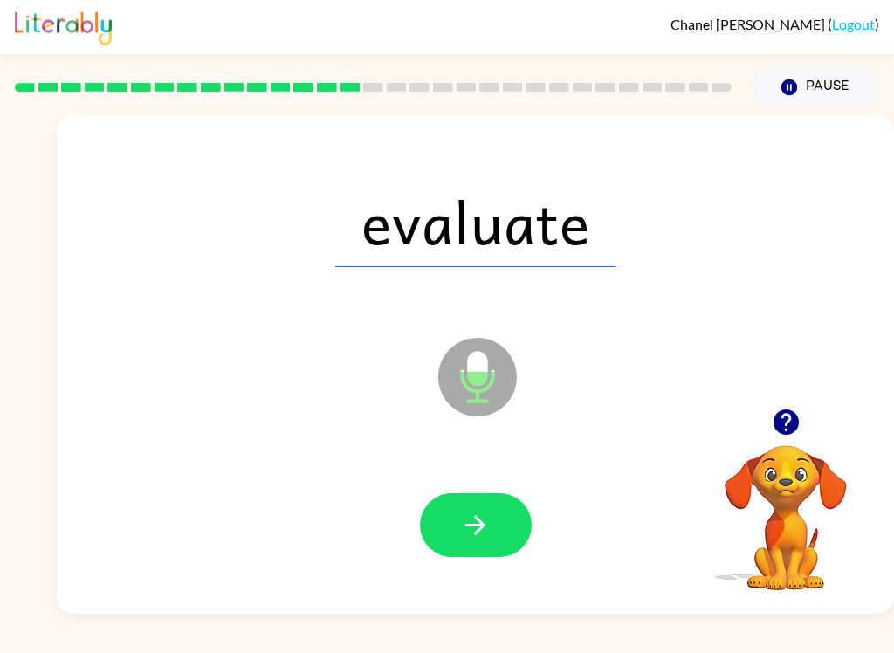
click at [485, 526] on icon "button" at bounding box center [475, 525] width 31 height 31
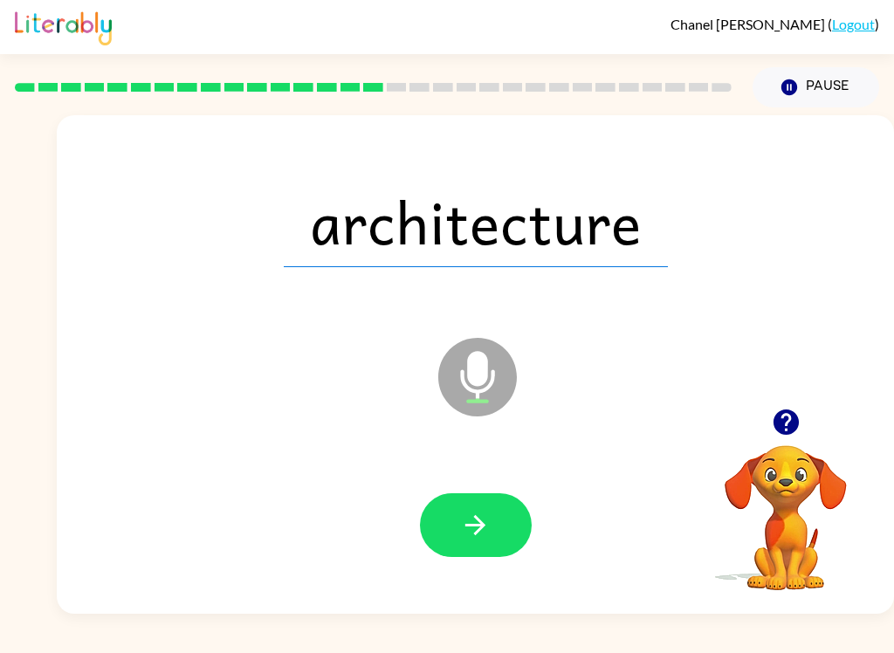
click at [449, 524] on button "button" at bounding box center [476, 525] width 112 height 64
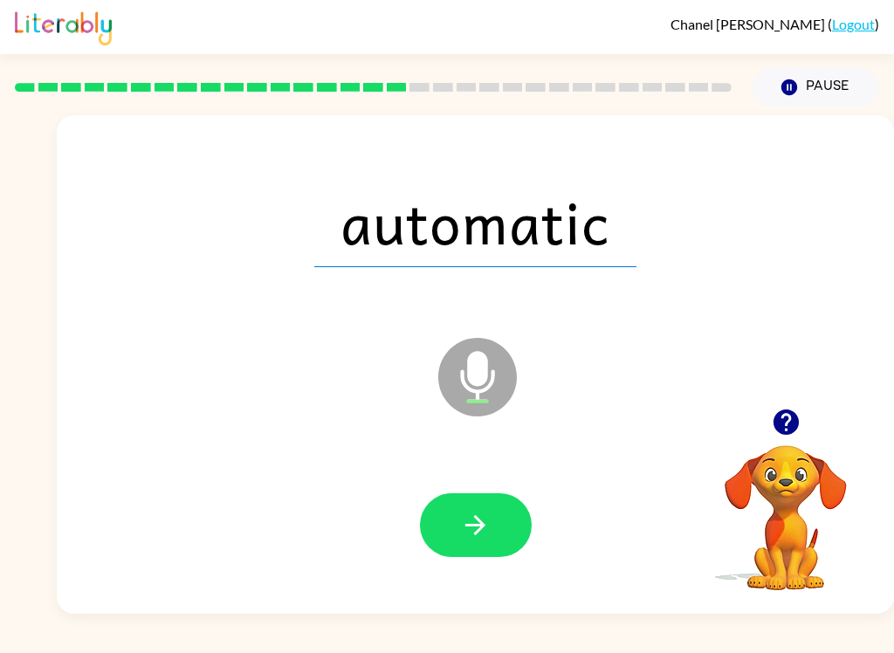
click at [449, 556] on button "button" at bounding box center [476, 525] width 112 height 64
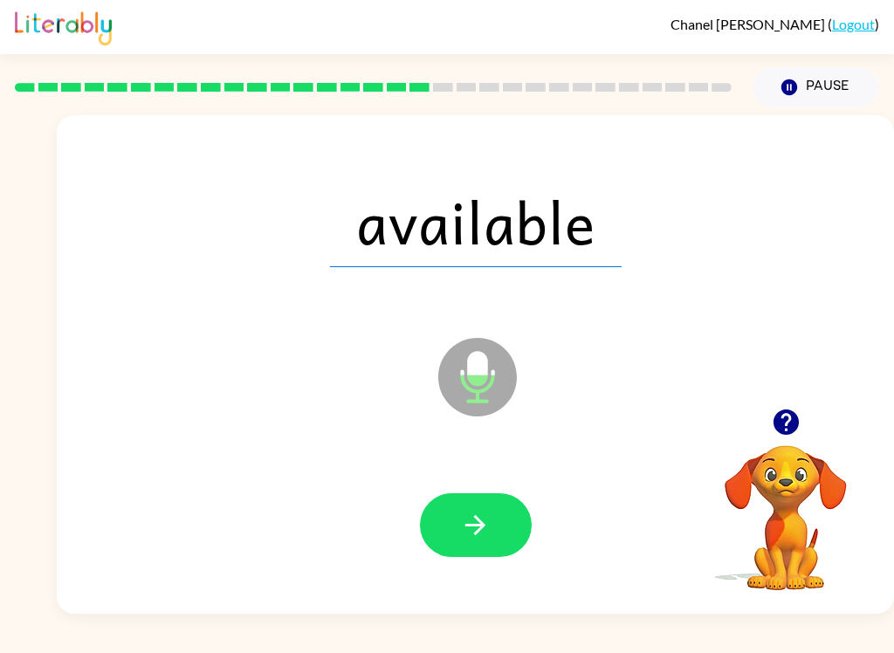
click at [450, 531] on button "button" at bounding box center [476, 525] width 112 height 64
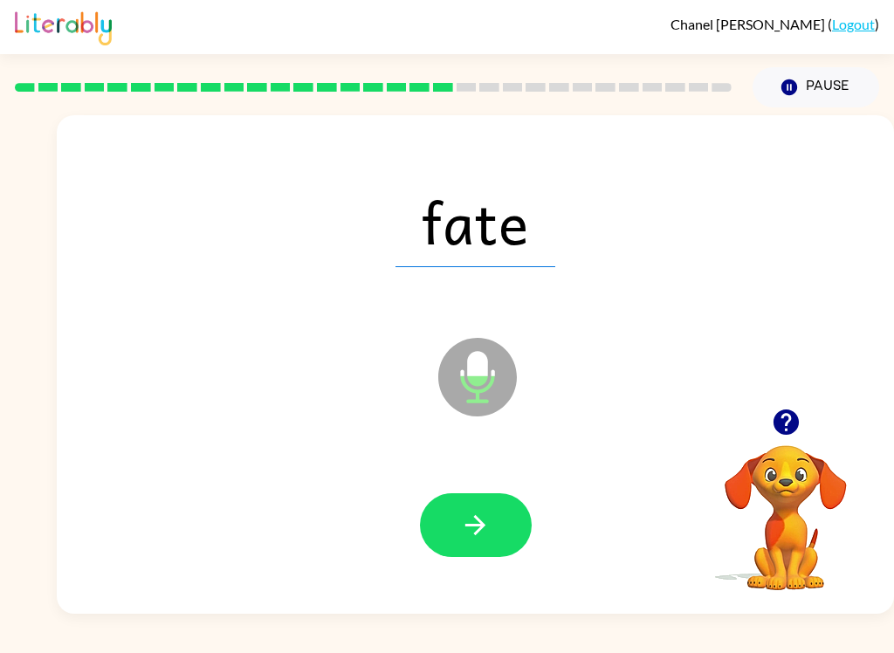
click at [469, 543] on button "button" at bounding box center [476, 525] width 112 height 64
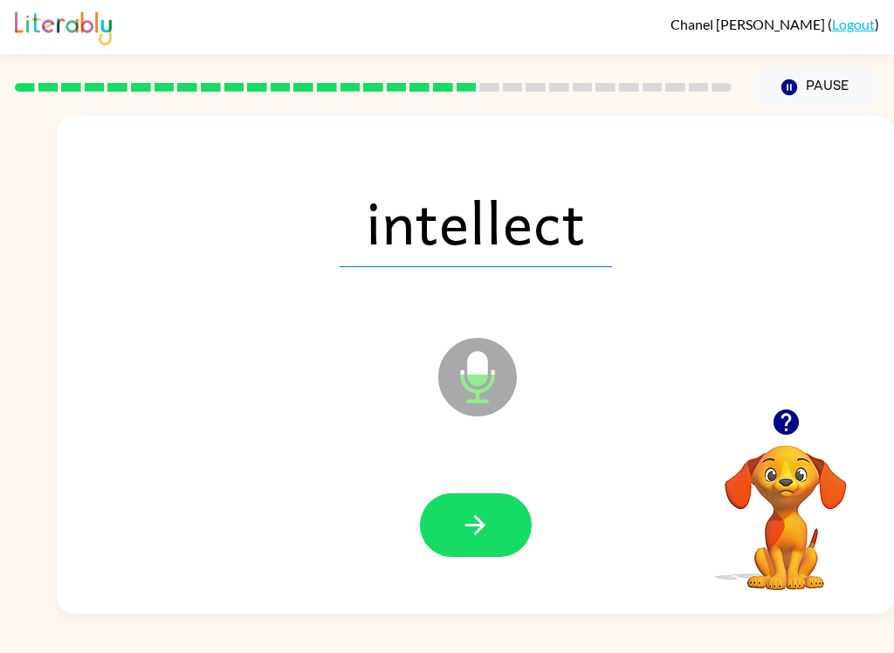
click at [476, 510] on icon "button" at bounding box center [475, 525] width 31 height 31
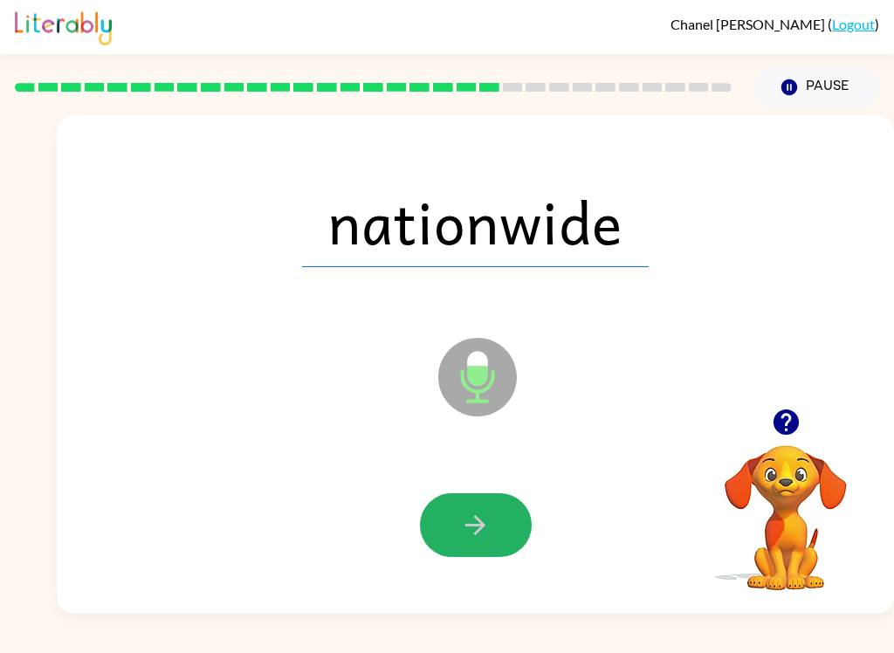
click at [426, 523] on button "button" at bounding box center [476, 525] width 112 height 64
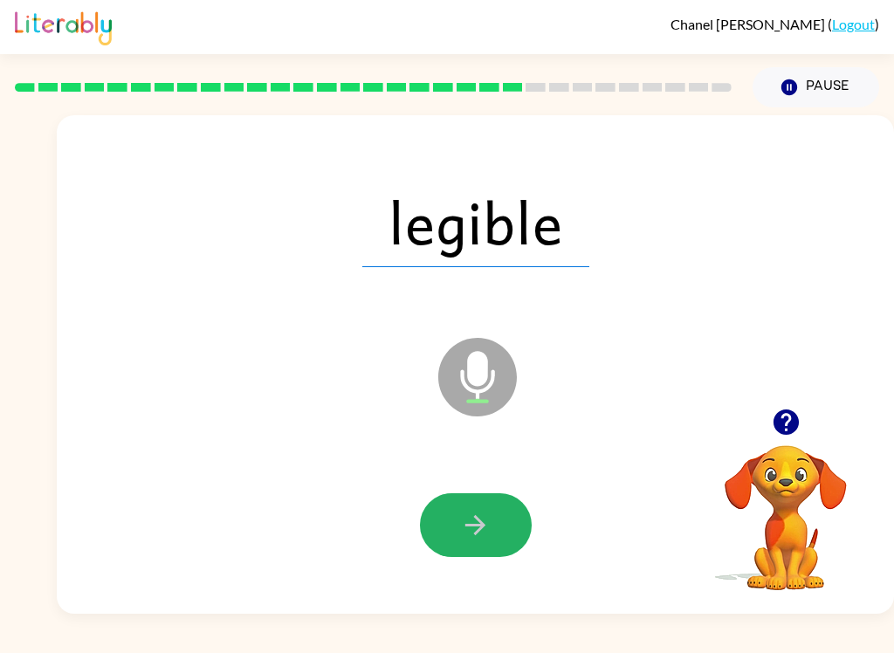
click at [466, 551] on button "button" at bounding box center [476, 525] width 112 height 64
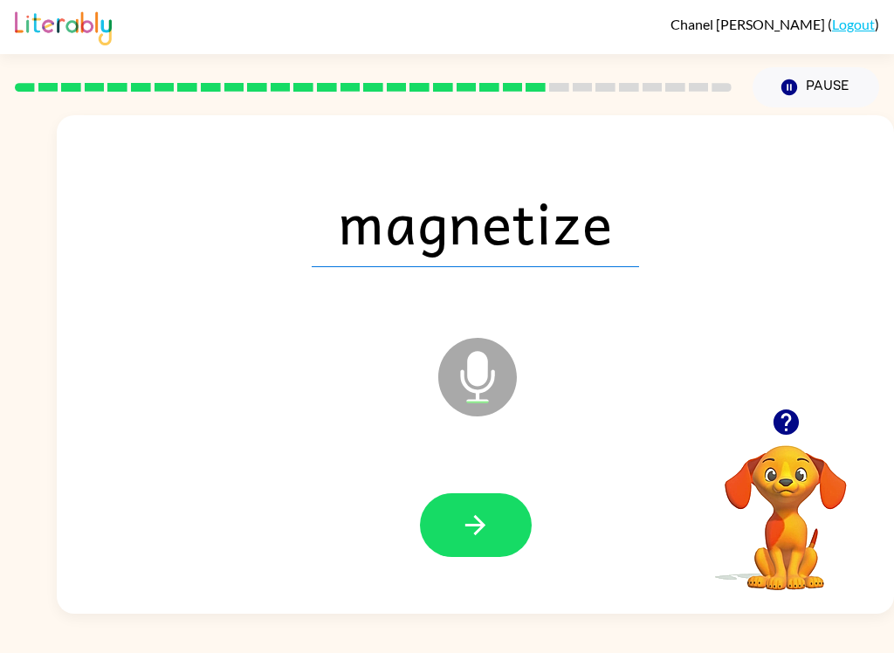
click at [470, 524] on icon "button" at bounding box center [475, 525] width 31 height 31
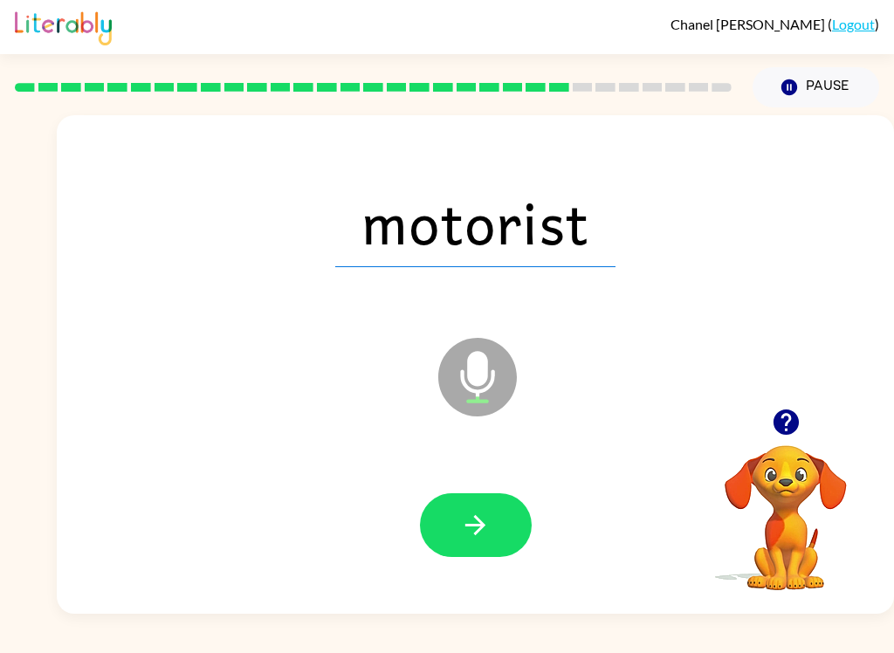
click at [489, 513] on icon "button" at bounding box center [475, 525] width 31 height 31
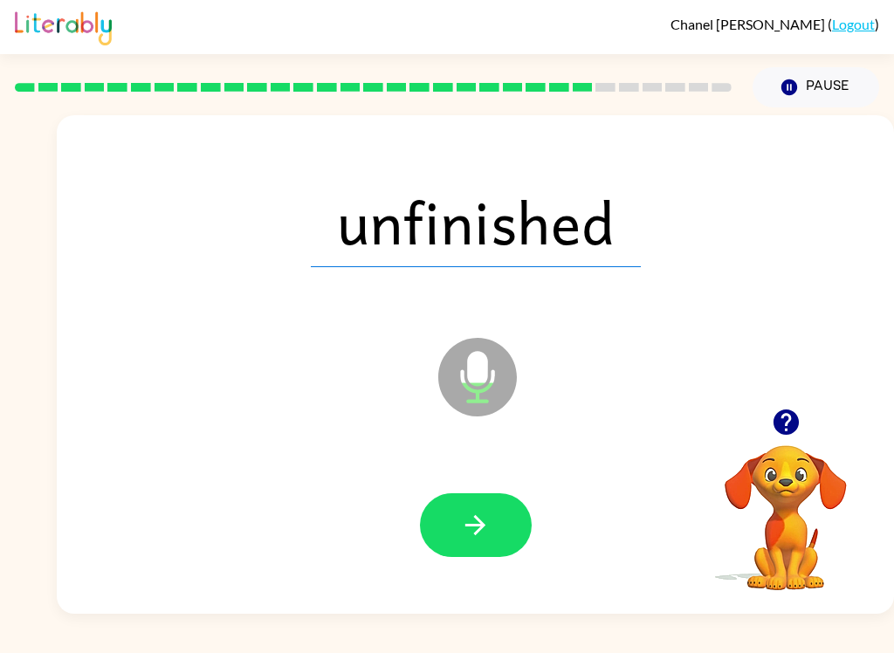
click at [453, 546] on button "button" at bounding box center [476, 525] width 112 height 64
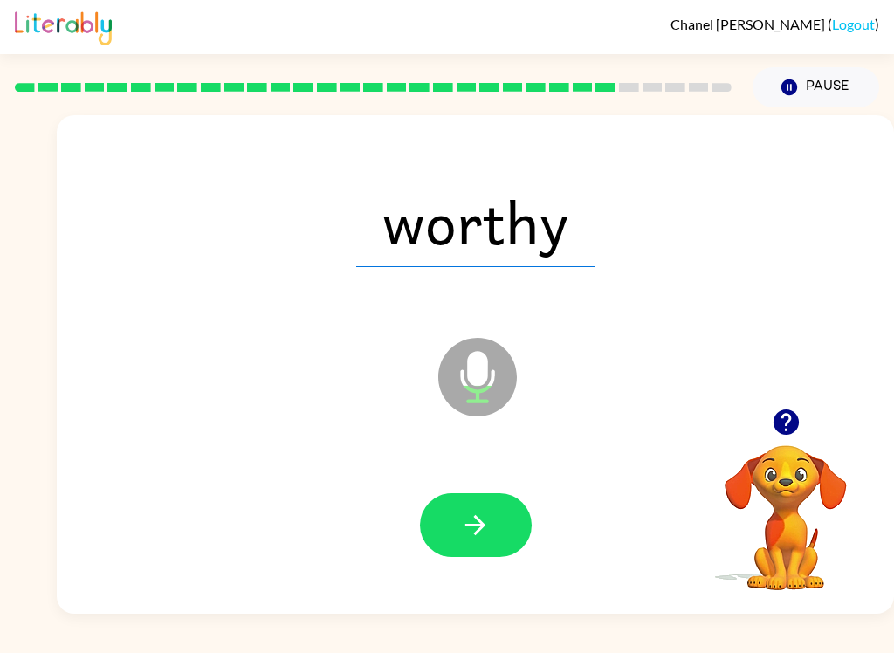
click at [470, 540] on icon "button" at bounding box center [475, 525] width 31 height 31
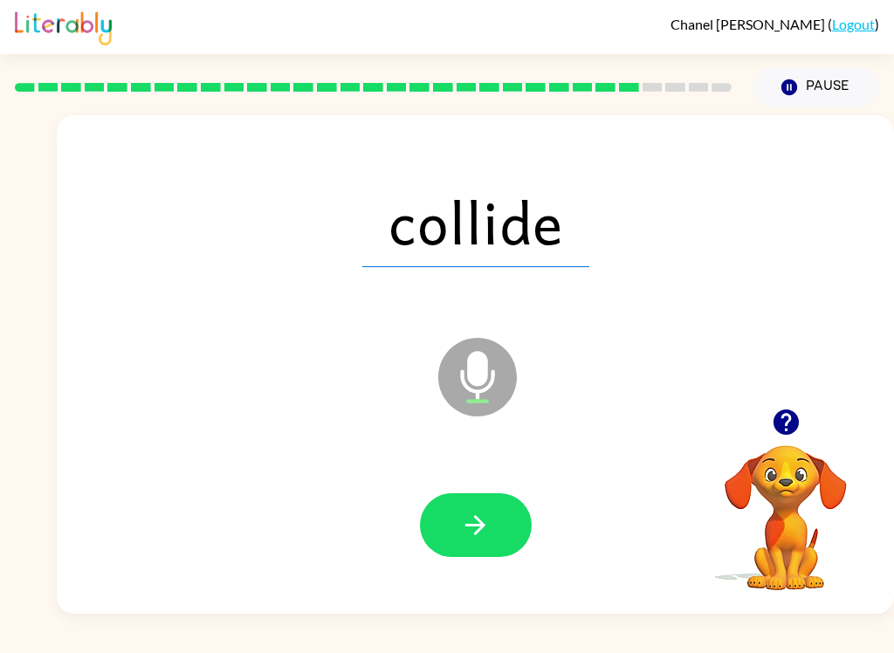
click at [496, 535] on button "button" at bounding box center [476, 525] width 112 height 64
click at [466, 554] on button "button" at bounding box center [476, 525] width 112 height 64
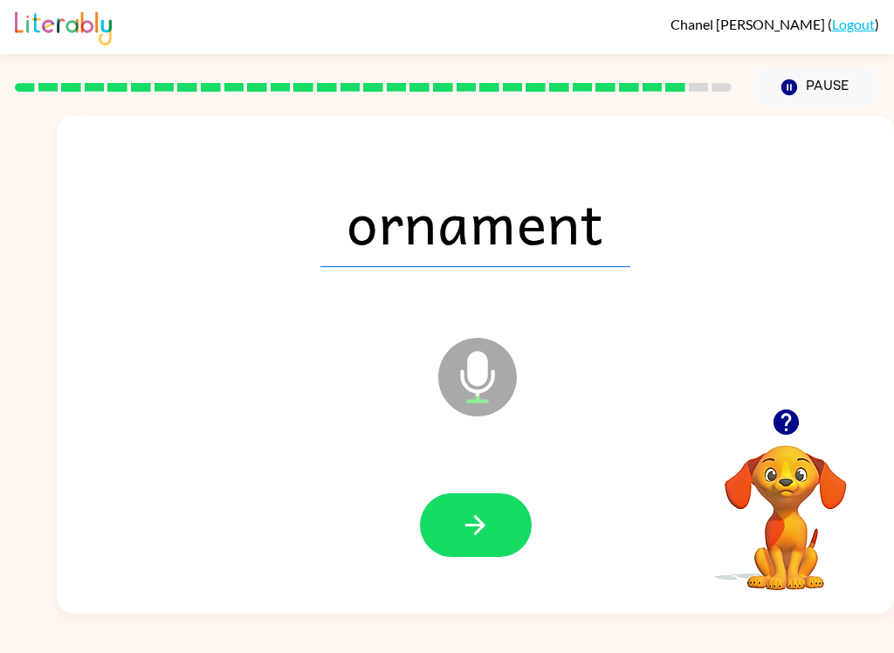
click at [502, 539] on button "button" at bounding box center [476, 525] width 112 height 64
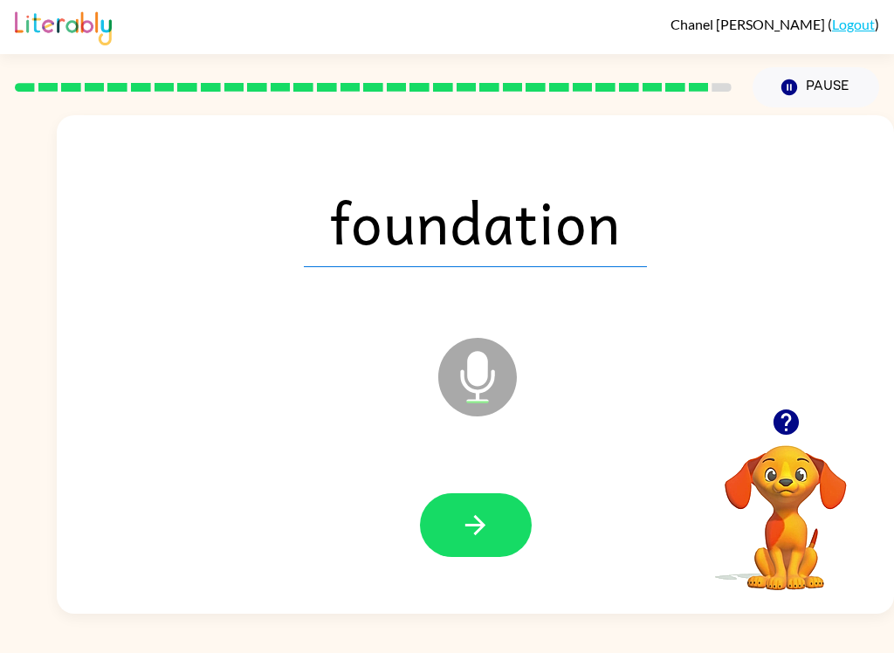
click at [466, 524] on icon "button" at bounding box center [475, 525] width 20 height 20
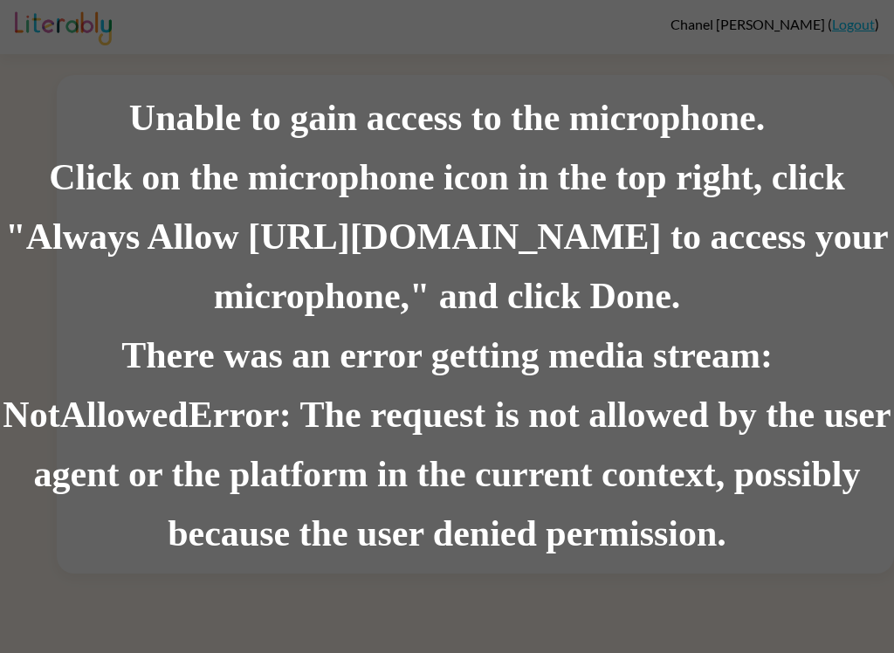
click at [565, 367] on div "There was an error getting media stream: NotAllowedError: The request is not al…" at bounding box center [447, 444] width 894 height 237
click at [603, 404] on div "There was an error getting media stream: NotAllowedError: The request is not al…" at bounding box center [447, 444] width 894 height 237
click at [757, 337] on div "There was an error getting media stream: NotAllowedError: The request is not al…" at bounding box center [447, 444] width 894 height 237
click at [767, 452] on div "There was an error getting media stream: NotAllowedError: The request is not al…" at bounding box center [447, 444] width 894 height 237
click at [679, 504] on div "There was an error getting media stream: NotAllowedError: The request is not al…" at bounding box center [447, 444] width 894 height 237
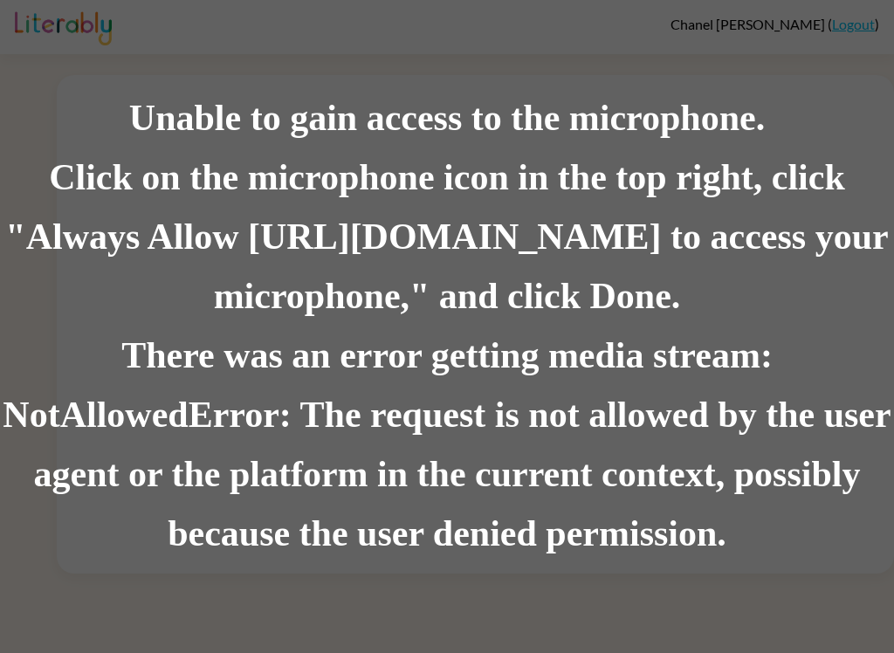
click at [622, 481] on div "There was an error getting media stream: NotAllowedError: The request is not al…" at bounding box center [447, 444] width 894 height 237
click at [464, 228] on div "Click on the microphone icon in the top right, click "Always Allow [URL][DOMAIN…" at bounding box center [447, 237] width 894 height 178
click at [444, 384] on div "There was an error getting media stream: NotAllowedError: The request is not al…" at bounding box center [447, 444] width 894 height 237
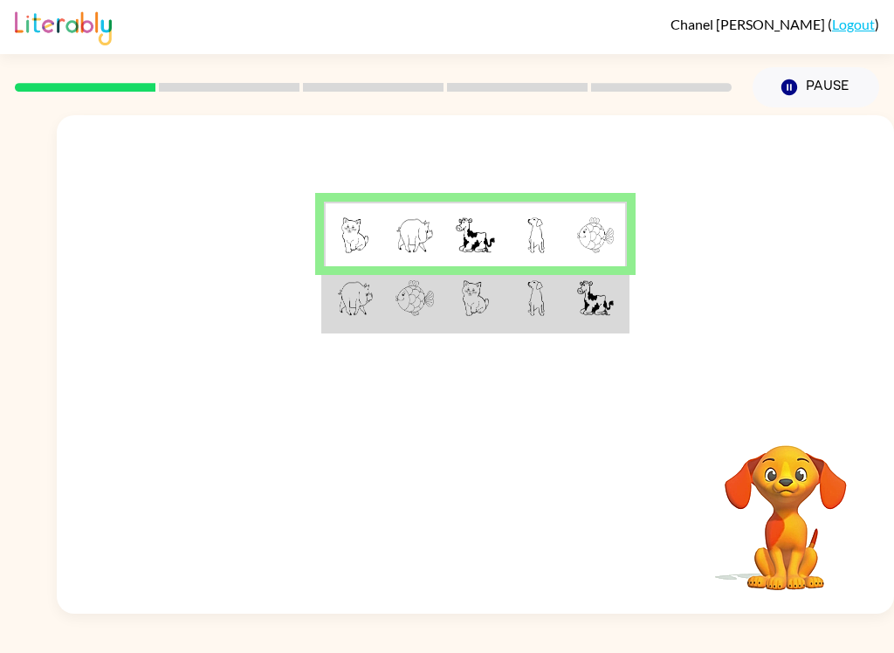
click at [601, 307] on img at bounding box center [596, 298] width 38 height 36
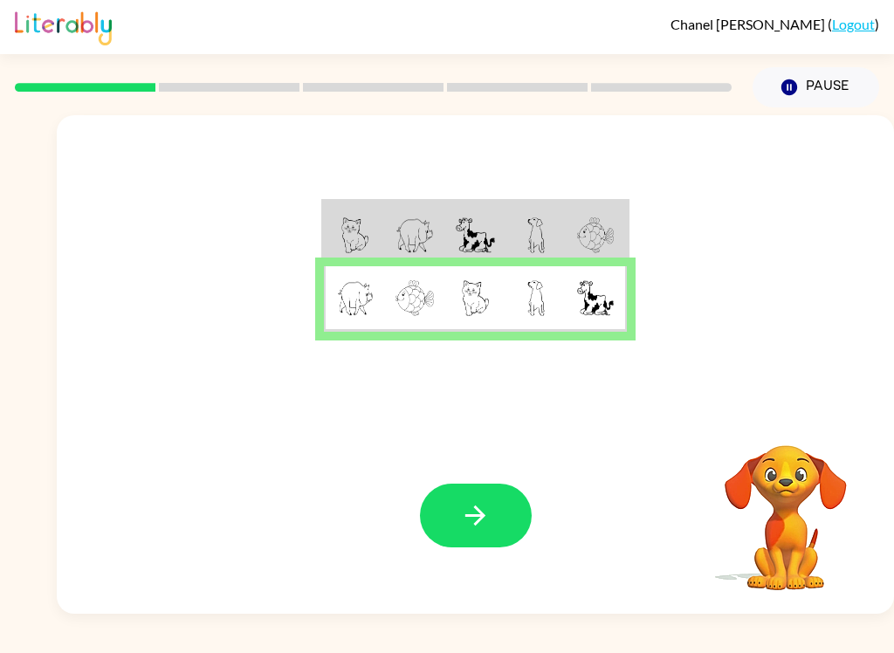
click at [502, 517] on button "button" at bounding box center [476, 515] width 112 height 64
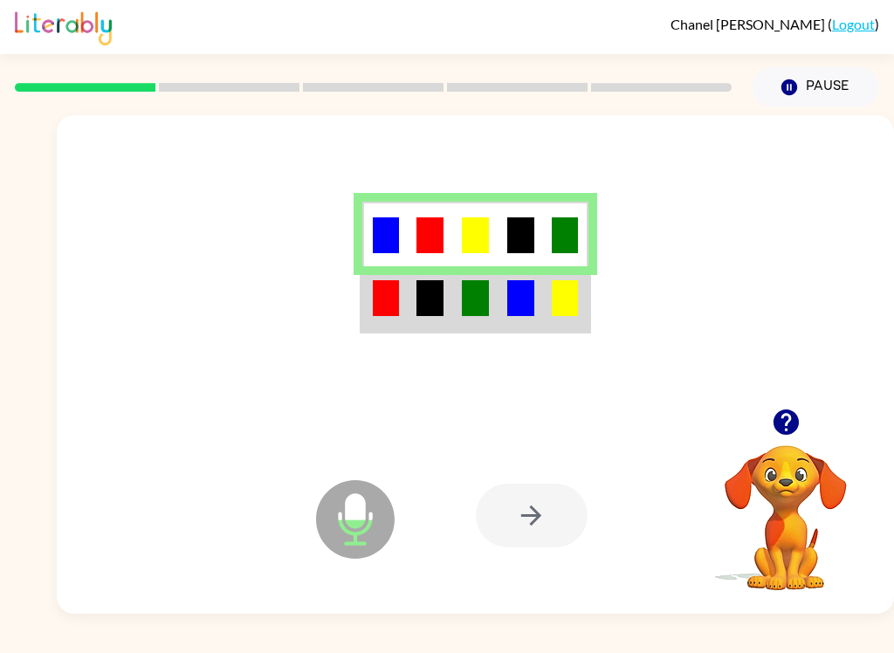
click at [532, 314] on img at bounding box center [520, 298] width 27 height 36
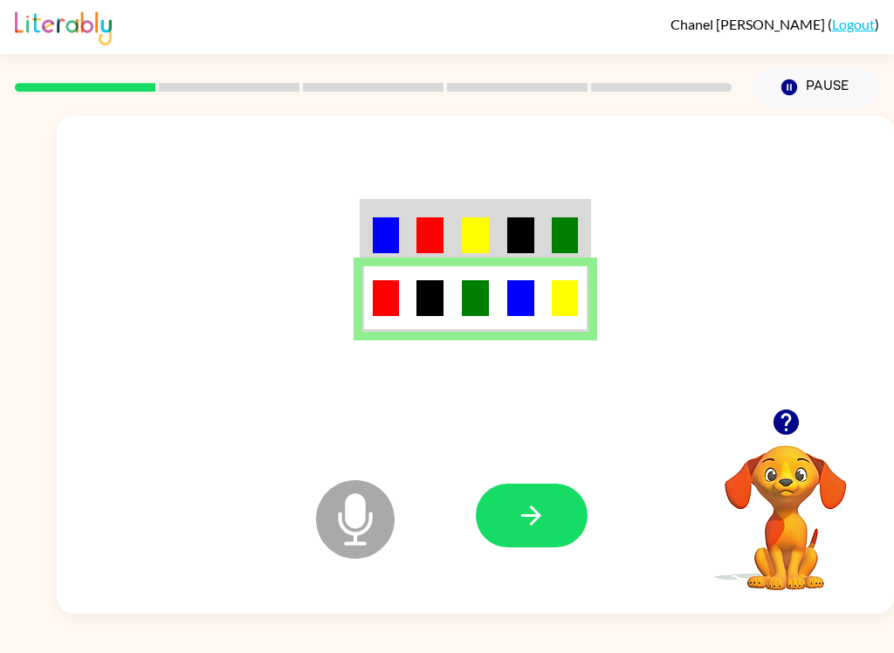
click at [559, 523] on button "button" at bounding box center [532, 515] width 112 height 64
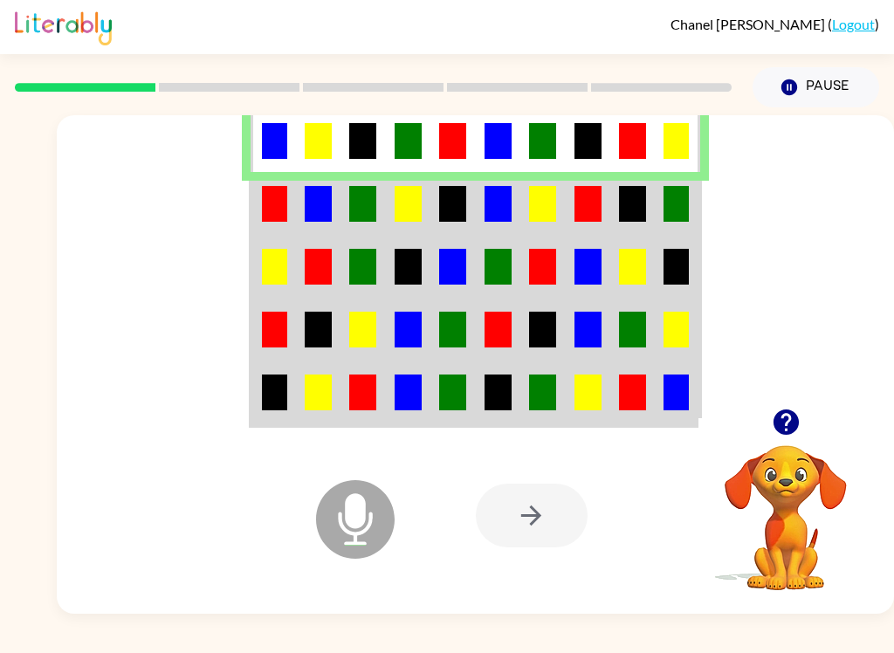
click at [324, 140] on img at bounding box center [318, 141] width 27 height 36
click at [366, 160] on td at bounding box center [362, 139] width 45 height 65
click at [271, 202] on img at bounding box center [274, 204] width 25 height 36
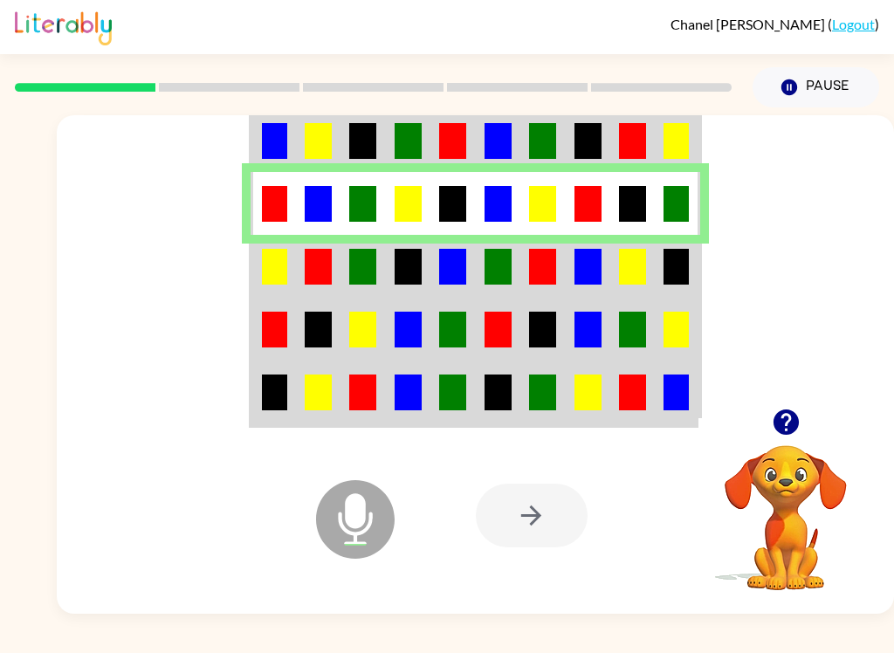
click at [238, 285] on div at bounding box center [475, 261] width 837 height 293
click at [283, 275] on img at bounding box center [274, 267] width 25 height 36
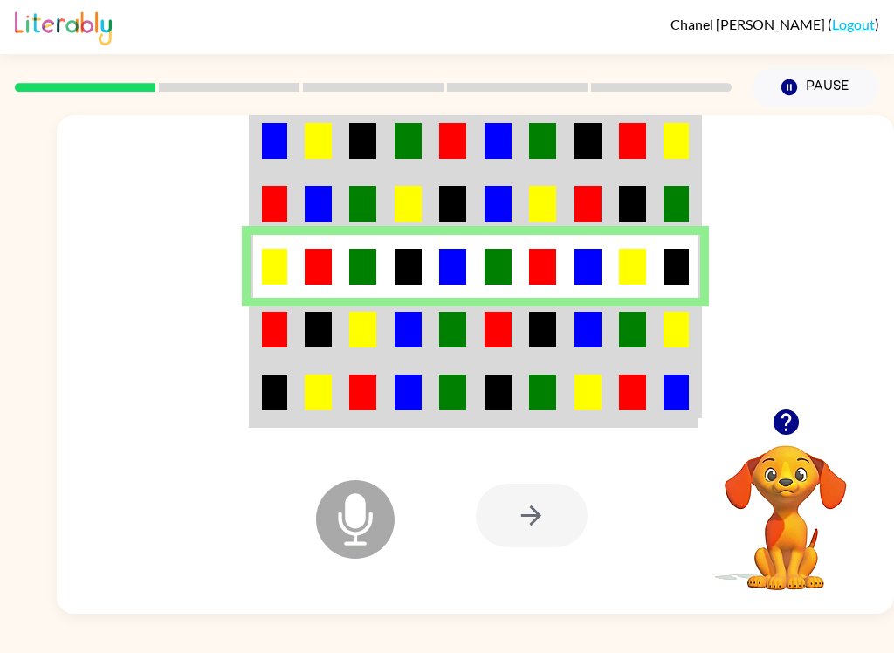
click at [284, 327] on img at bounding box center [274, 330] width 25 height 36
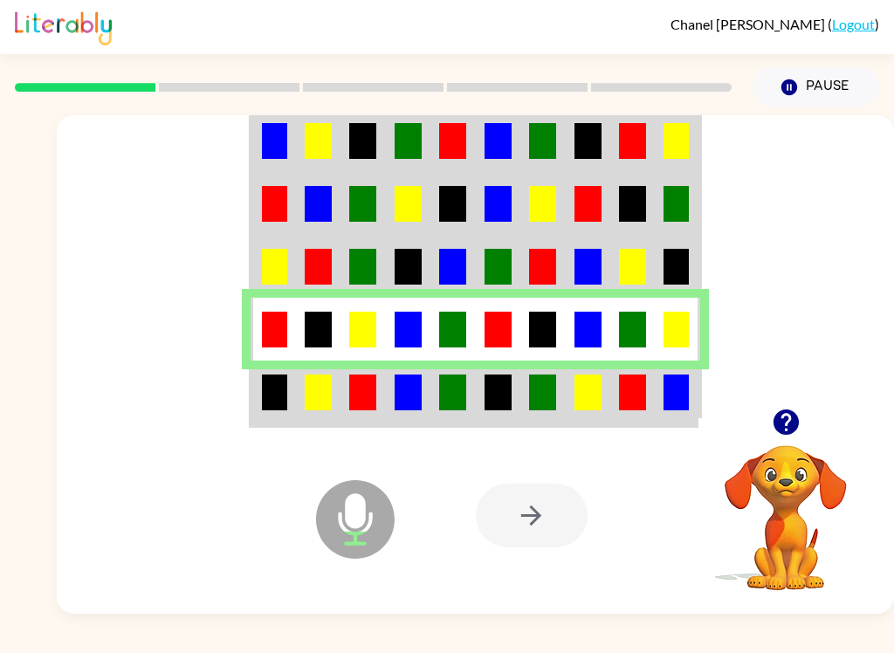
click at [515, 405] on td at bounding box center [498, 392] width 45 height 65
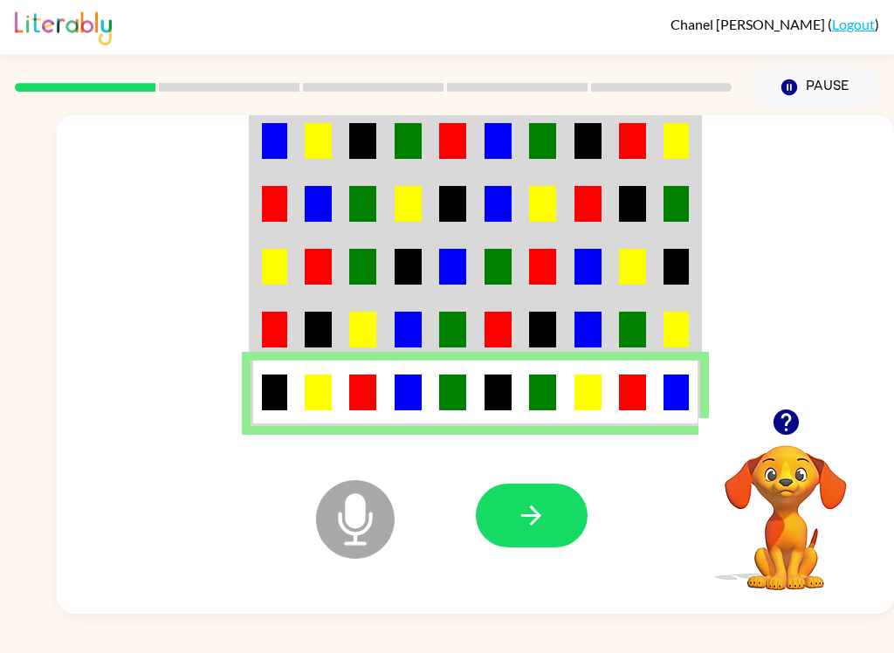
click at [564, 536] on button "button" at bounding box center [532, 515] width 112 height 64
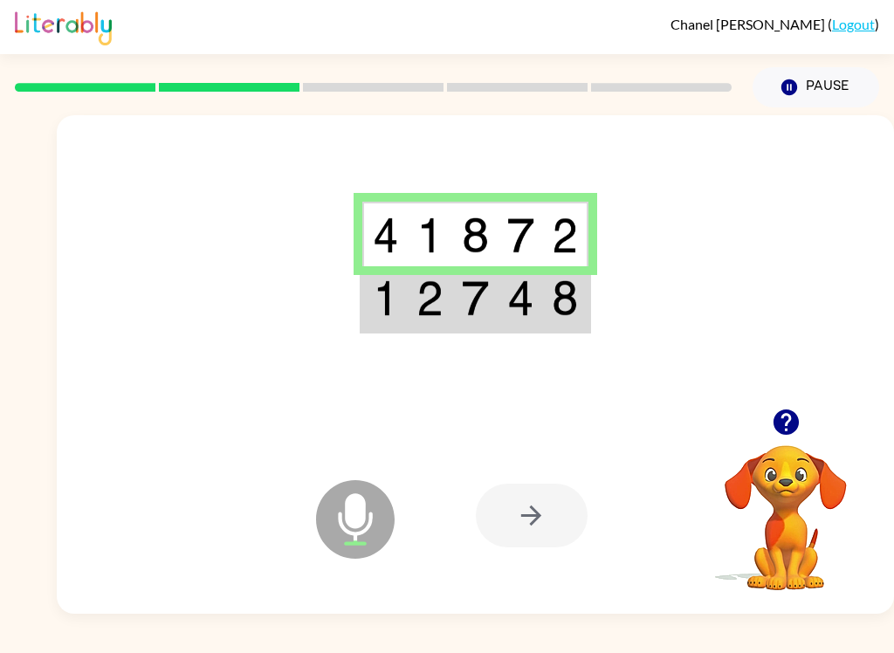
click at [490, 289] on td at bounding box center [475, 298] width 45 height 65
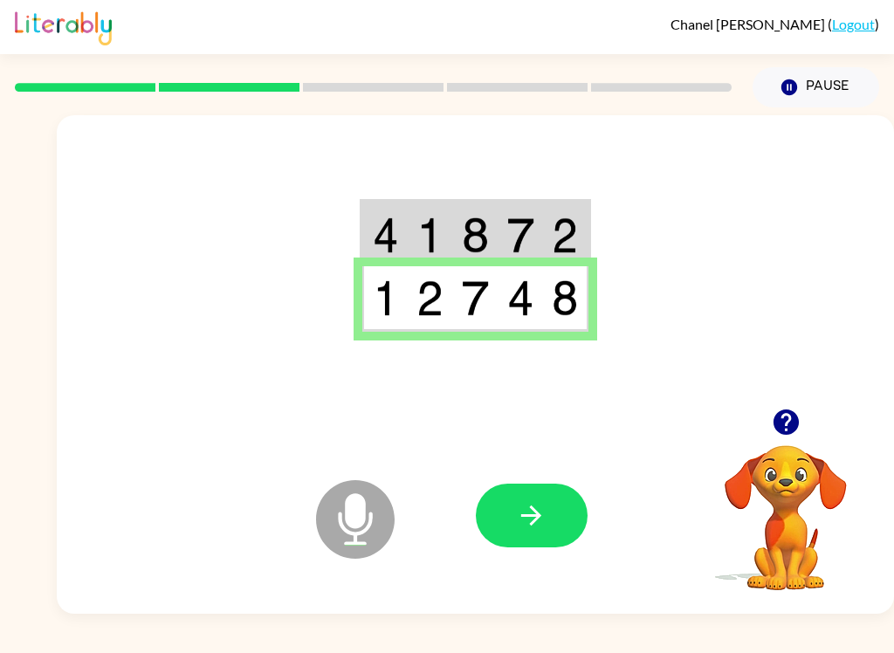
click at [551, 524] on button "button" at bounding box center [532, 515] width 112 height 64
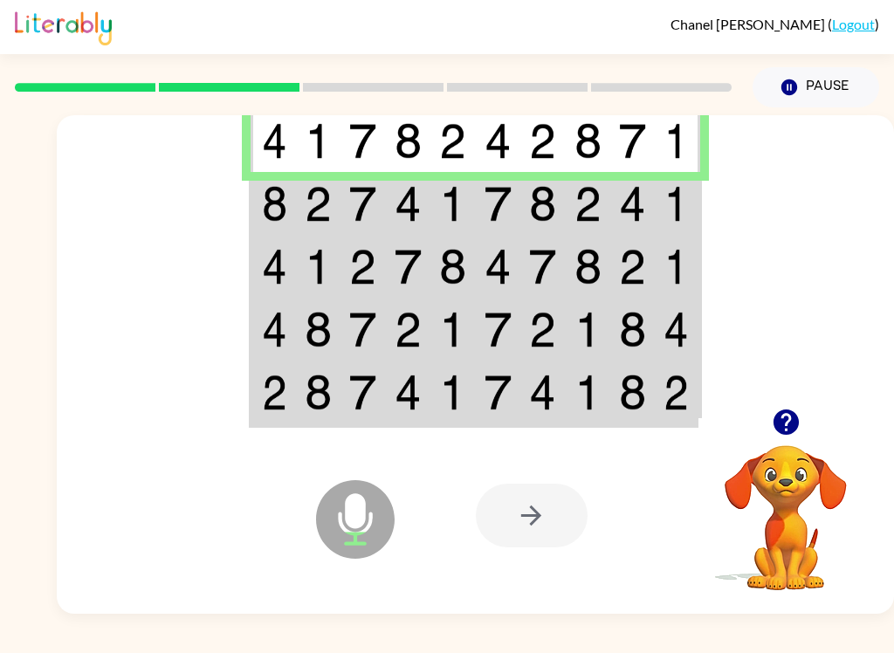
click at [443, 204] on img at bounding box center [452, 204] width 27 height 36
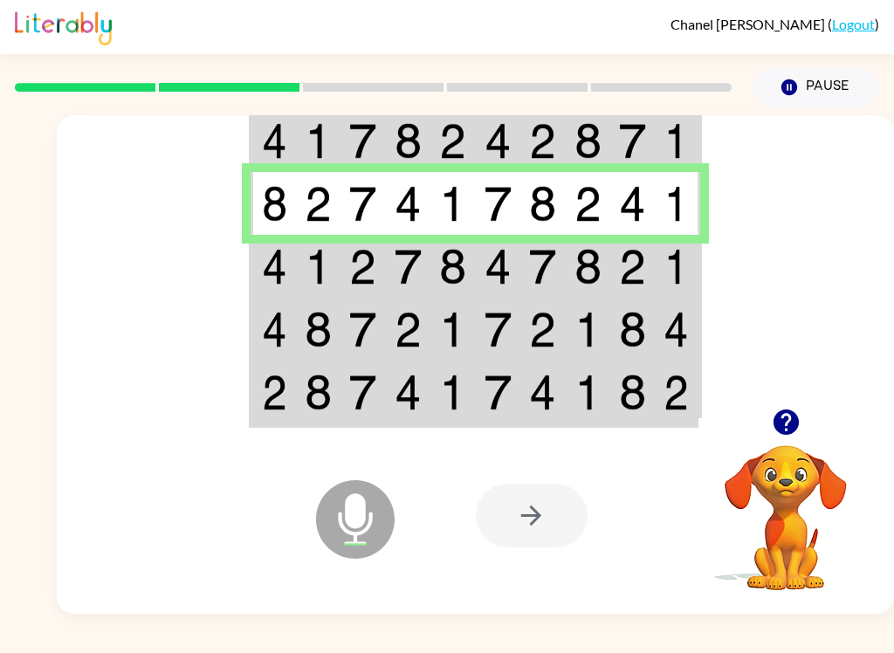
click at [520, 283] on td at bounding box center [542, 266] width 45 height 63
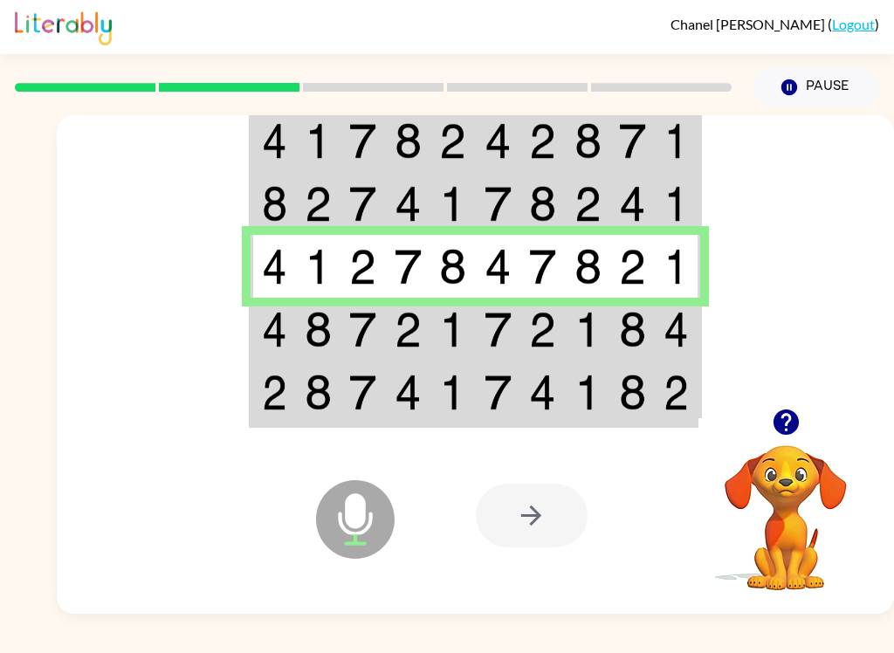
click at [633, 341] on img at bounding box center [632, 330] width 27 height 36
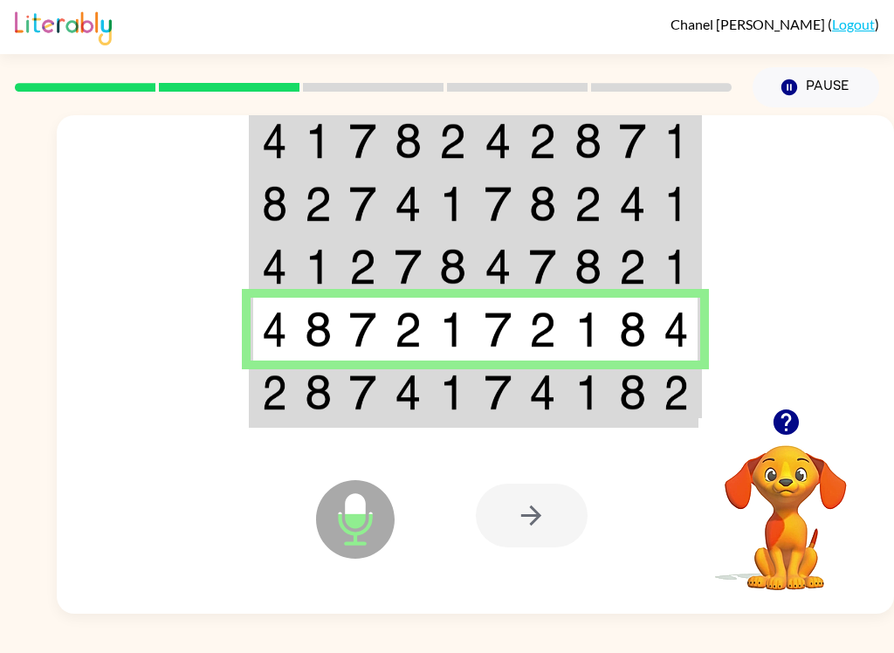
click at [724, 352] on div at bounding box center [475, 261] width 837 height 293
click at [572, 413] on td at bounding box center [587, 392] width 45 height 65
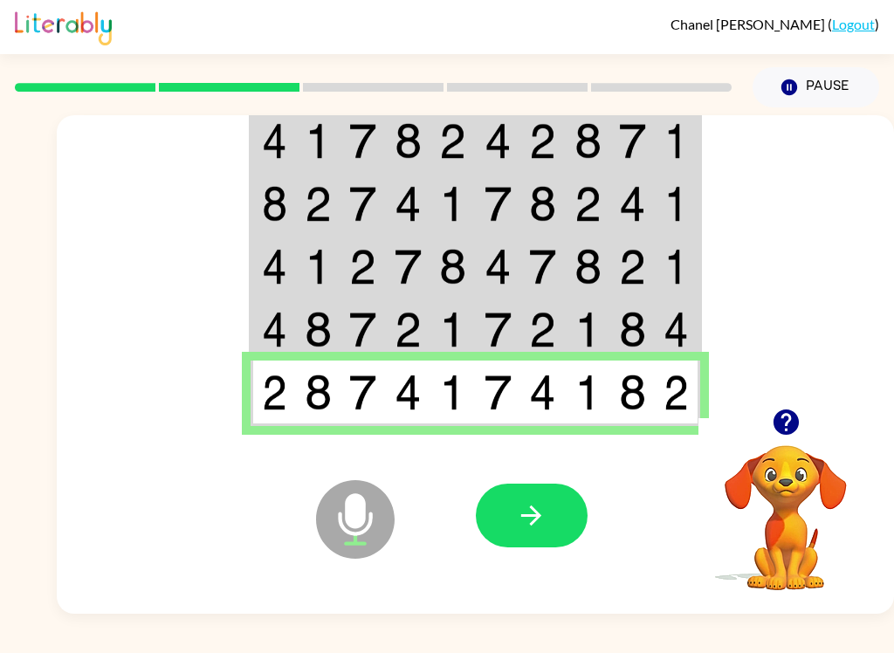
click at [558, 524] on button "button" at bounding box center [532, 515] width 112 height 64
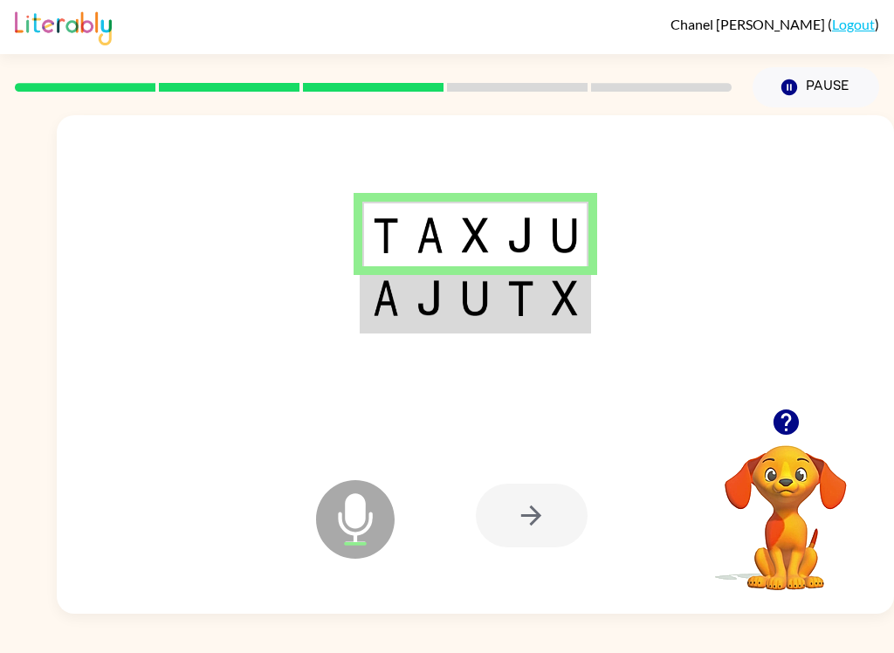
click at [470, 312] on img at bounding box center [475, 298] width 27 height 36
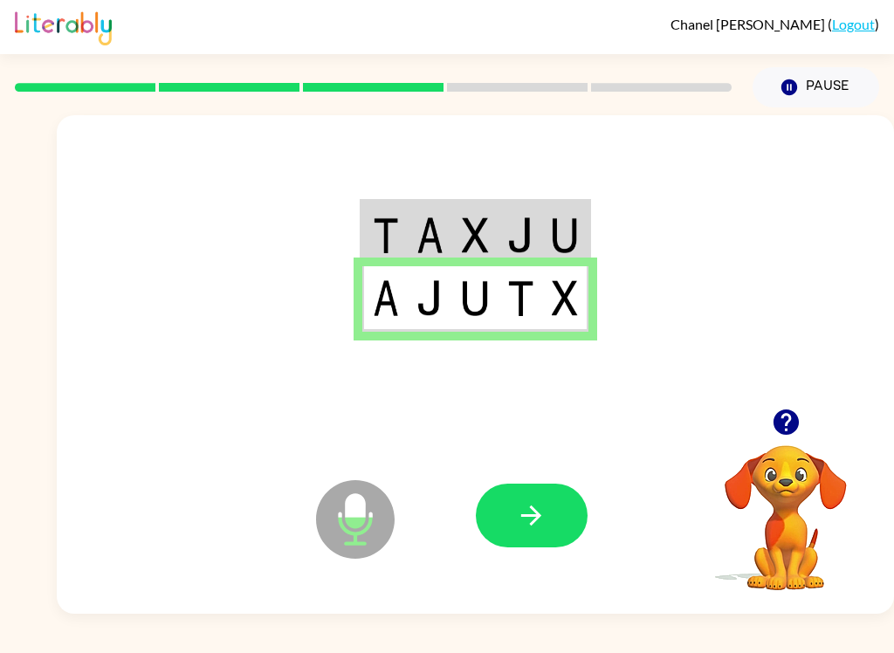
click at [529, 523] on icon "button" at bounding box center [531, 515] width 31 height 31
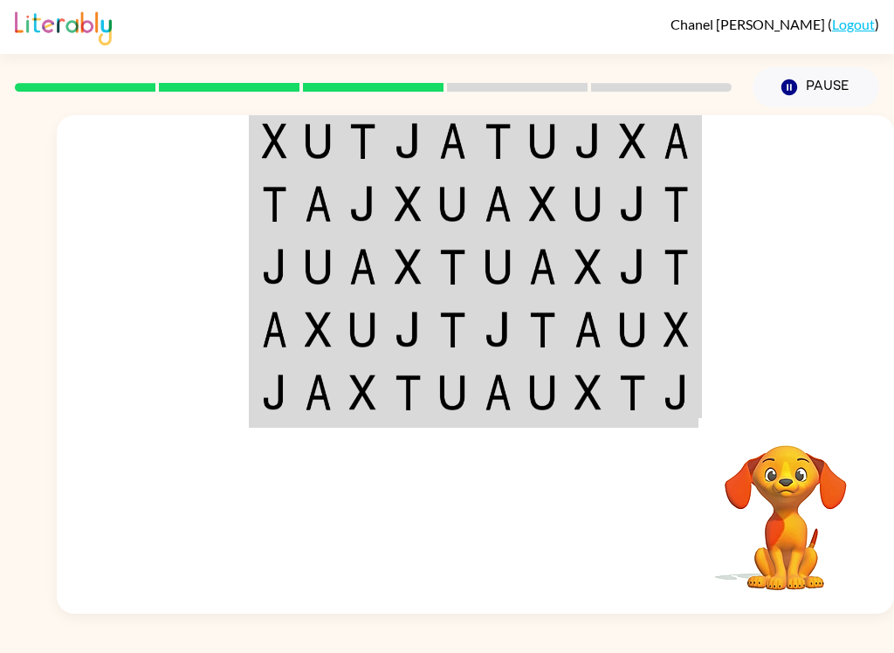
click at [622, 168] on td at bounding box center [632, 139] width 45 height 65
click at [263, 136] on img at bounding box center [274, 141] width 25 height 36
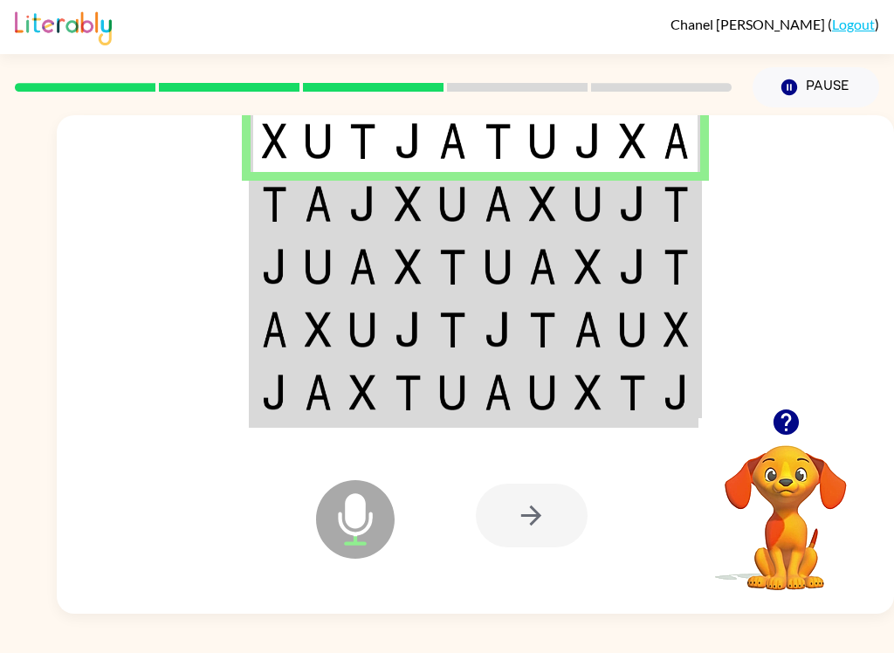
click at [435, 212] on td at bounding box center [452, 203] width 45 height 63
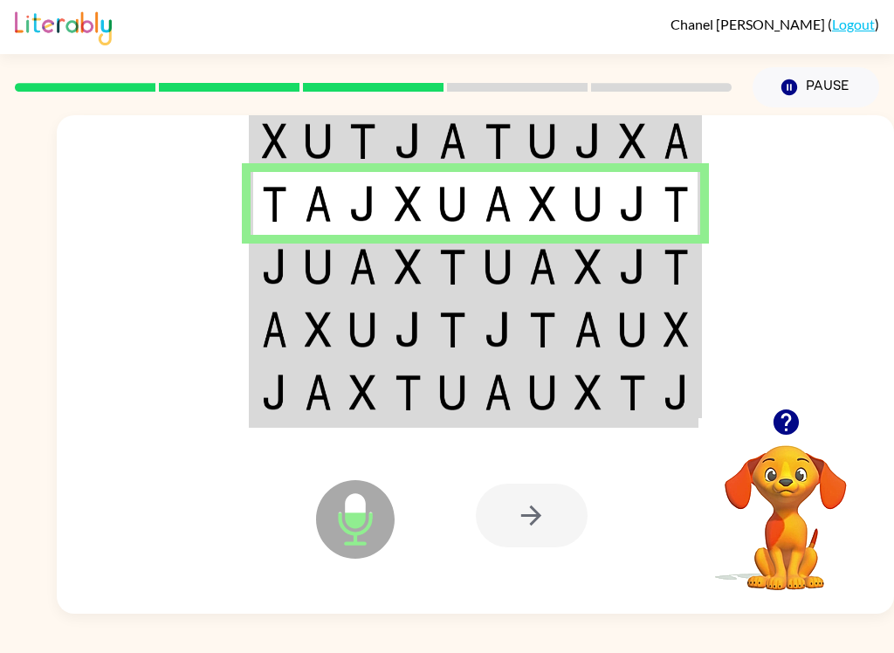
click at [627, 292] on td at bounding box center [632, 266] width 45 height 63
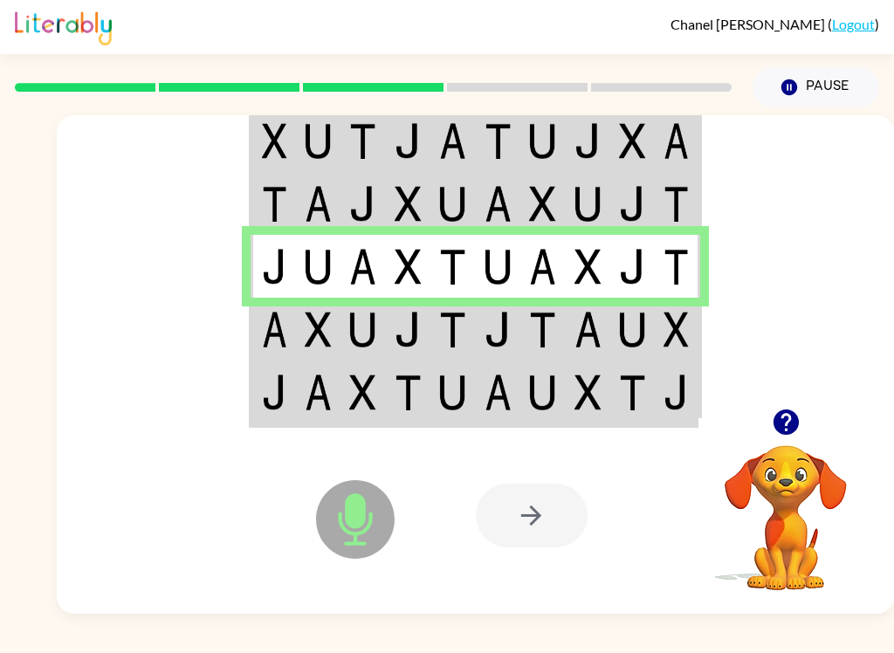
click at [637, 349] on td at bounding box center [632, 329] width 45 height 63
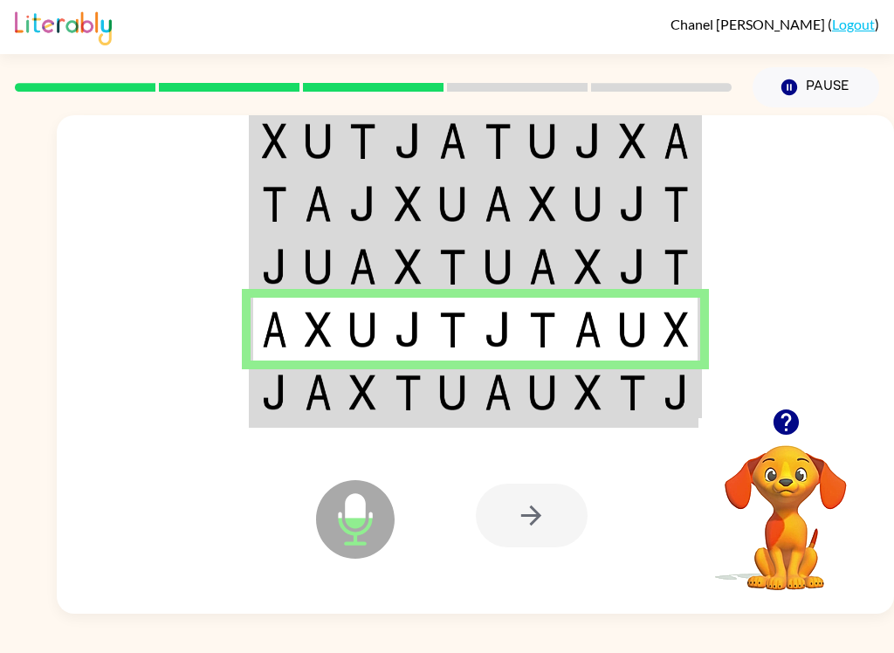
click at [640, 392] on img at bounding box center [632, 392] width 27 height 36
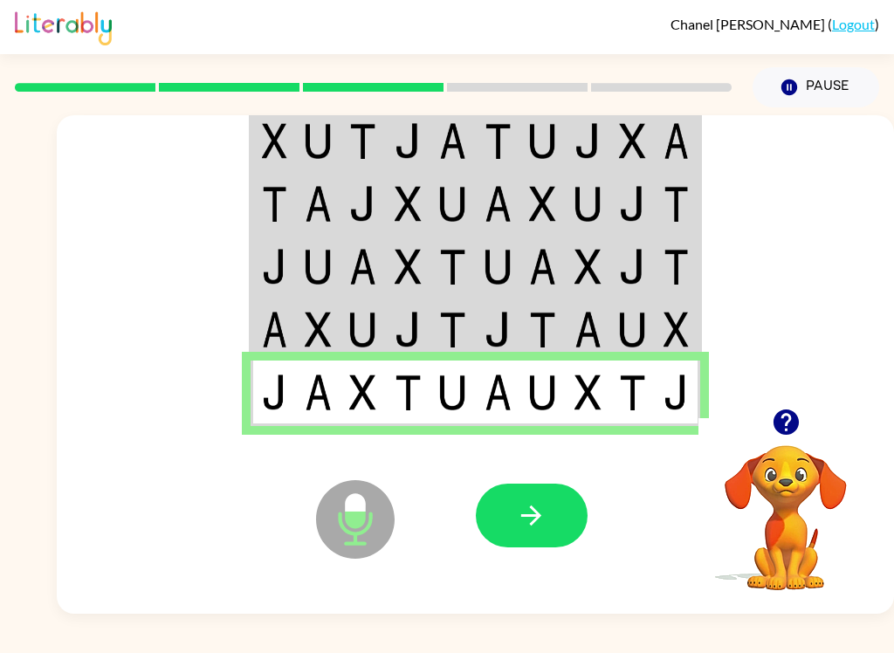
click at [519, 504] on icon "button" at bounding box center [531, 515] width 31 height 31
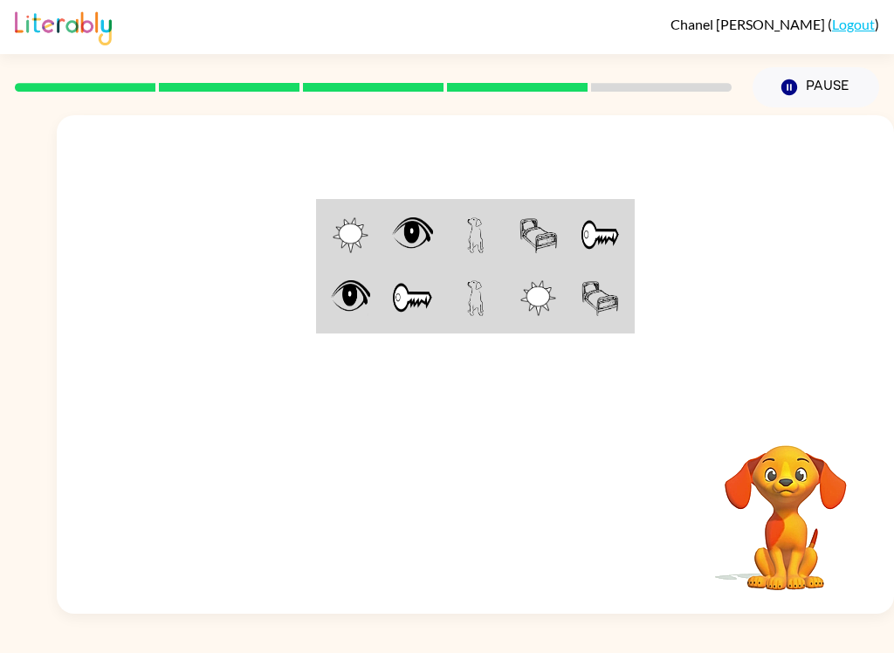
click at [544, 236] on img at bounding box center [538, 235] width 38 height 36
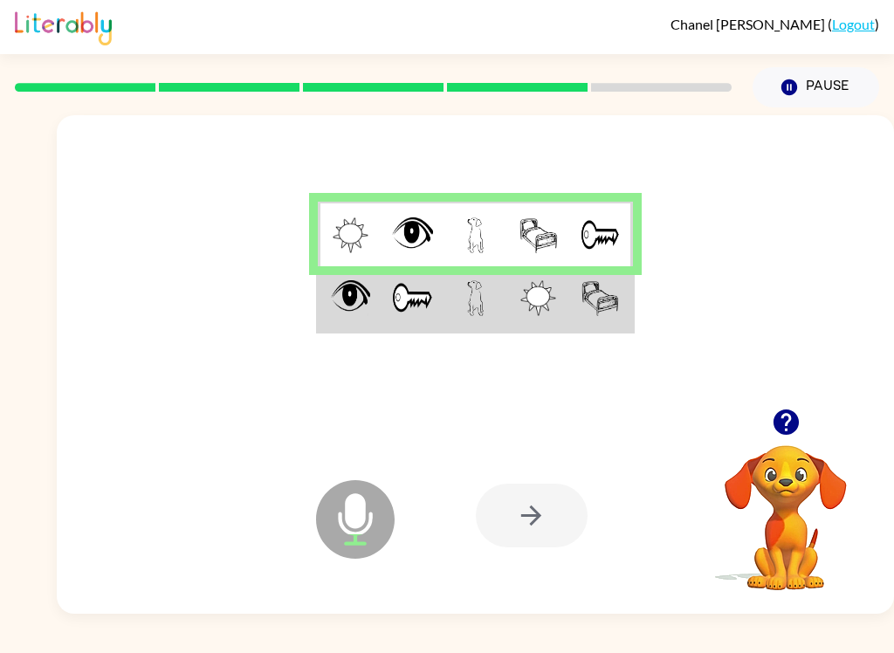
click at [546, 317] on td at bounding box center [538, 298] width 63 height 65
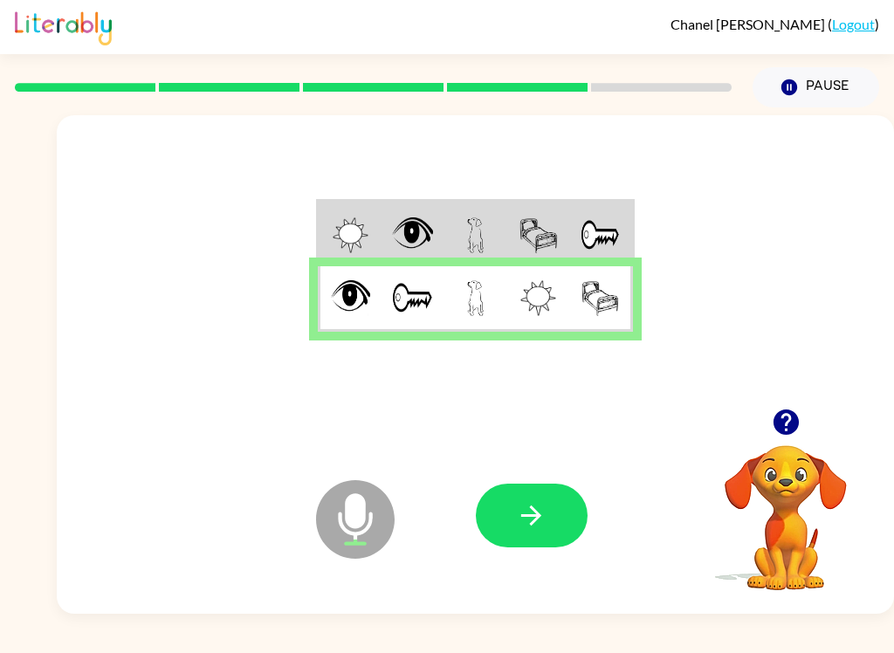
click at [534, 546] on button "button" at bounding box center [532, 515] width 112 height 64
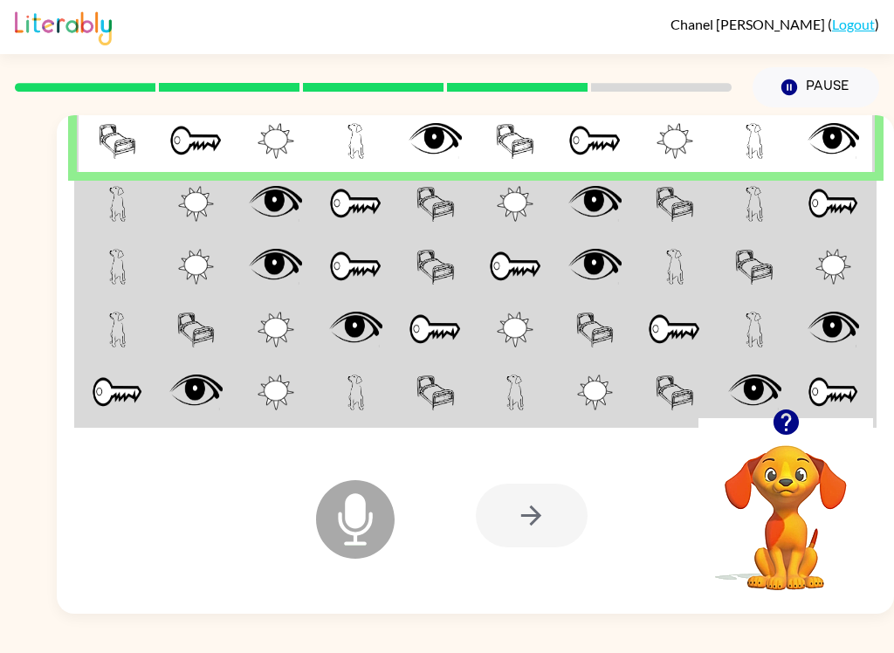
click at [563, 203] on td at bounding box center [594, 203] width 79 height 63
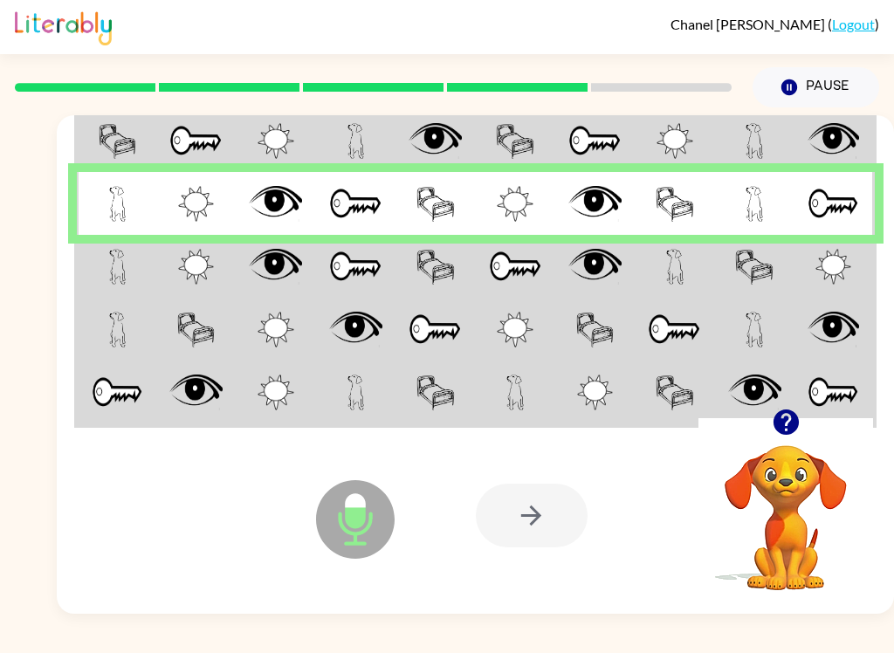
click at [729, 267] on td at bounding box center [754, 266] width 79 height 63
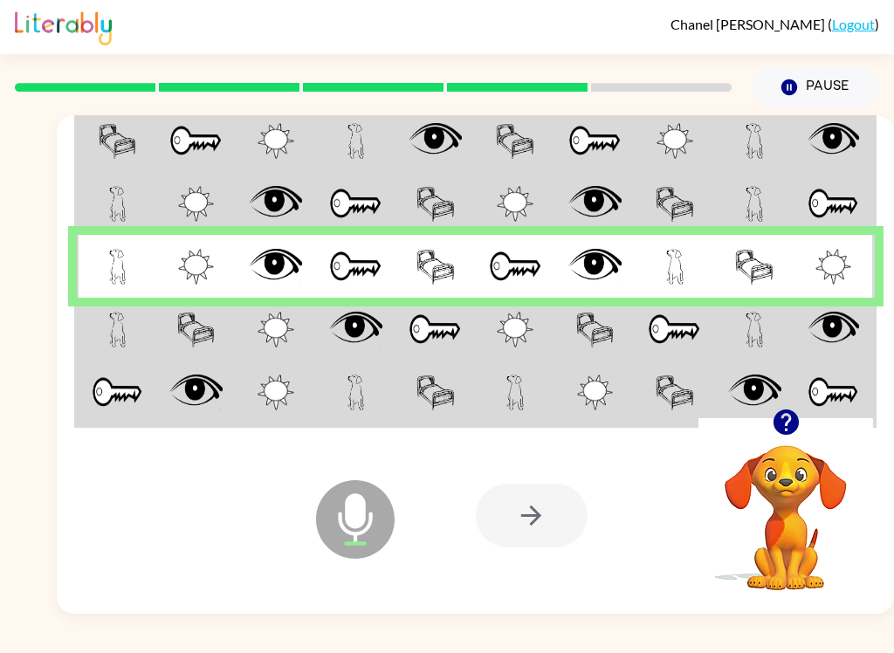
click at [723, 319] on td at bounding box center [754, 329] width 79 height 63
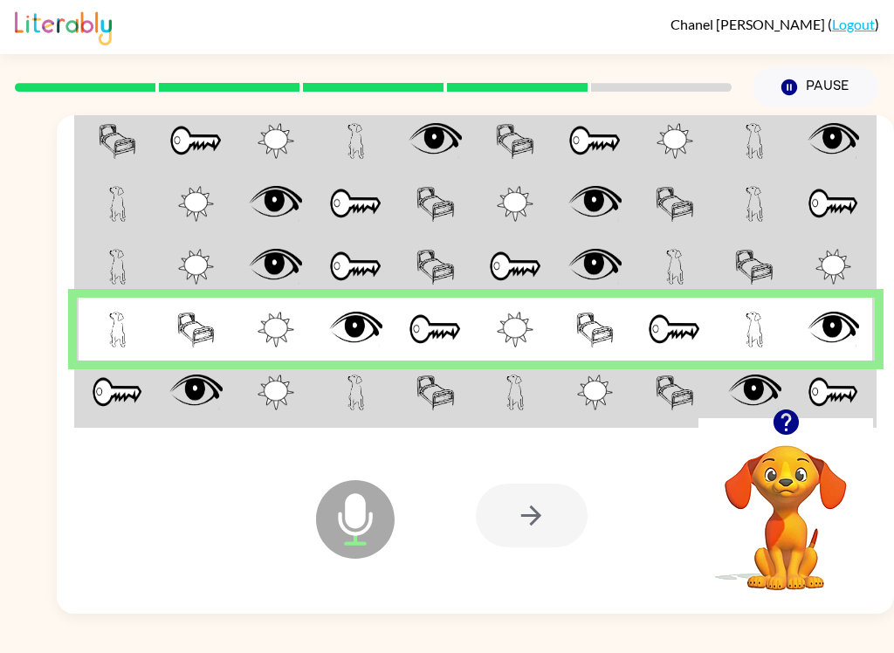
click at [749, 397] on img at bounding box center [754, 392] width 53 height 36
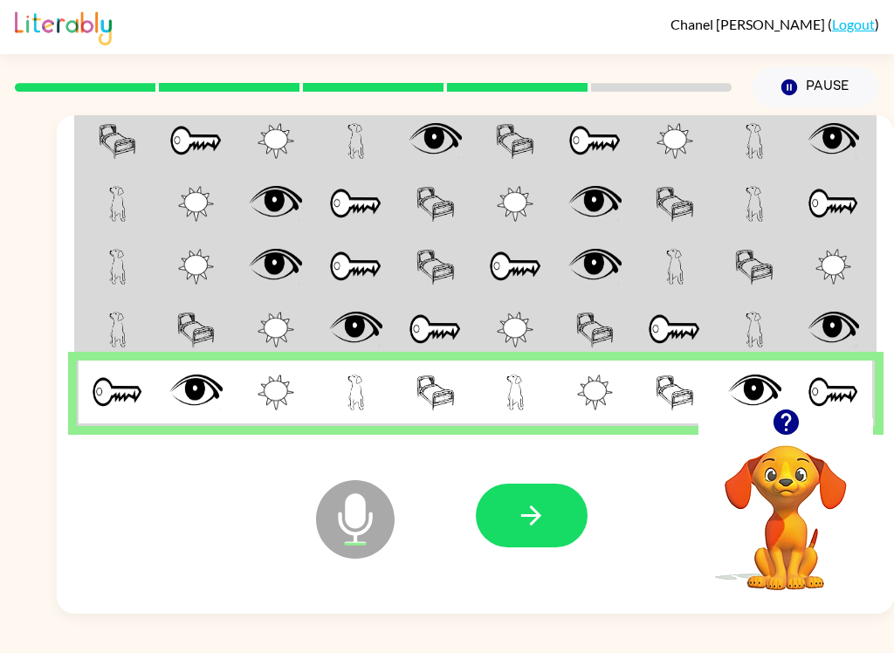
click at [541, 521] on icon "button" at bounding box center [531, 515] width 31 height 31
